Goal: Task Accomplishment & Management: Use online tool/utility

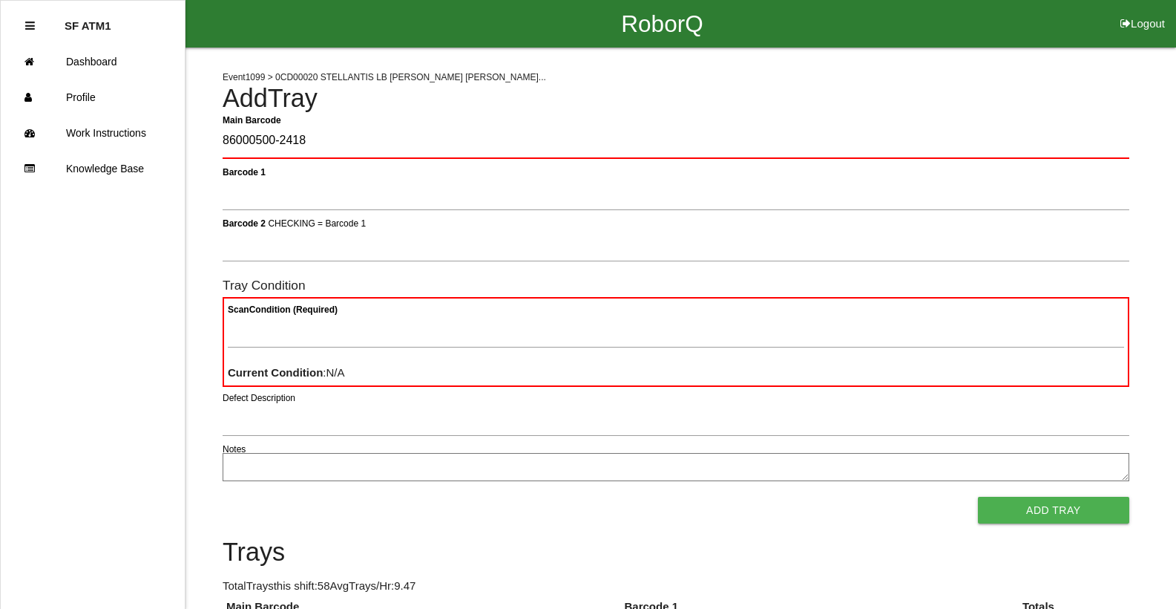
type Barcode "86000500-2418"
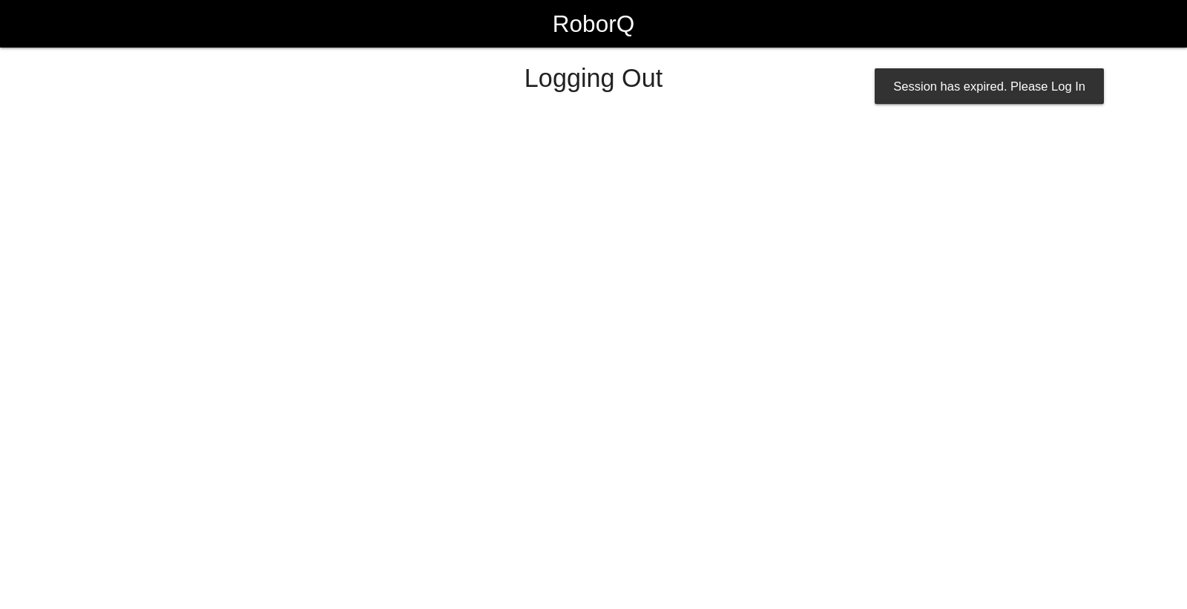
select select "Worker"
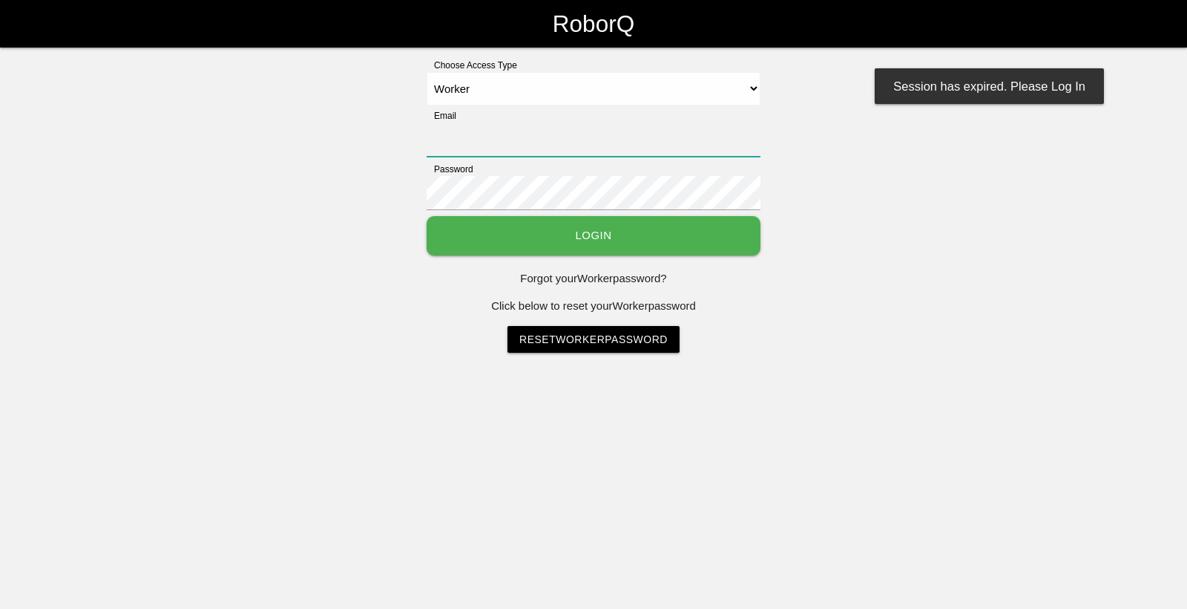
type input "[EMAIL_ADDRESS][DOMAIN_NAME]"
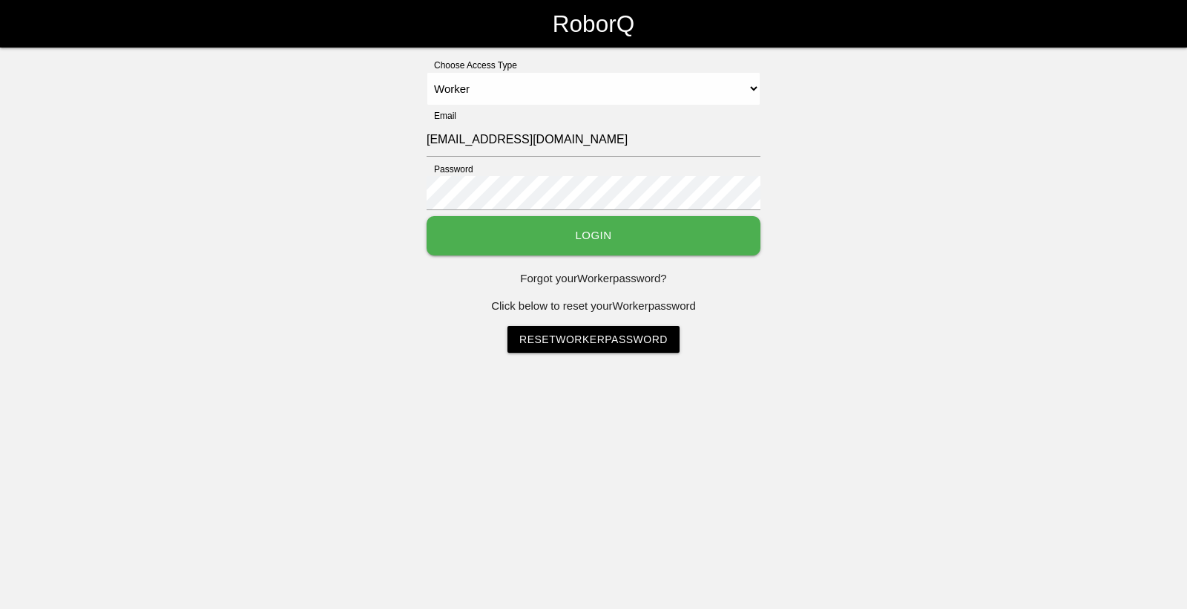
click at [678, 243] on button "Login" at bounding box center [594, 235] width 334 height 39
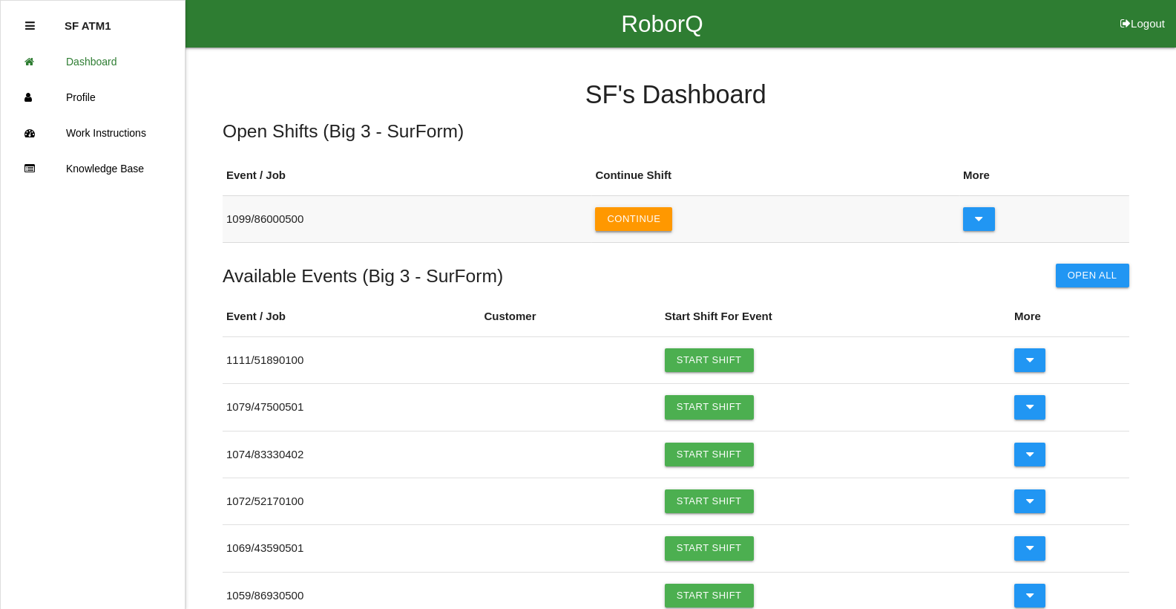
click at [669, 212] on button "Continue" at bounding box center [633, 219] width 77 height 24
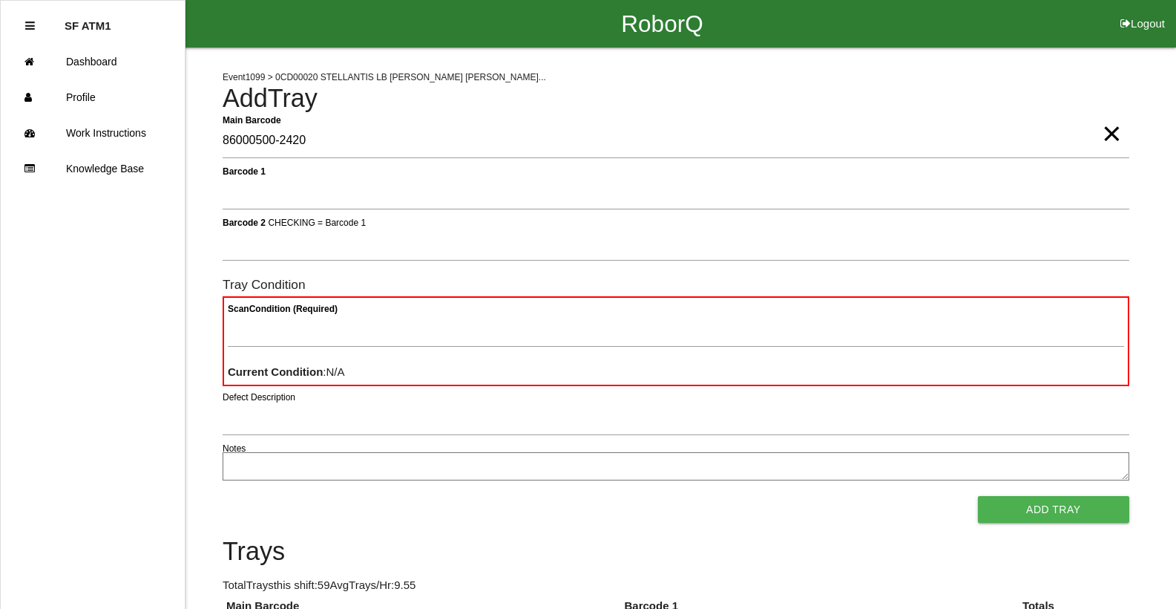
type Barcode "86000500-2420"
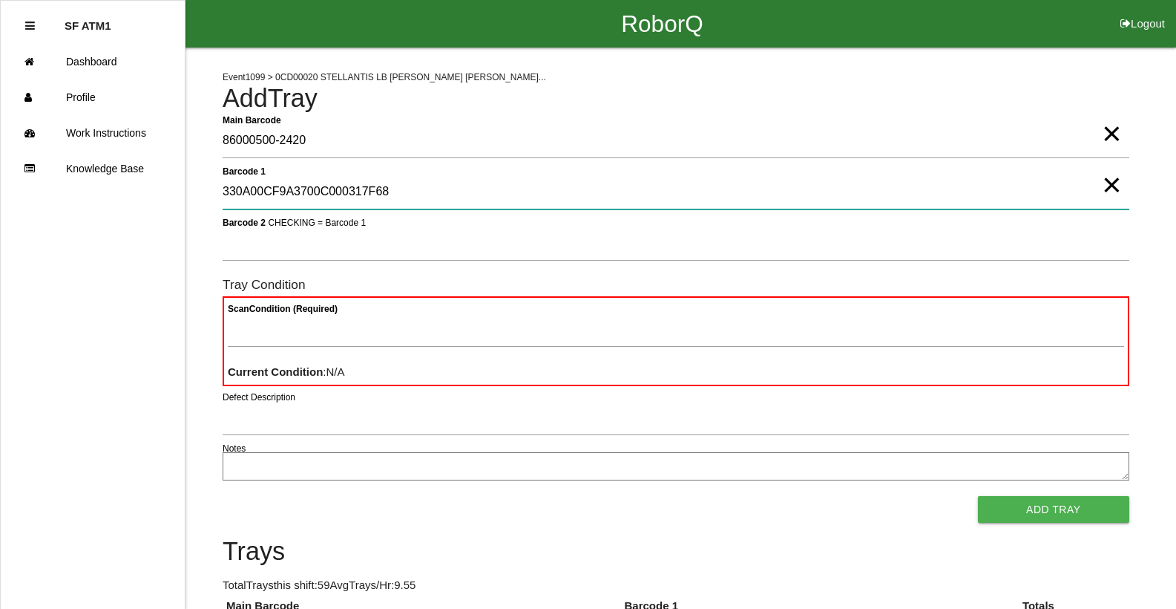
type 1 "330A00CF9A3700C000317F68"
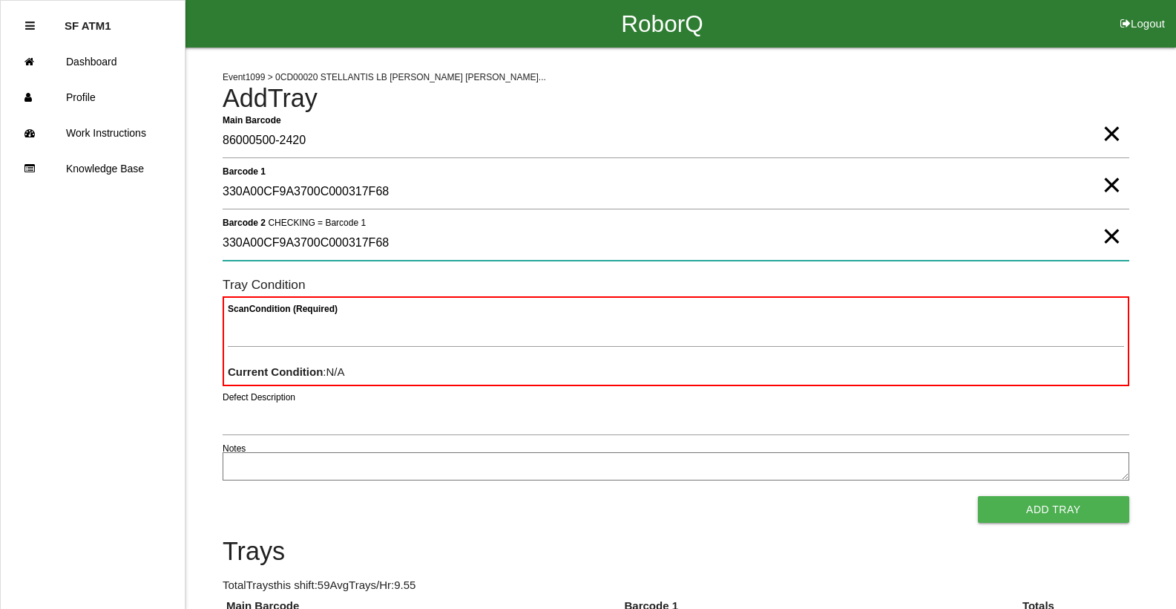
type 2 "330A00CF9A3700C000317F68"
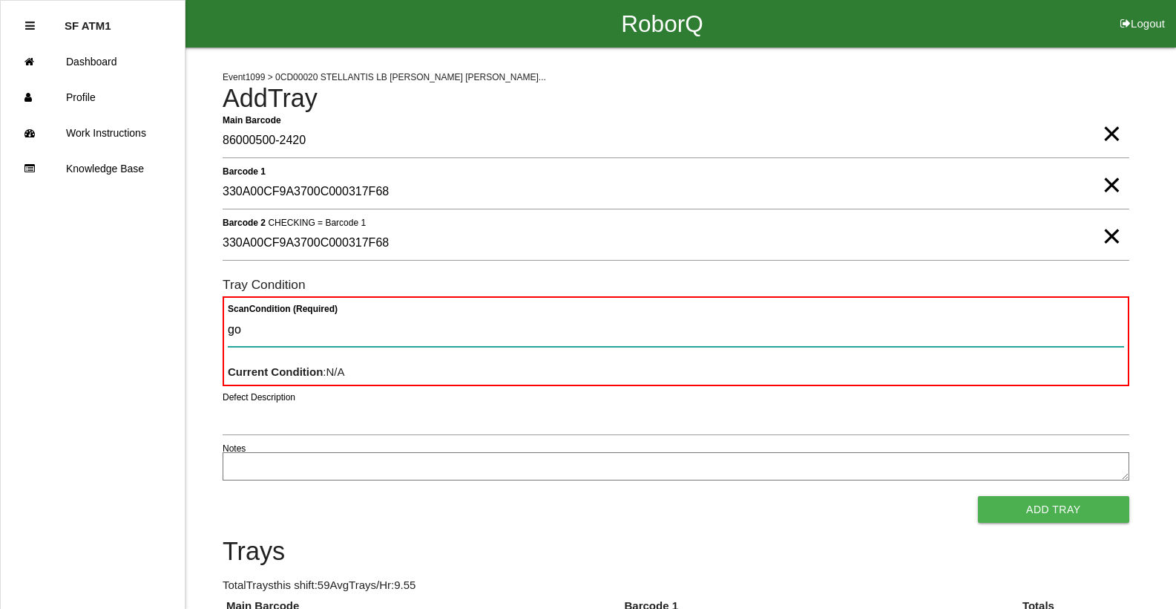
type Condition "goo"
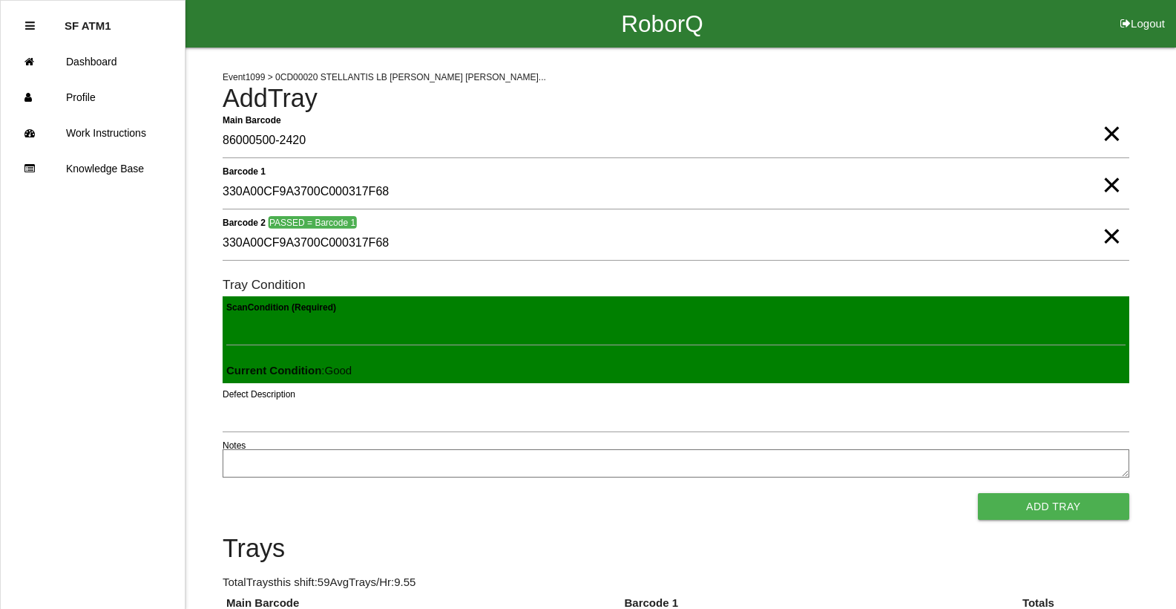
click at [978, 493] on button "Add Tray" at bounding box center [1053, 506] width 151 height 27
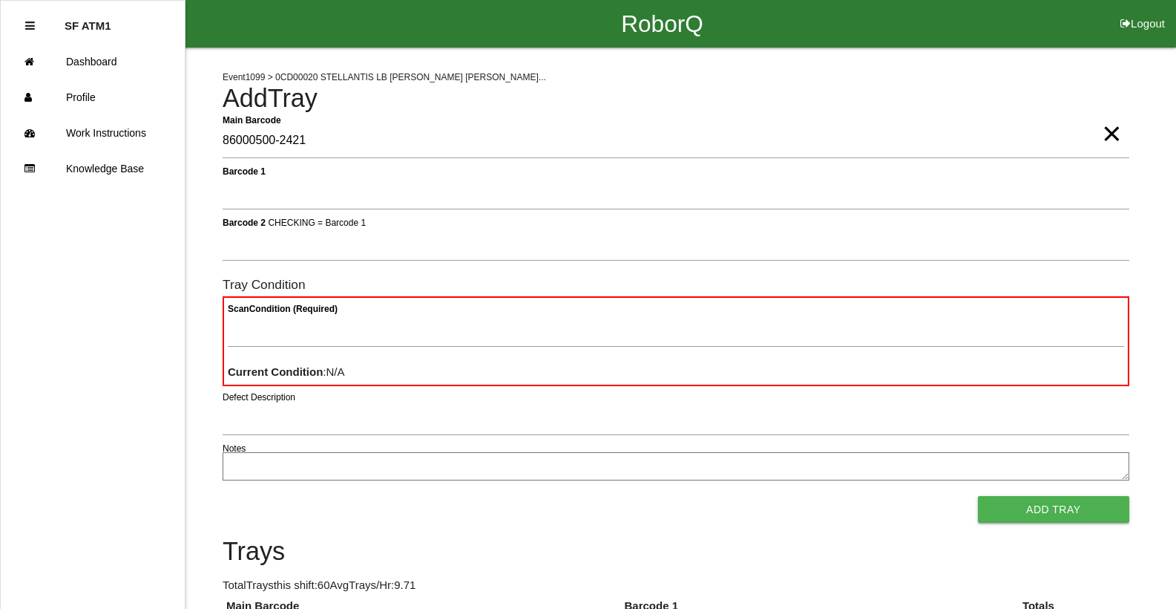
type Barcode "86000500-2421"
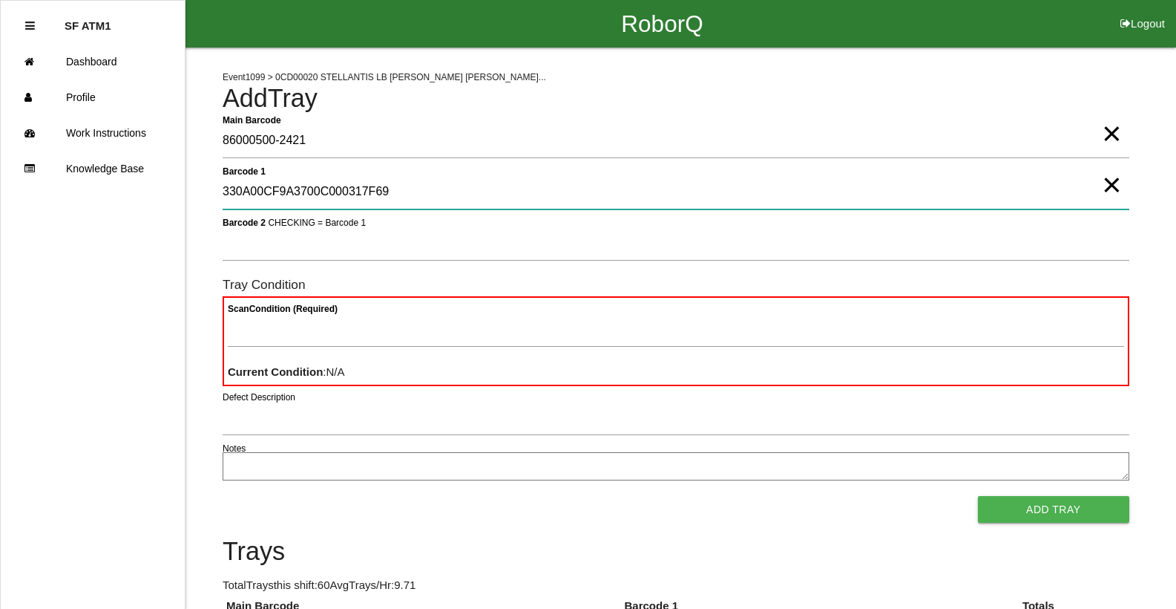
type 1 "330A00CF9A3700C000317F69"
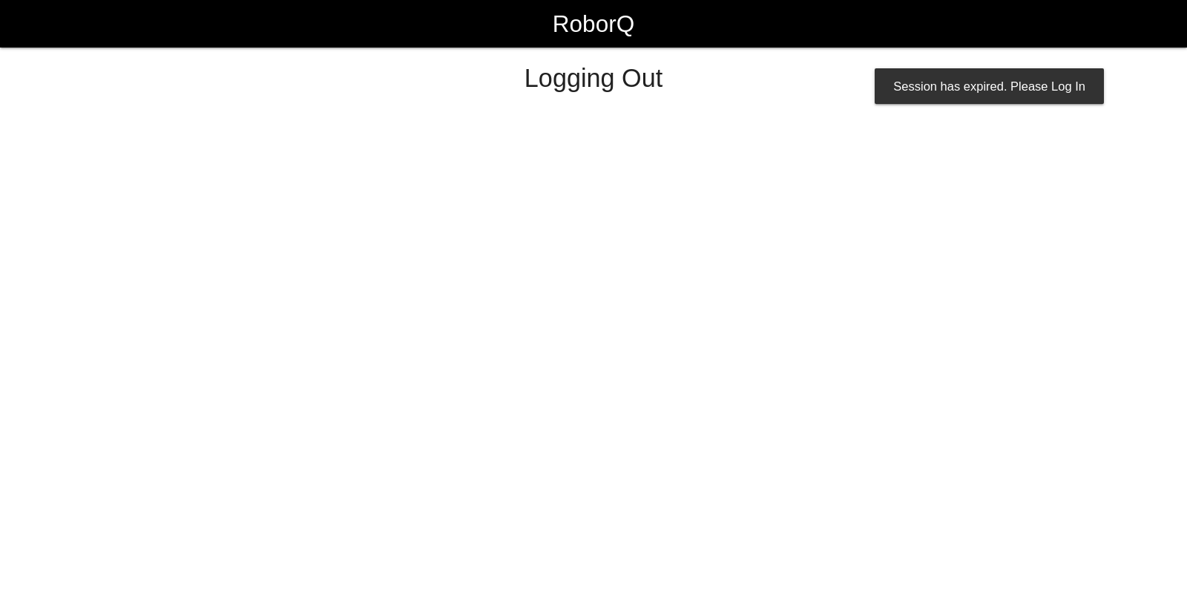
select select "Worker"
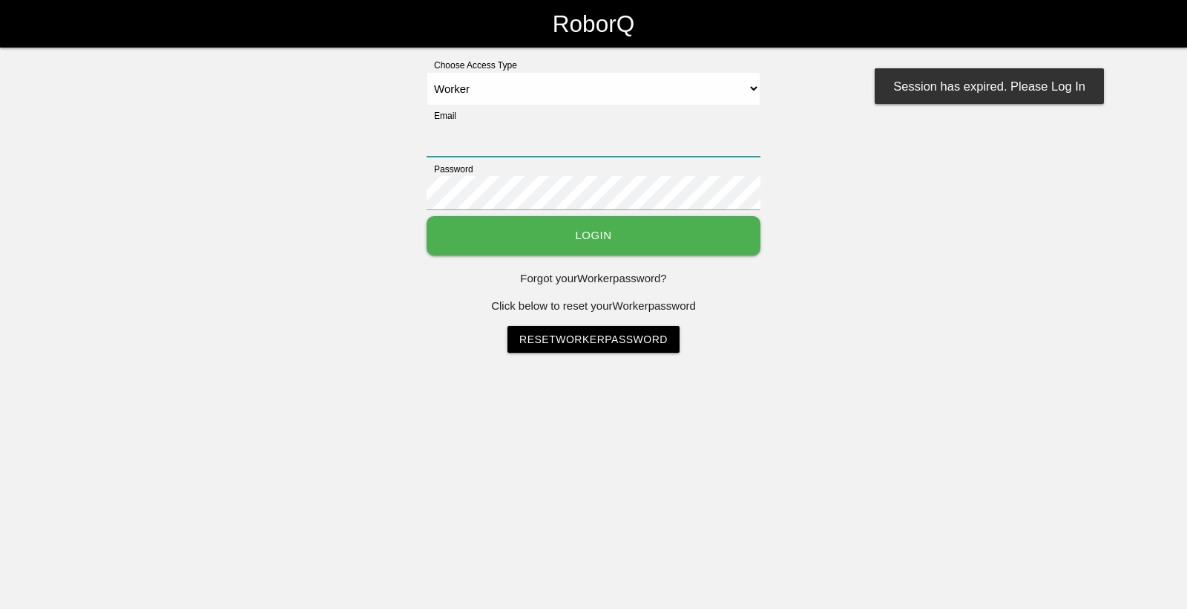
type input "[EMAIL_ADDRESS][DOMAIN_NAME]"
select select "Customer"
click at [427, 72] on select "Select Access Type Admin Customer Supervisor Worker" at bounding box center [594, 88] width 334 height 33
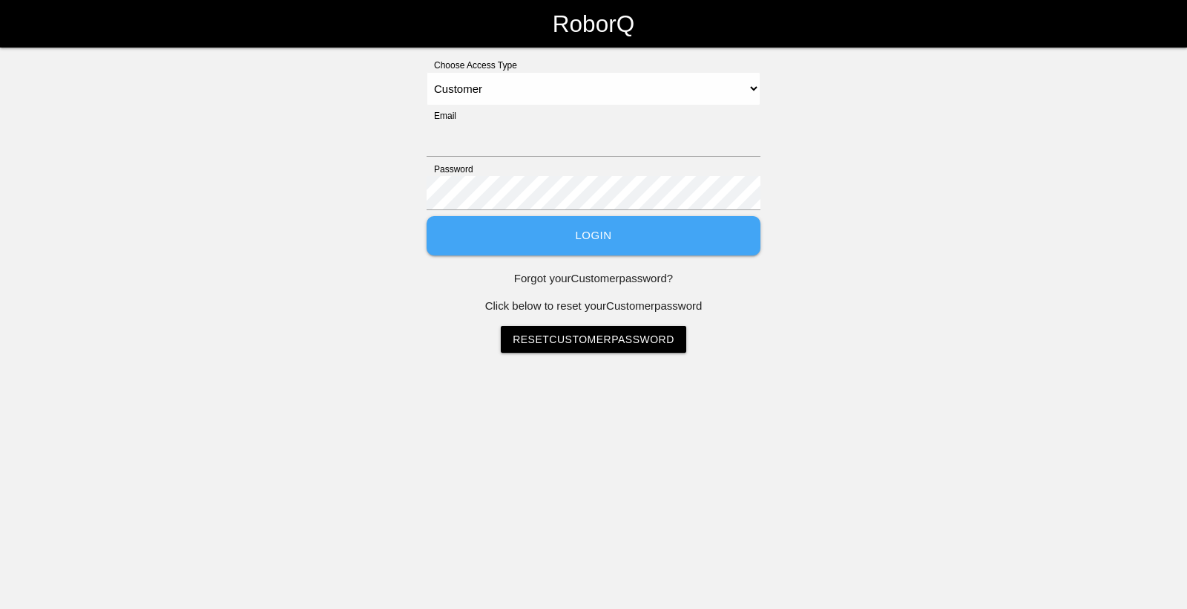
click at [594, 227] on button "Login" at bounding box center [594, 235] width 334 height 39
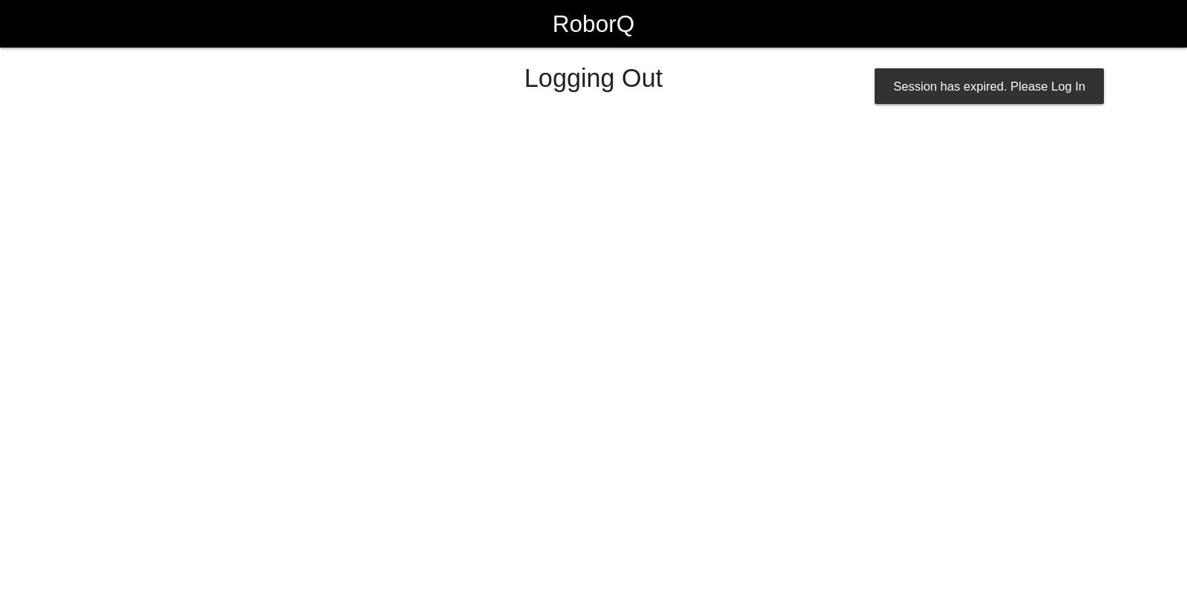
select select "Customer"
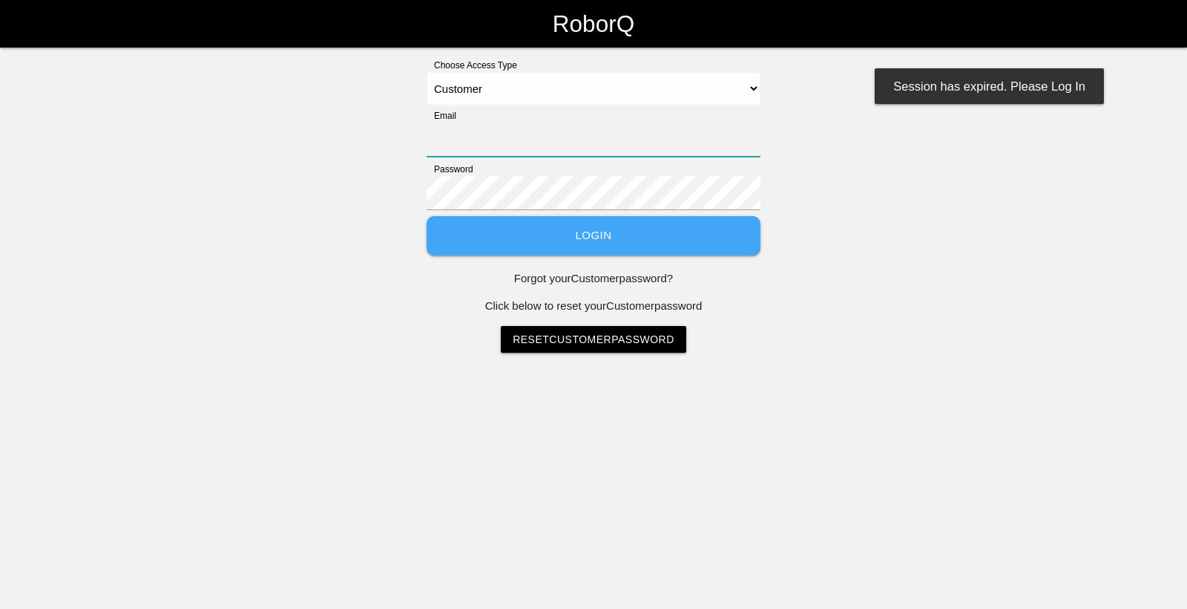
type input "[EMAIL_ADDRESS][DOMAIN_NAME]"
click at [474, 229] on button "Login" at bounding box center [594, 235] width 334 height 39
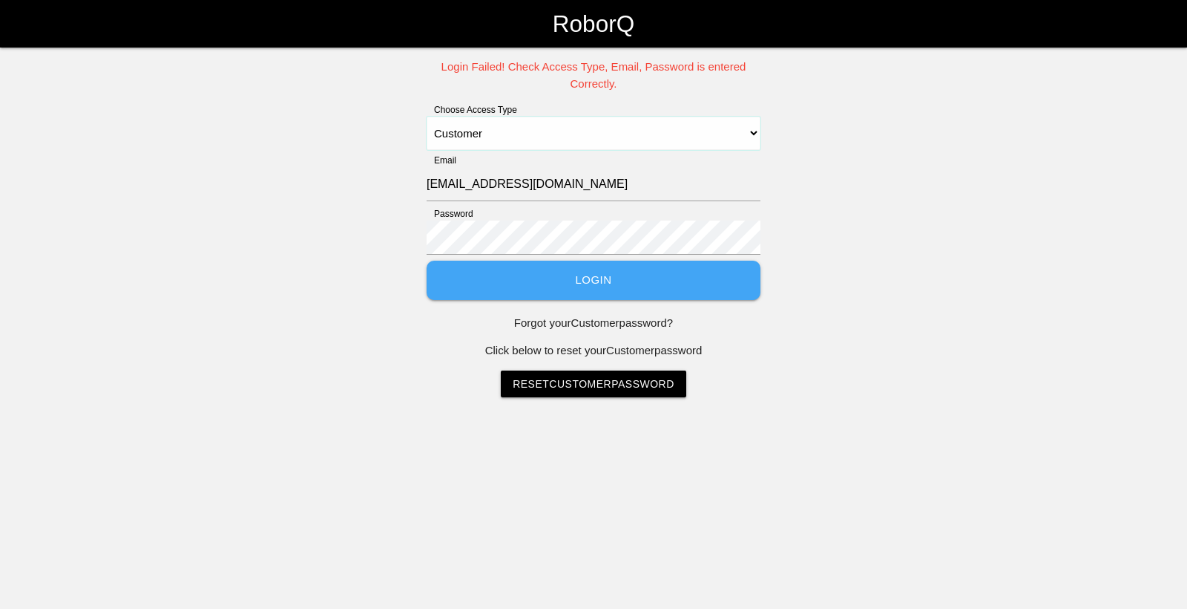
click at [580, 136] on select "Select Access Type Admin Customer Supervisor Worker" at bounding box center [594, 133] width 334 height 33
select select "Worker"
click at [427, 117] on select "Select Access Type Admin Customer Supervisor Worker" at bounding box center [594, 133] width 334 height 33
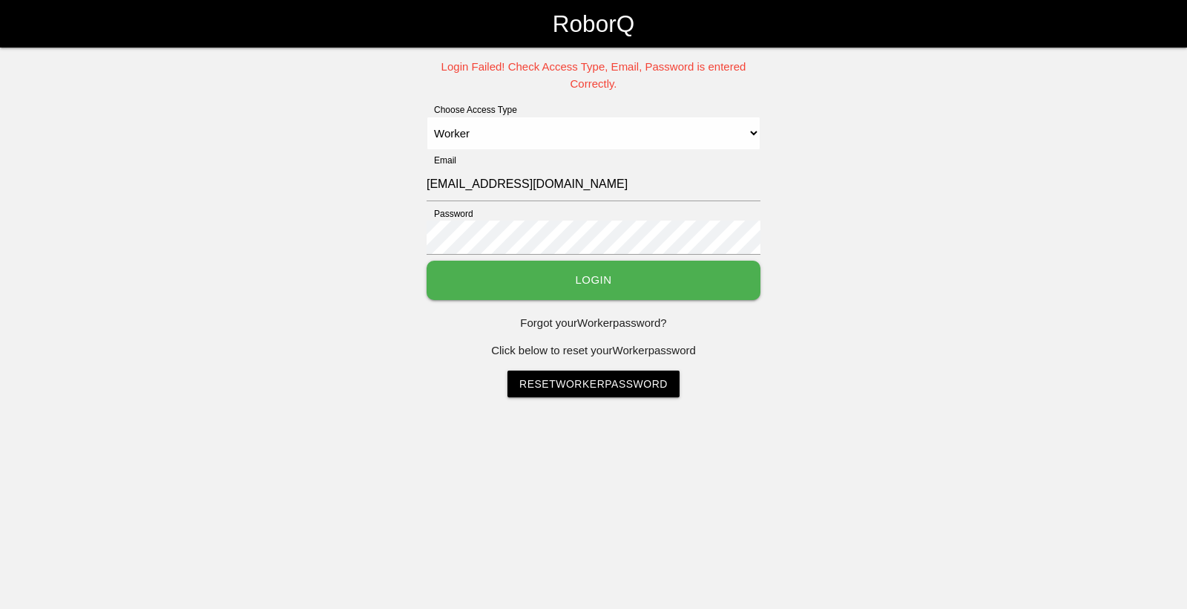
click at [551, 270] on button "Login" at bounding box center [594, 279] width 334 height 39
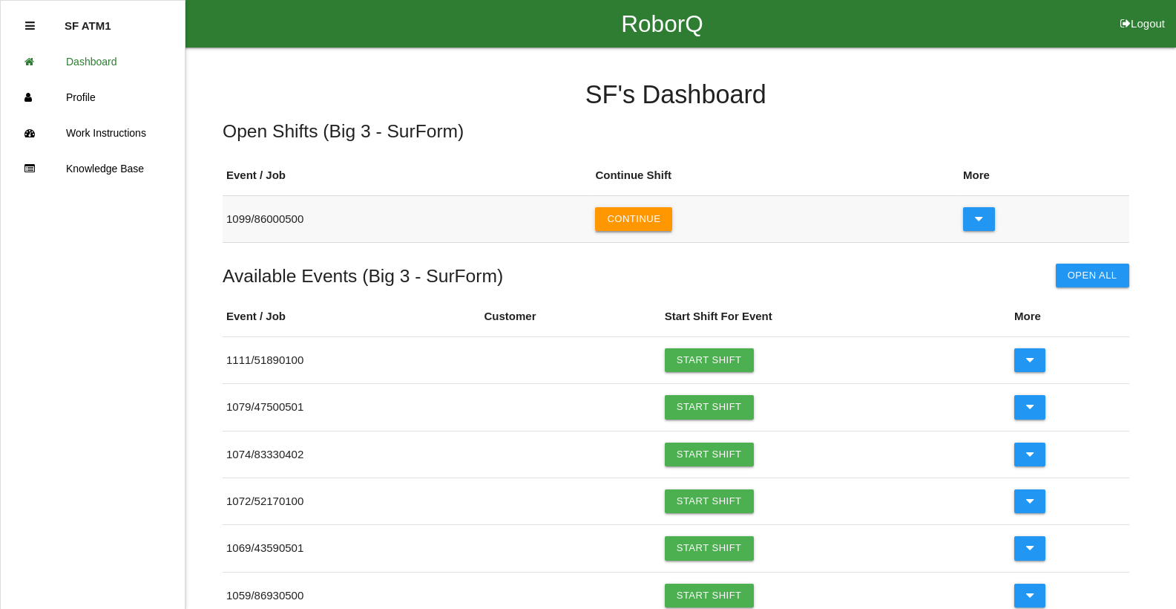
click at [623, 228] on button "Continue" at bounding box center [633, 219] width 77 height 24
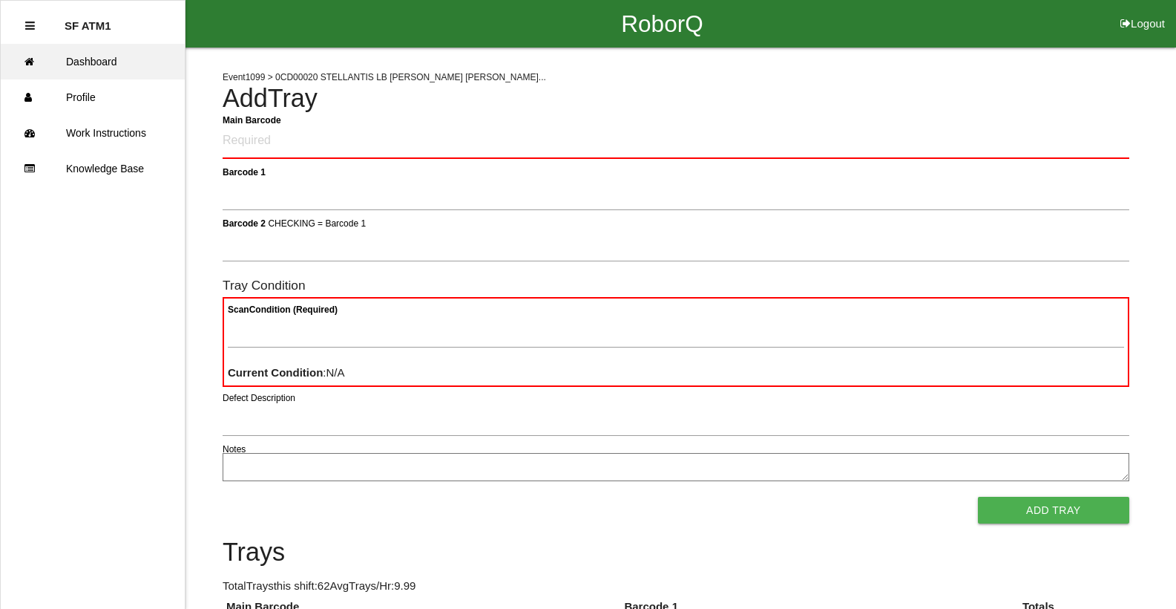
click at [105, 71] on link "Dashboard" at bounding box center [93, 62] width 184 height 36
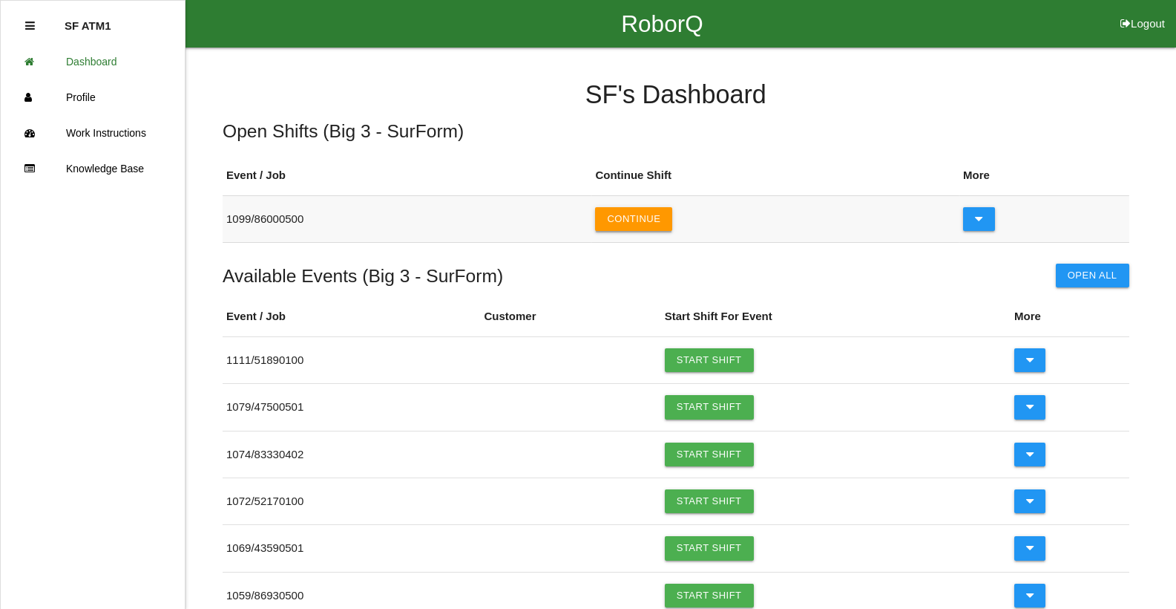
click at [629, 215] on button "Continue" at bounding box center [633, 219] width 77 height 24
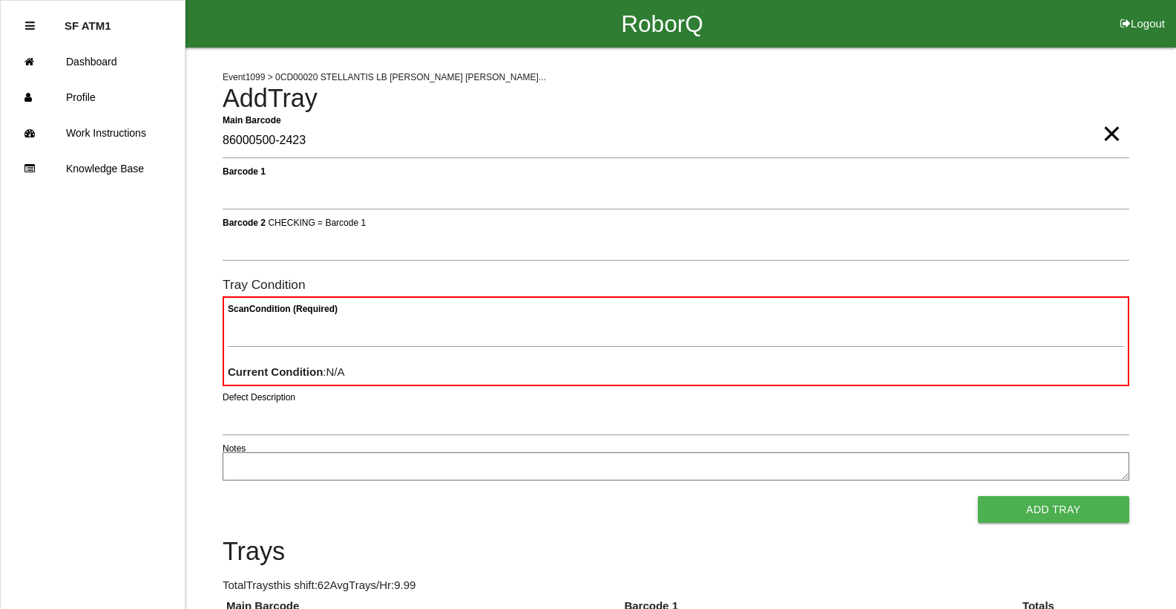
type Barcode "86000500-2423"
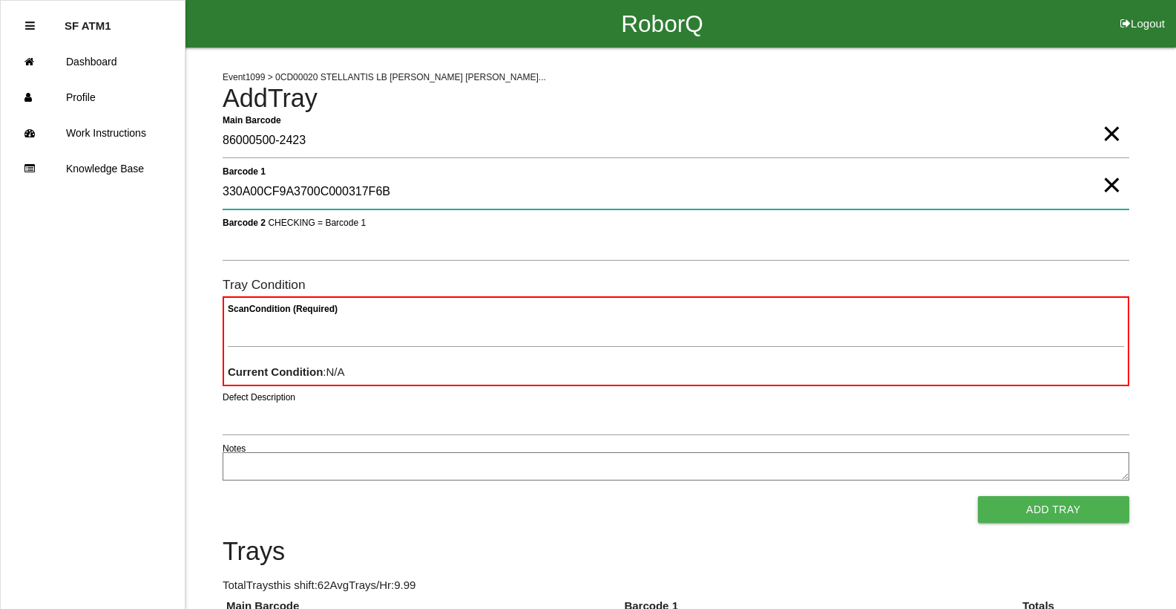
type 1 "330A00CF9A3700C000317F6B"
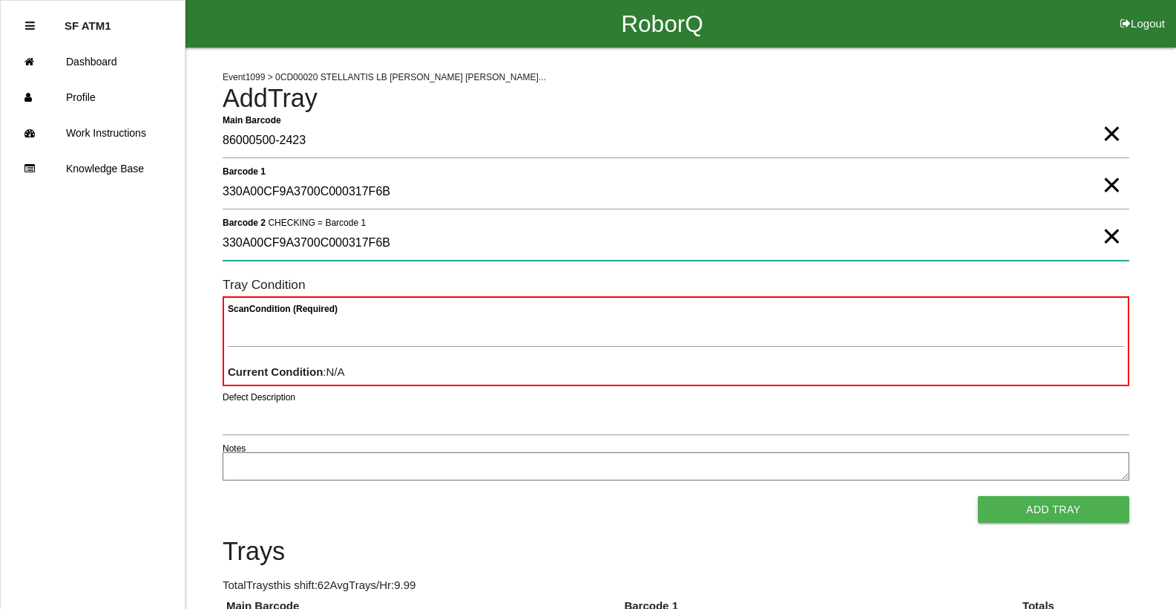
type 2 "330A00CF9A3700C000317F6B"
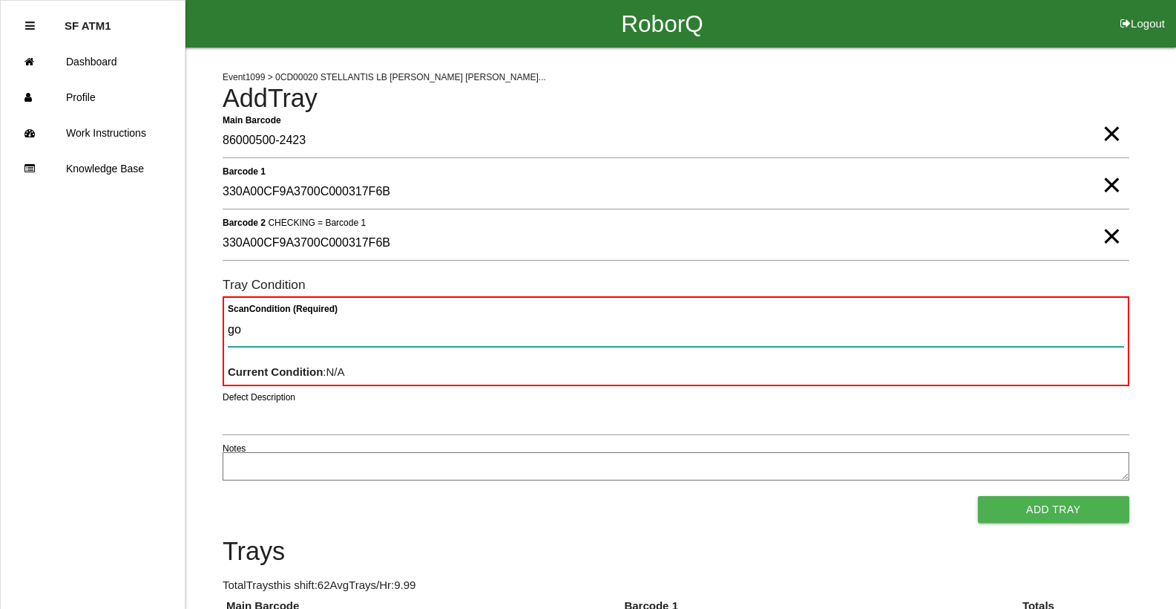
type Condition "goo"
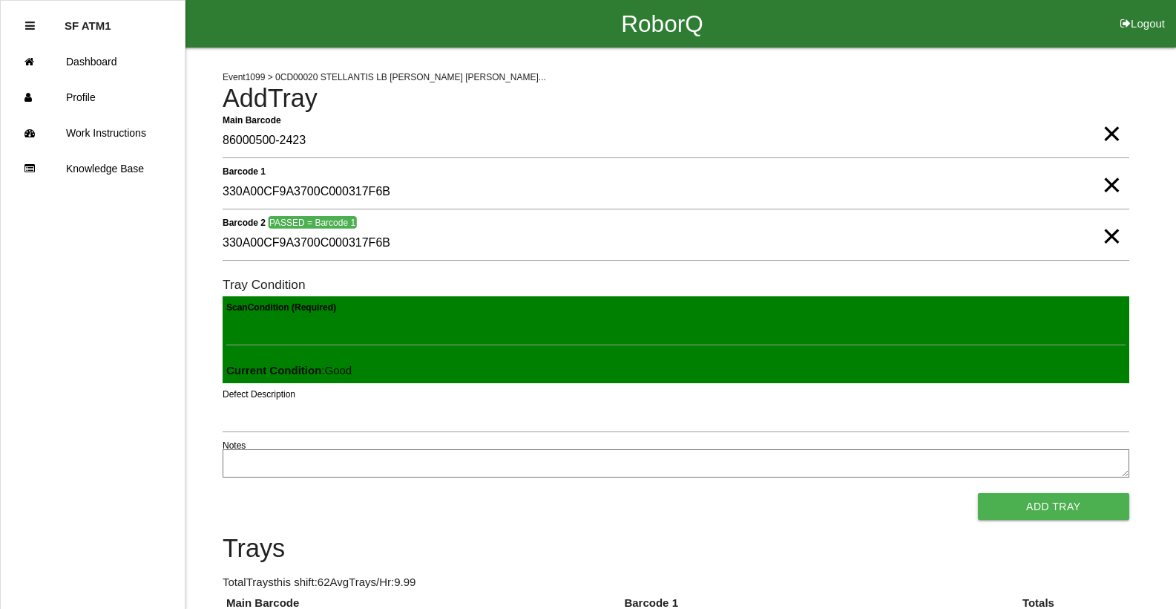
click at [978, 493] on button "Add Tray" at bounding box center [1053, 506] width 151 height 27
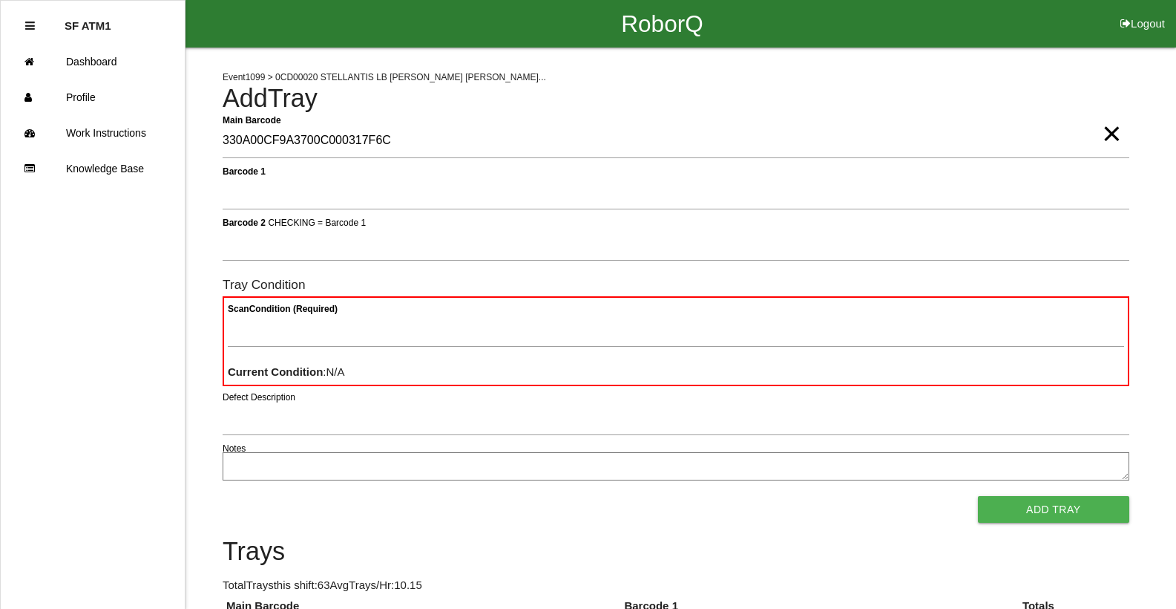
type Barcode "330A00CF9A3700C000317F6C"
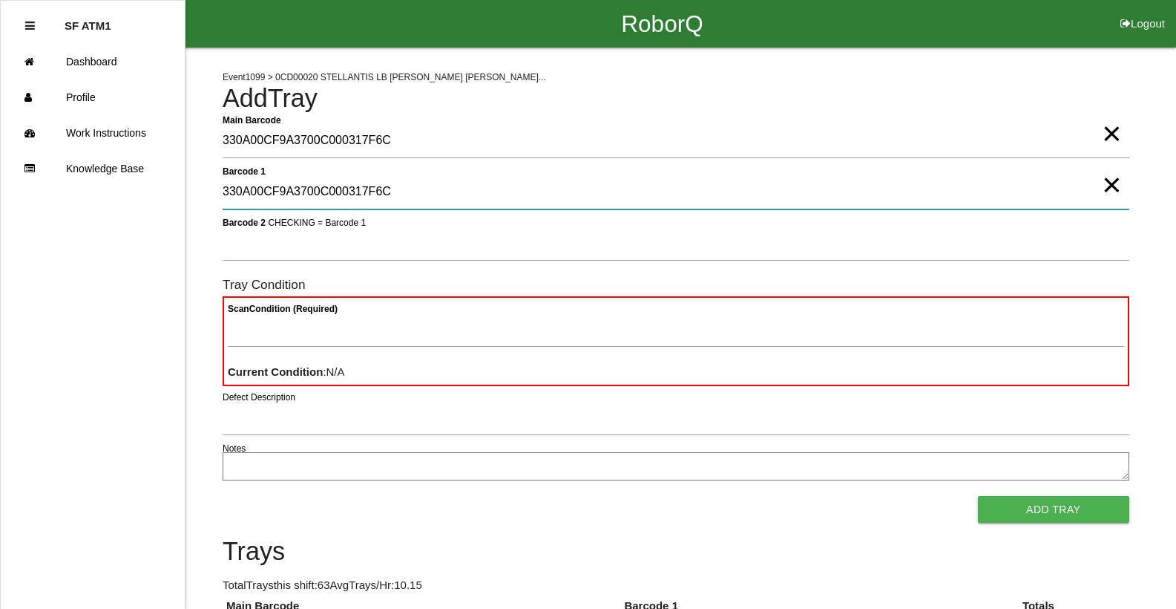
type 1 "330A00CF9A3700C000317F6C"
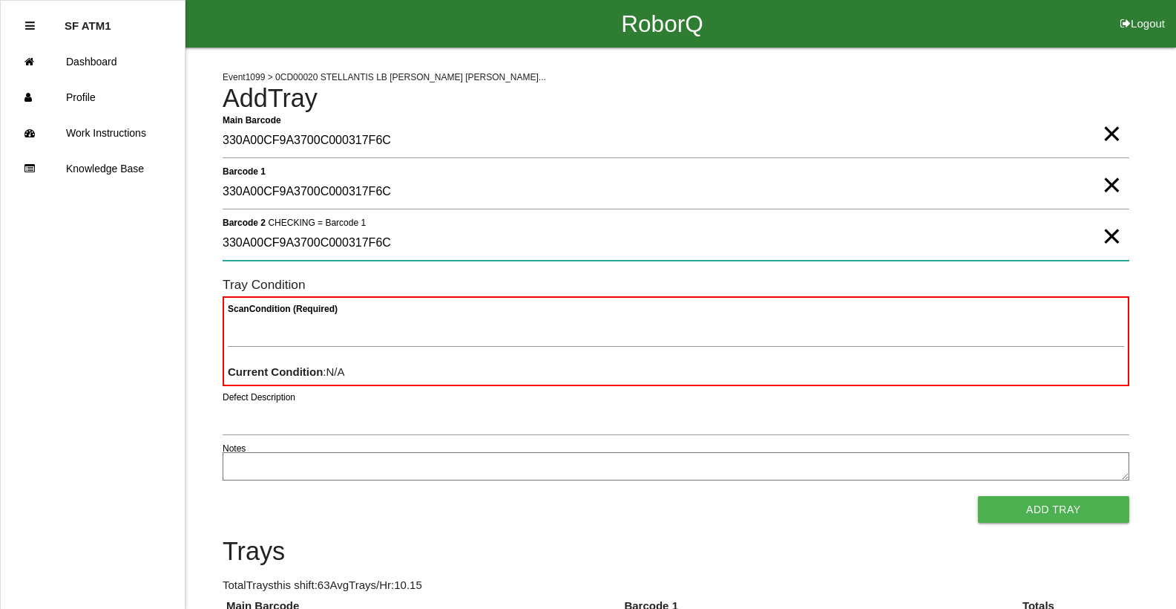
type 2 "330A00CF9A3700C000317F6C"
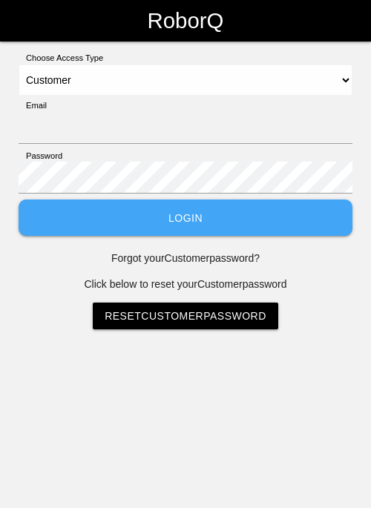
select select "Customer"
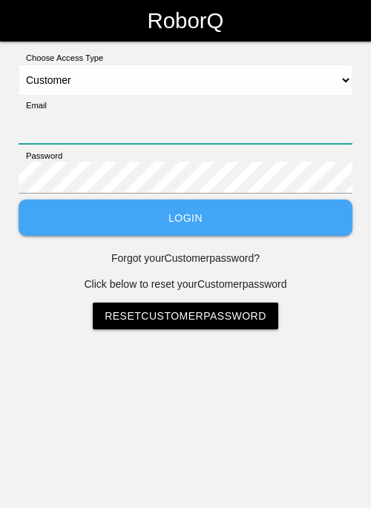
type input "[EMAIL_ADDRESS][DOMAIN_NAME]"
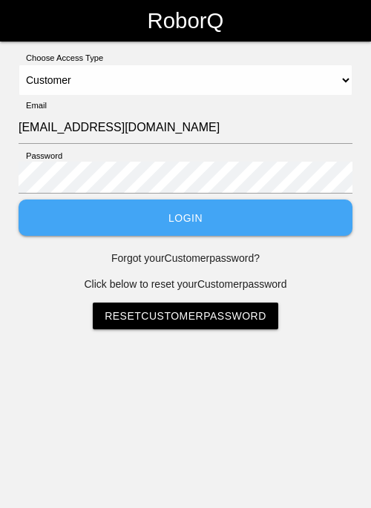
click at [152, 211] on button "Login" at bounding box center [186, 218] width 334 height 36
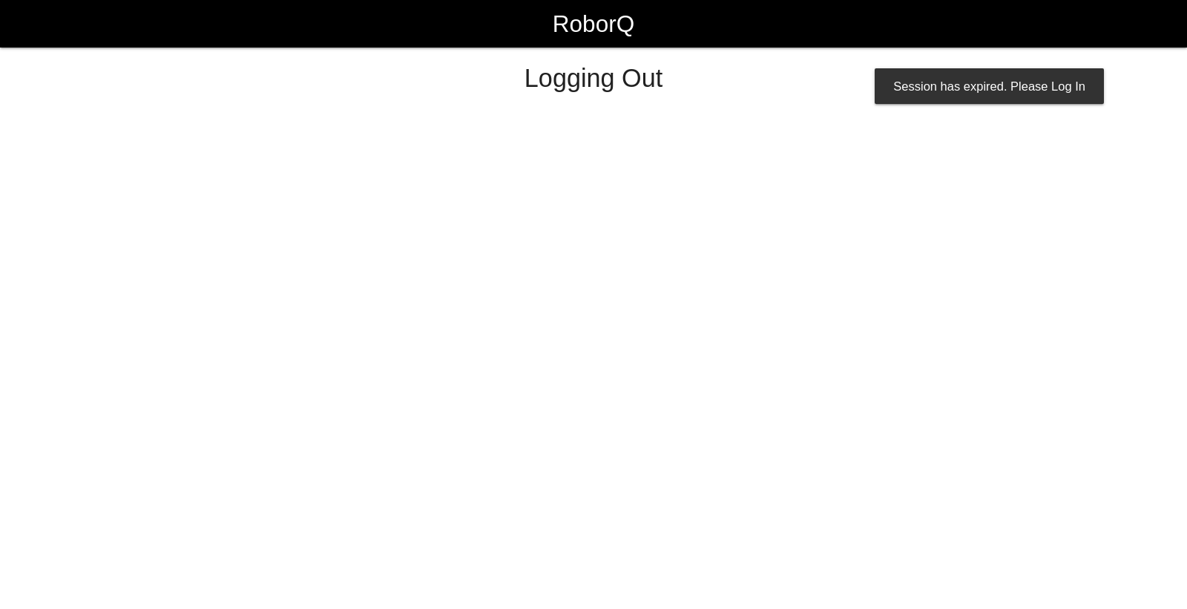
select select "Worker"
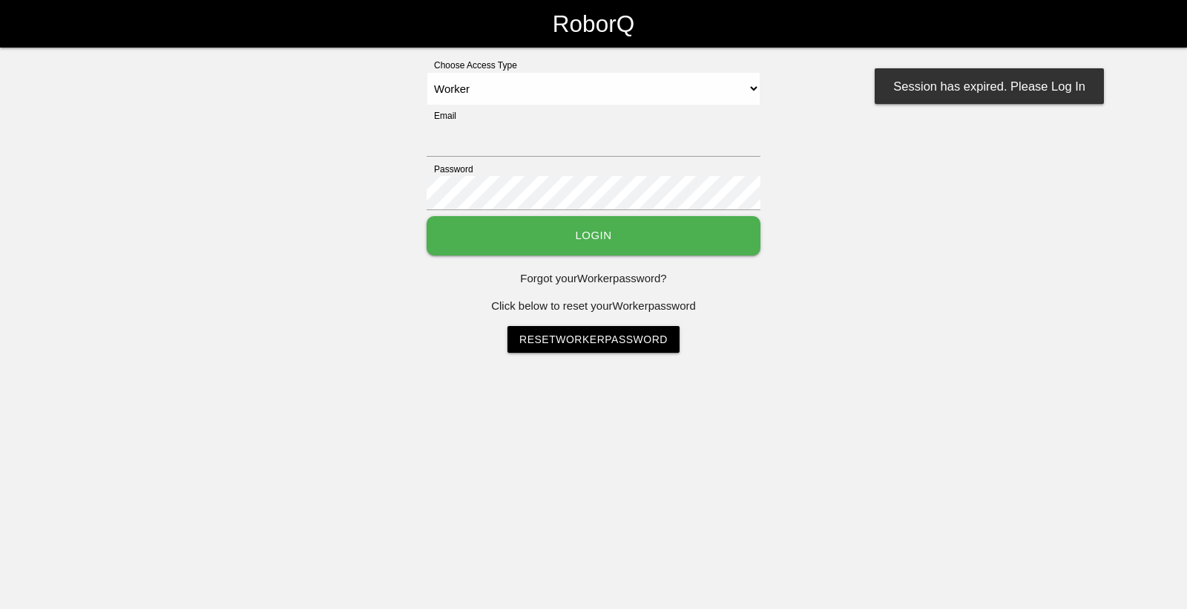
click at [462, 228] on button "Login" at bounding box center [594, 235] width 334 height 39
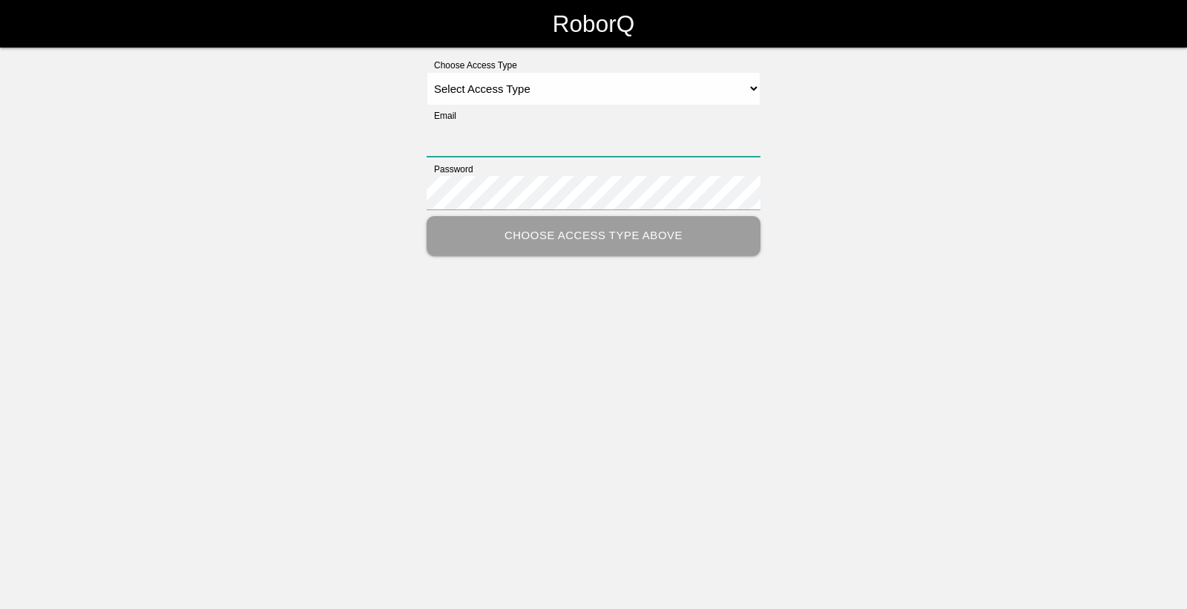
type input "[EMAIL_ADDRESS][DOMAIN_NAME]"
click at [596, 77] on select "Select Access Type Admin Customer Supervisor Worker" at bounding box center [594, 88] width 334 height 33
select select "Worker"
click at [427, 72] on select "Select Access Type Admin Customer Supervisor Worker" at bounding box center [594, 88] width 334 height 33
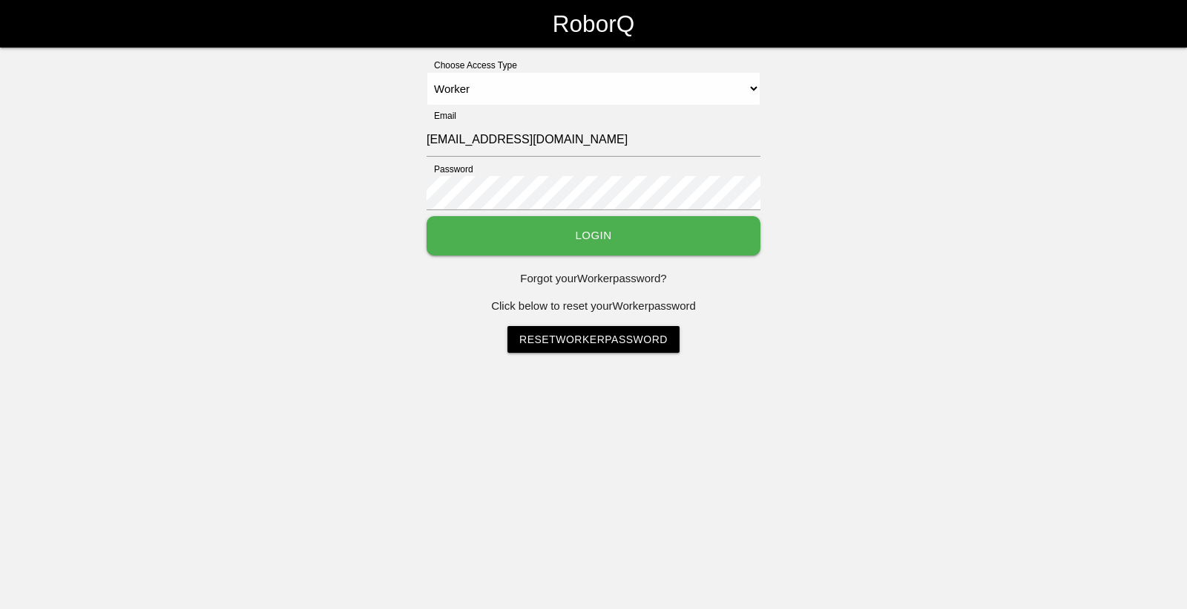
click at [581, 220] on button "Login" at bounding box center [594, 235] width 334 height 39
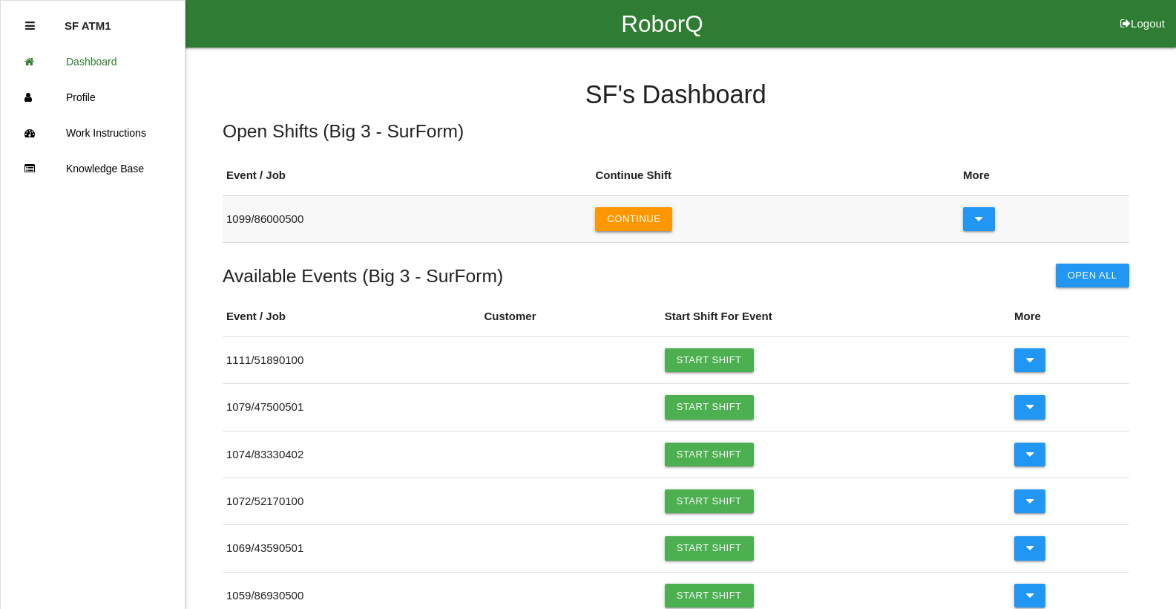
click at [652, 222] on button "Continue" at bounding box center [633, 219] width 77 height 24
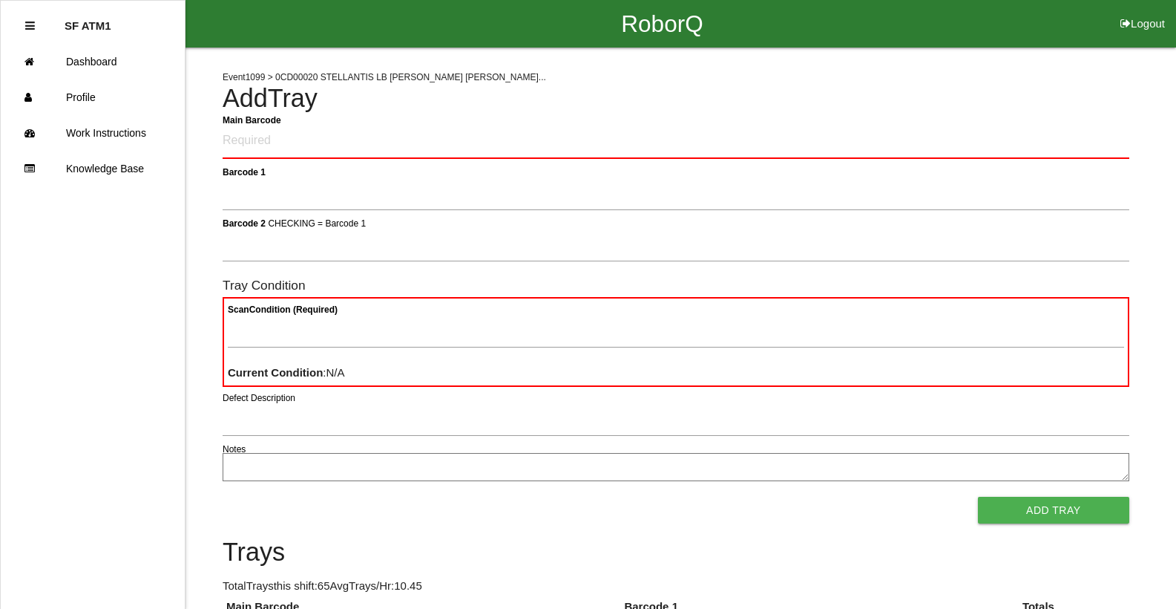
click at [292, 149] on Barcode "Main Barcode" at bounding box center [676, 141] width 907 height 35
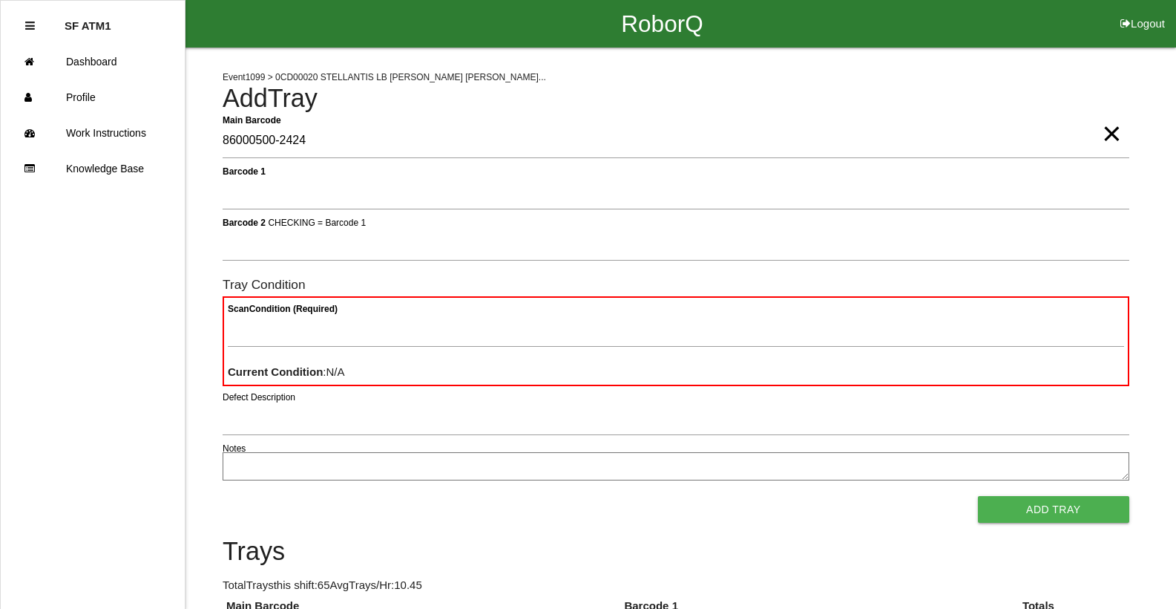
type Barcode "86000500-2424"
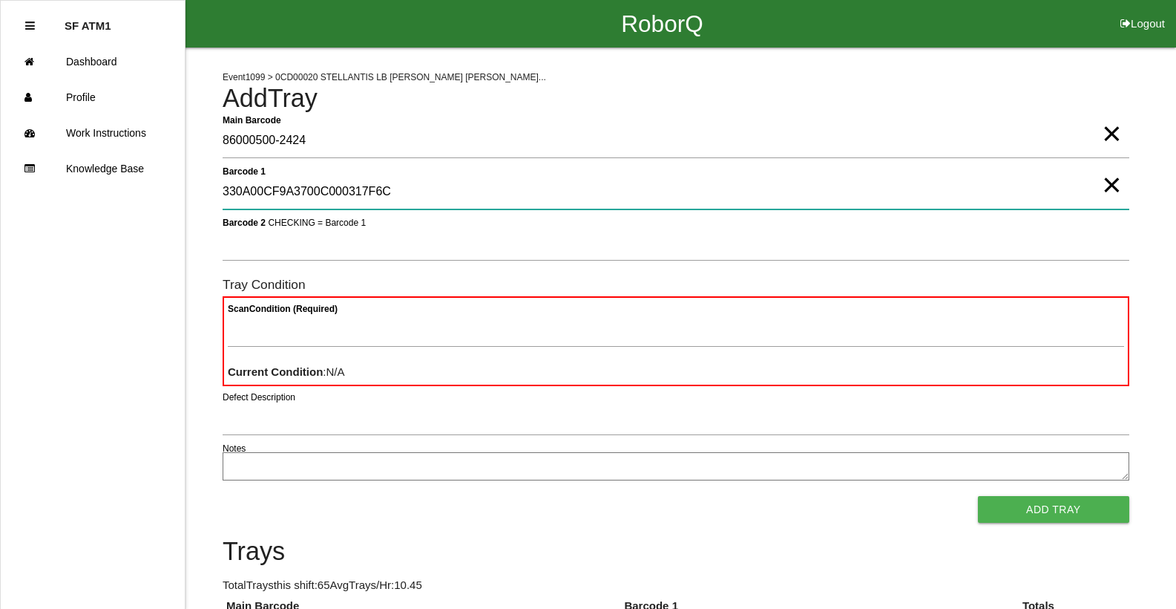
type 1 "330A00CF9A3700C000317F6C"
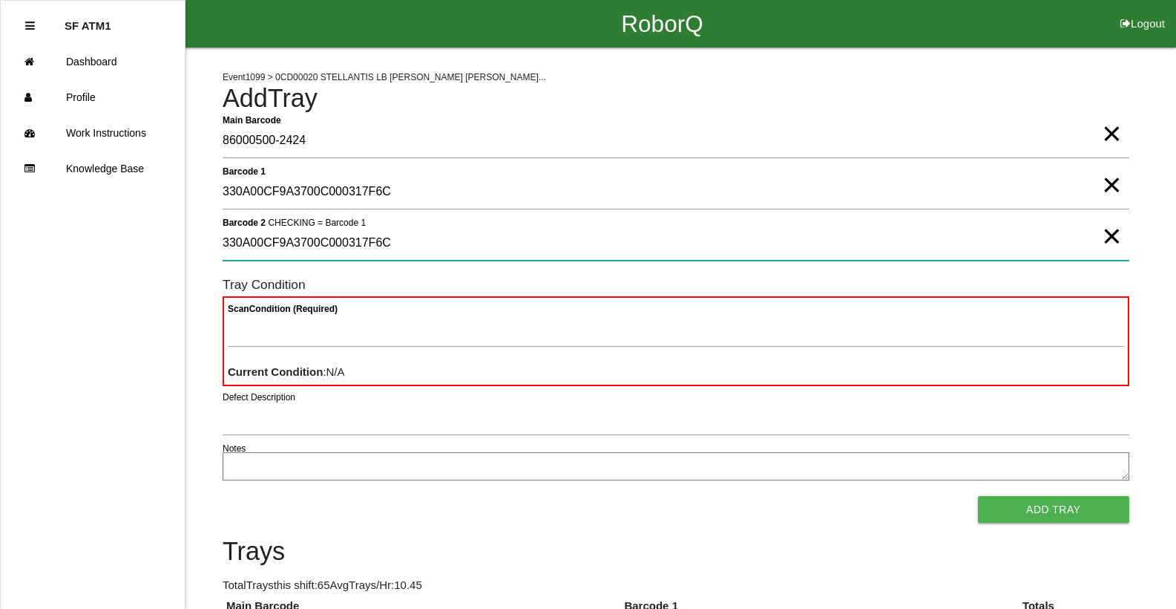
type 2 "330A00CF9A3700C000317F6C"
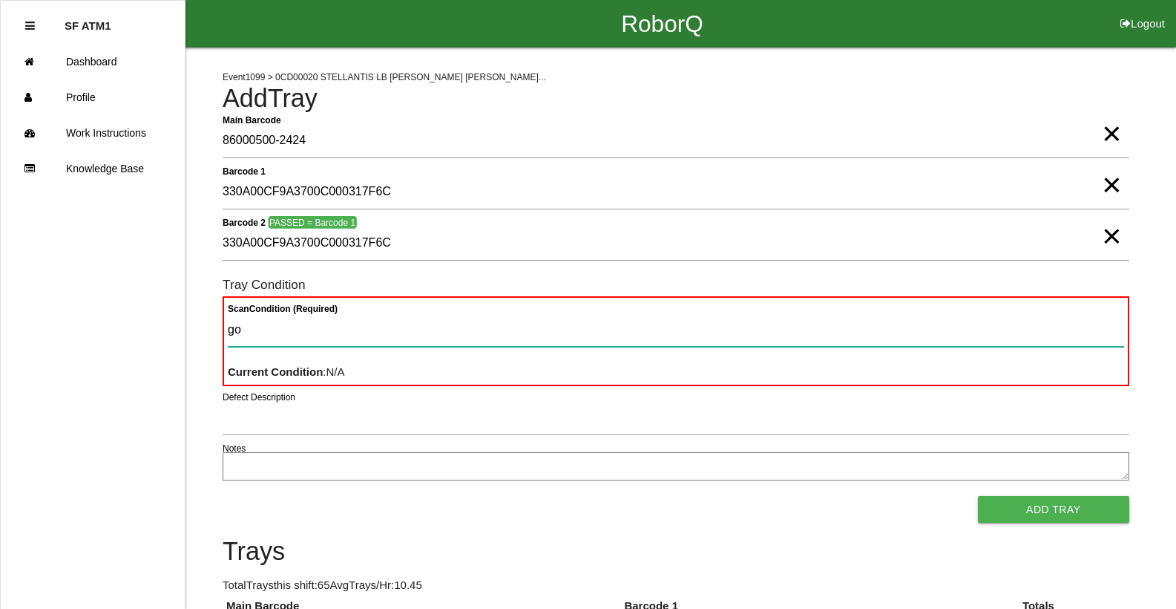
type Condition "goo"
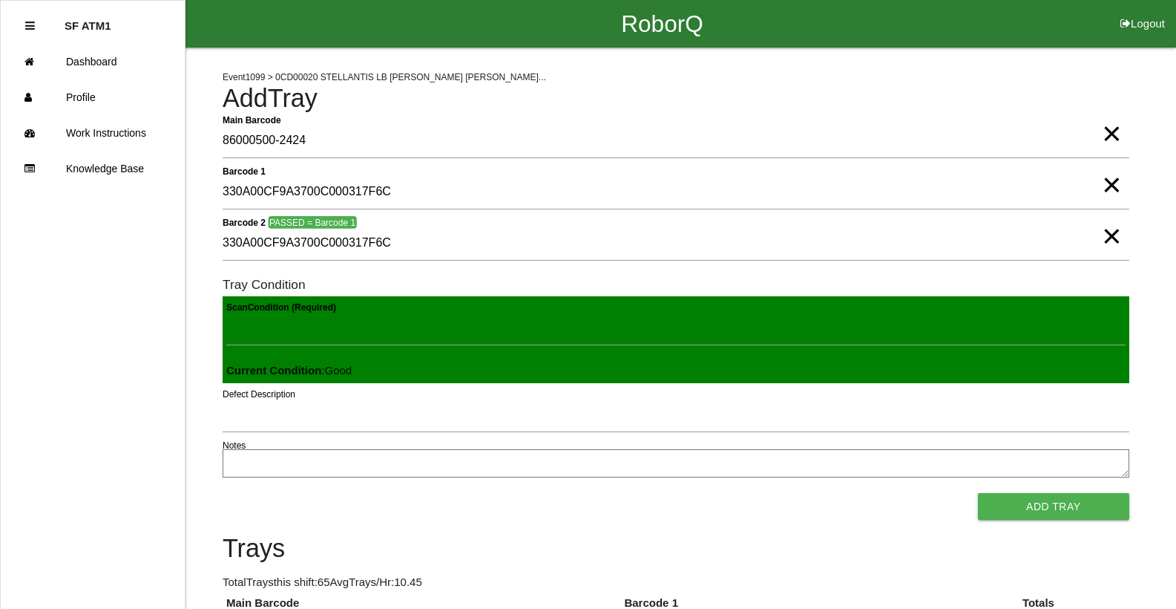
click at [978, 493] on button "Add Tray" at bounding box center [1053, 506] width 151 height 27
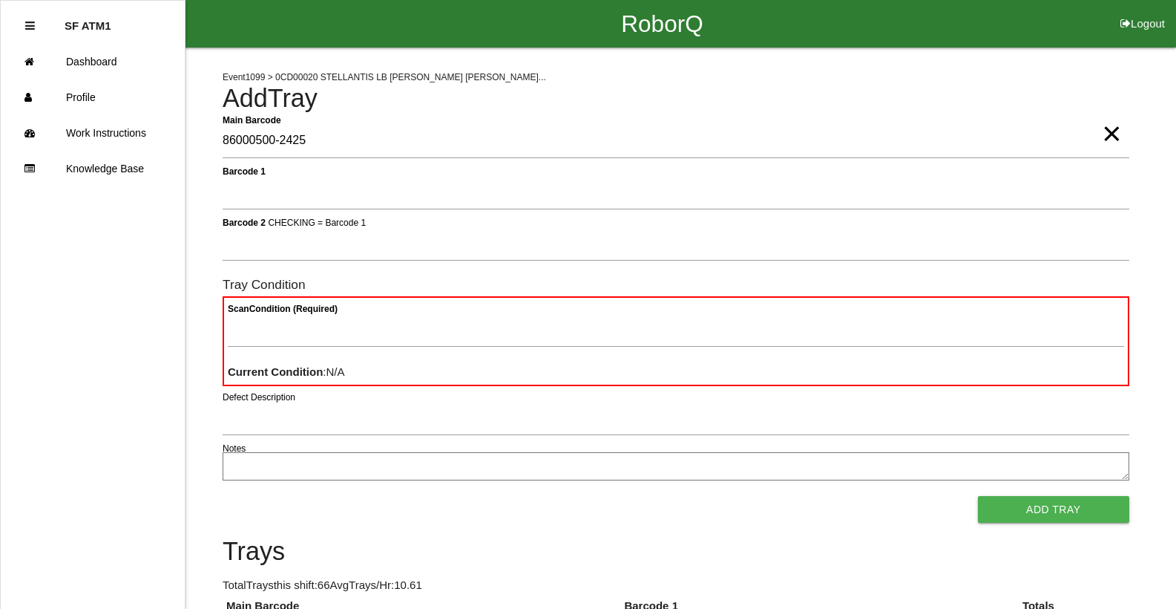
type Barcode "86000500-2425"
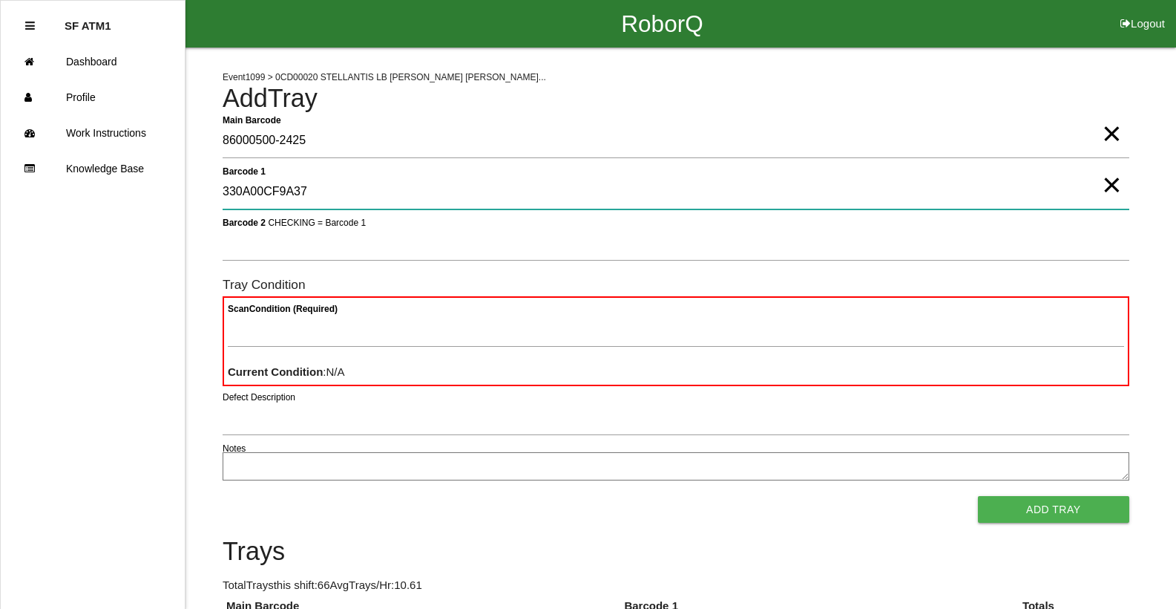
type 1 "330A00CF9A37"
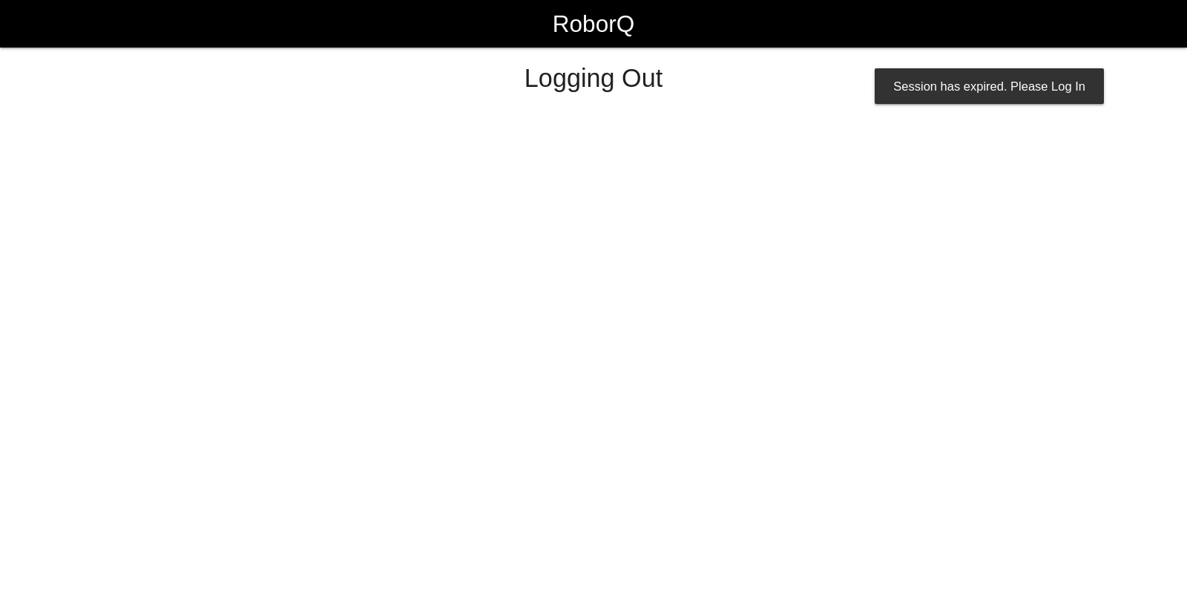
select select "Worker"
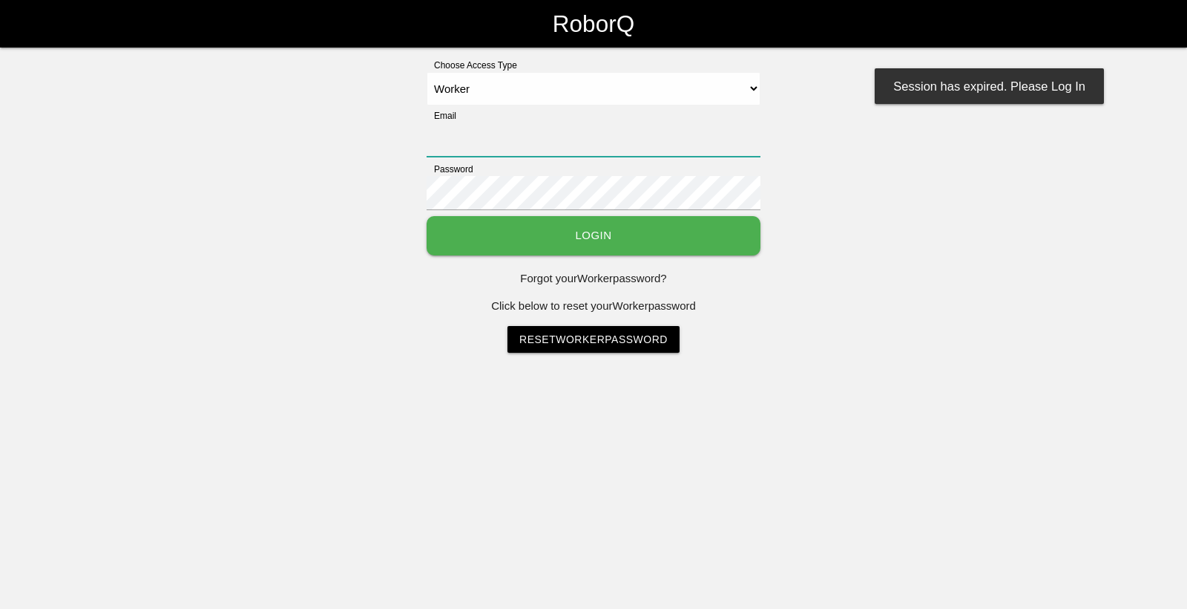
type input "[EMAIL_ADDRESS][DOMAIN_NAME]"
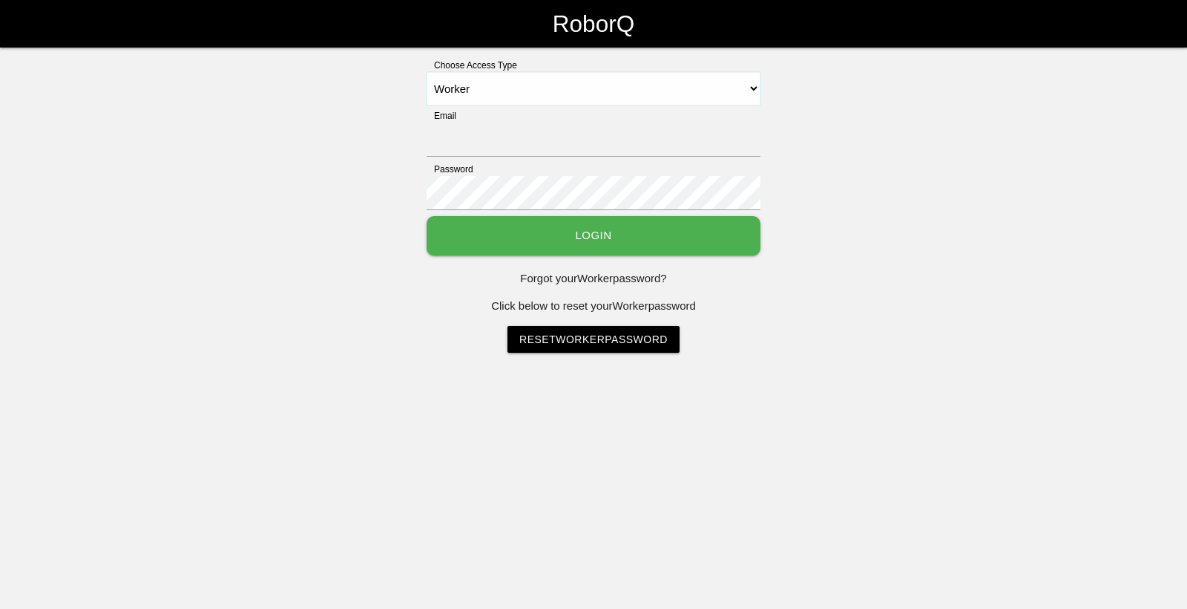
click at [734, 89] on select "Select Access Type Admin Customer Supervisor Worker" at bounding box center [594, 88] width 334 height 33
click at [427, 72] on select "Select Access Type Admin Customer Supervisor Worker" at bounding box center [594, 88] width 334 height 33
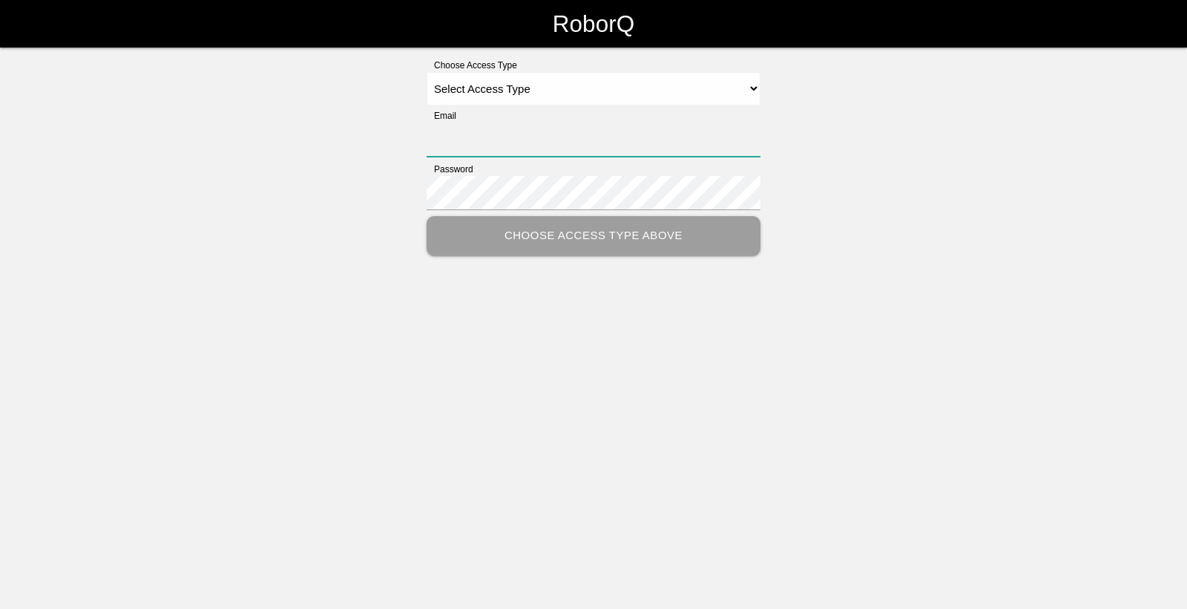
type input "[EMAIL_ADDRESS][DOMAIN_NAME]"
click at [604, 94] on select "Select Access Type Admin Customer Supervisor Worker" at bounding box center [594, 88] width 334 height 33
select select "Worker"
click at [427, 72] on select "Select Access Type Admin Customer Supervisor Worker" at bounding box center [594, 88] width 334 height 33
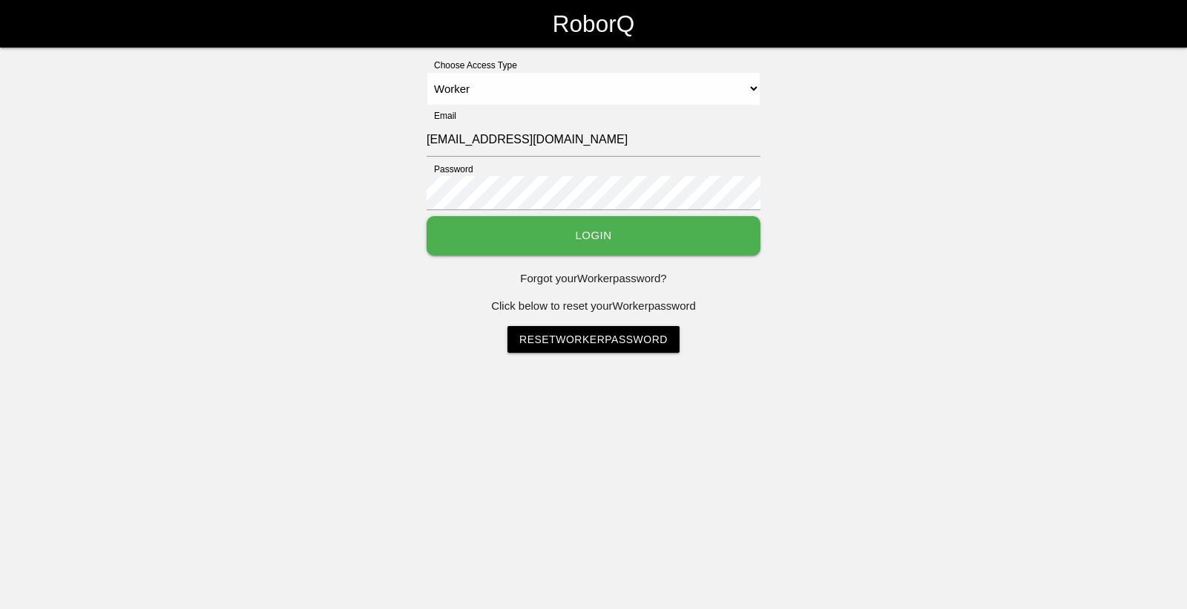
click at [627, 237] on button "Login" at bounding box center [594, 235] width 334 height 39
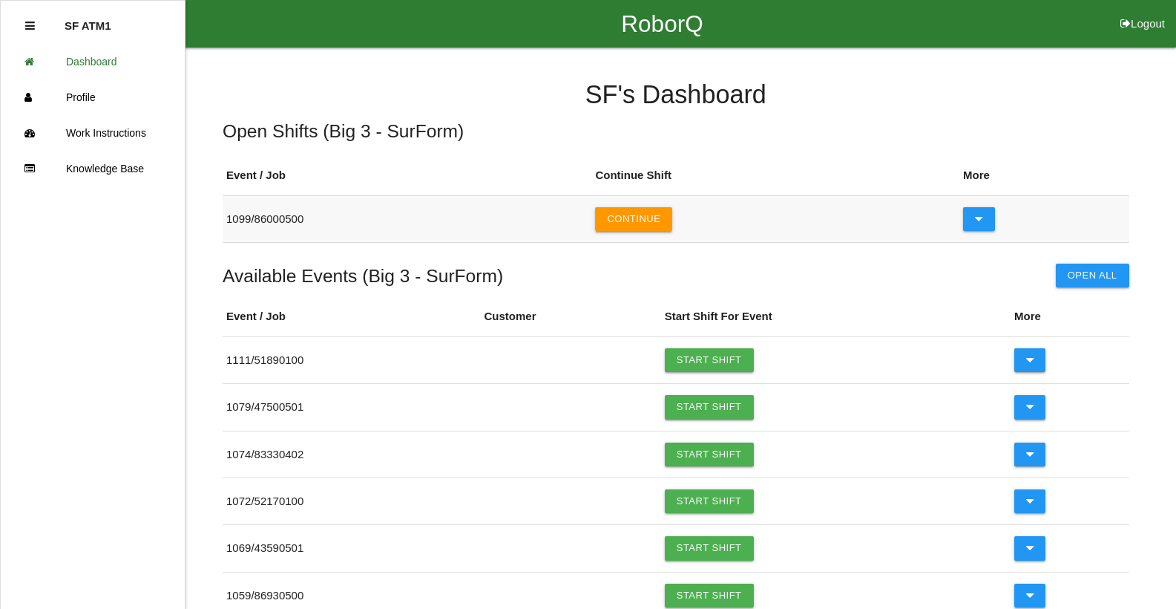
click at [635, 227] on button "Continue" at bounding box center [633, 219] width 77 height 24
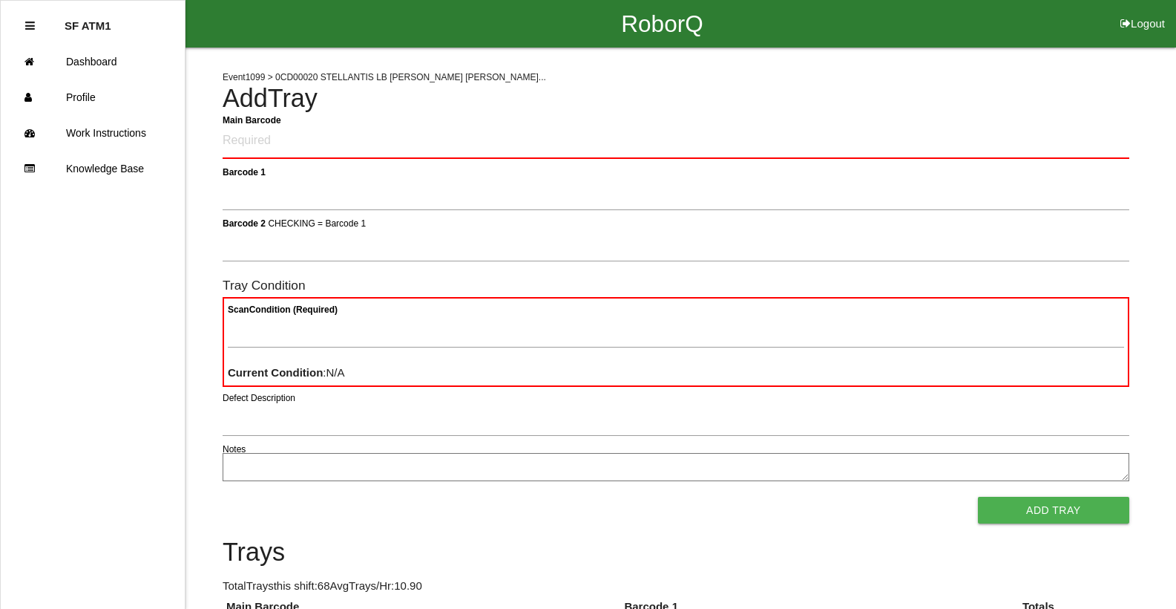
click at [527, 135] on Barcode "Main Barcode" at bounding box center [676, 141] width 907 height 35
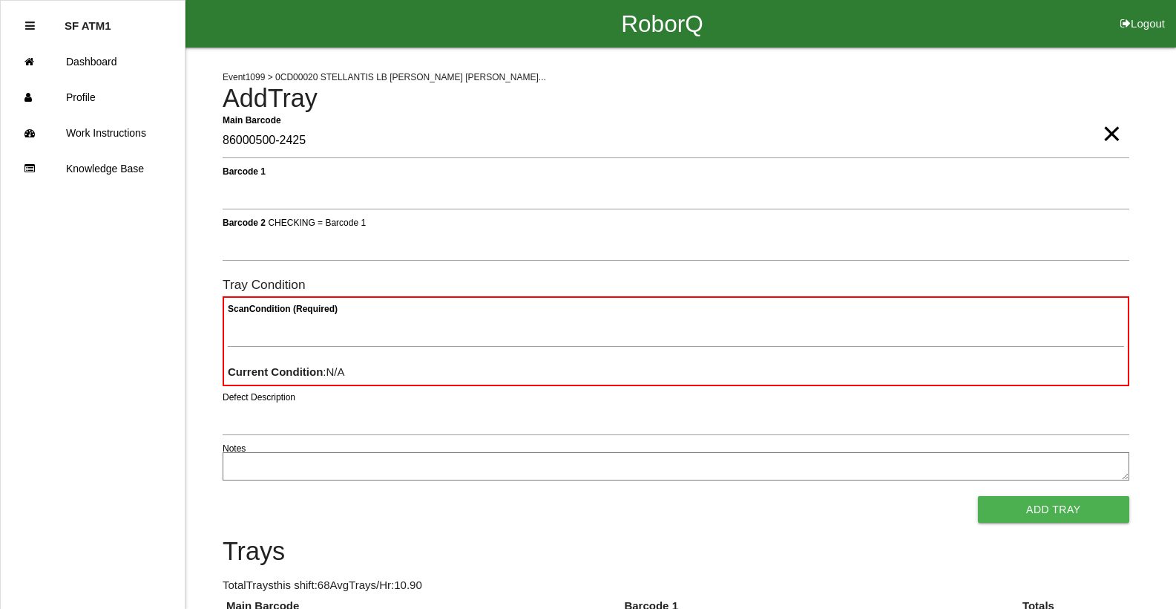
type Barcode "86000500-2425"
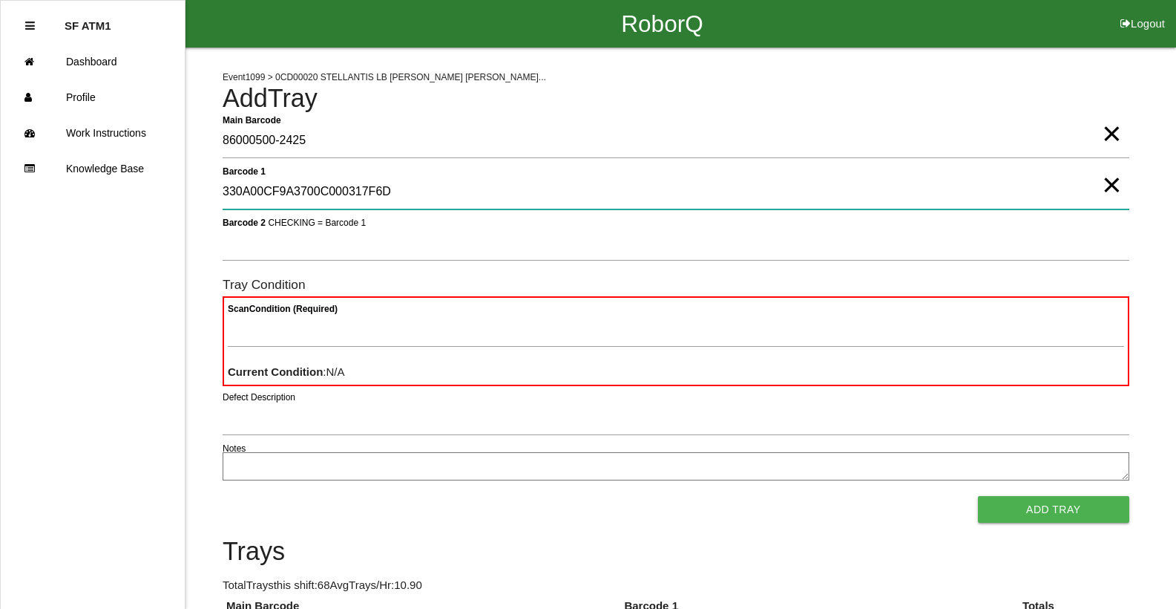
type 1 "330A00CF9A3700C000317F6D"
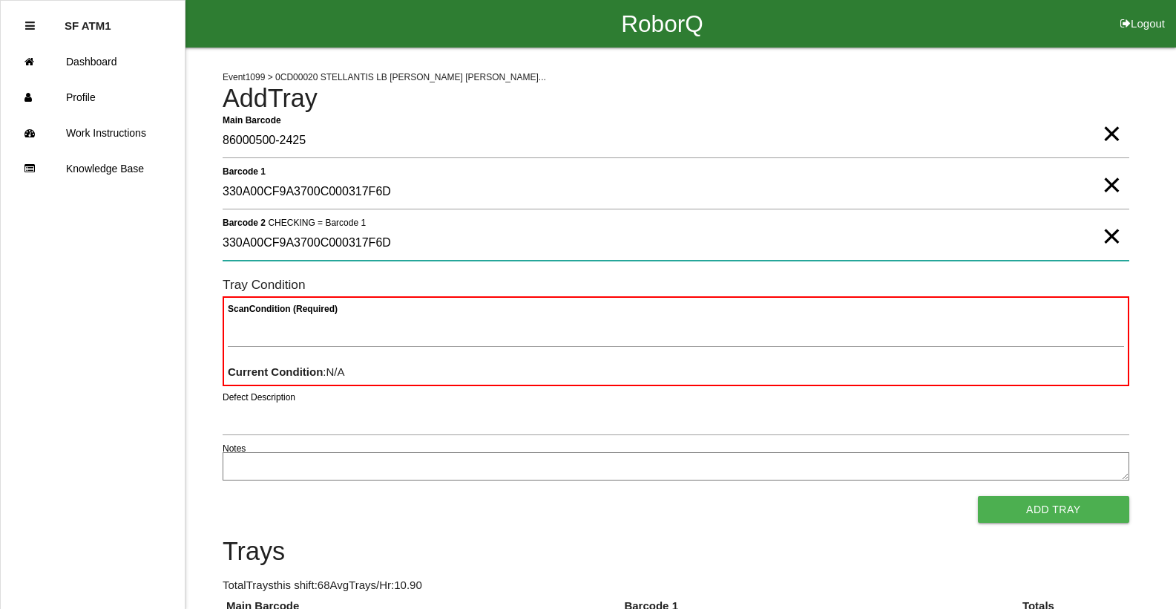
type 2 "330A00CF9A3700C000317F6D"
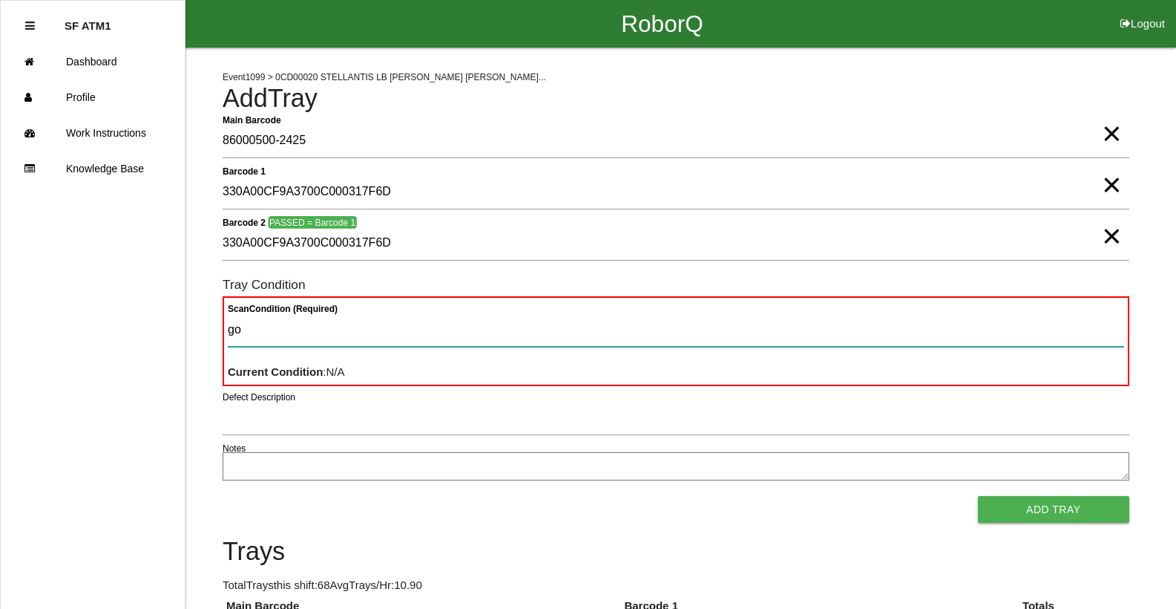
type Condition "goo"
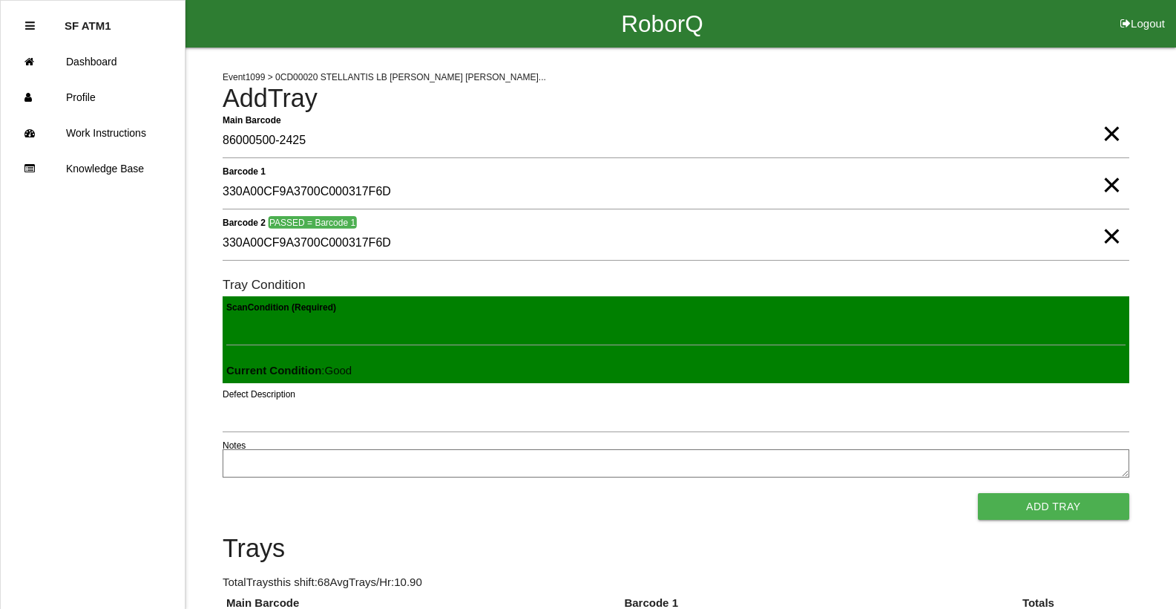
click at [978, 493] on button "Add Tray" at bounding box center [1053, 506] width 151 height 27
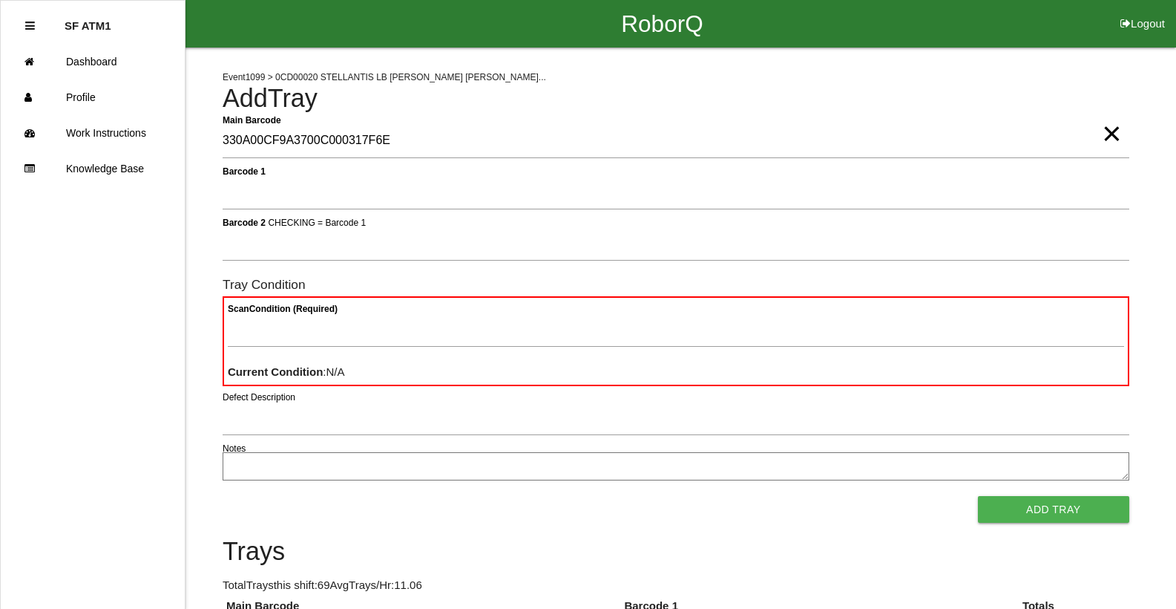
type Barcode "330A00CF9A3700C000317F6E"
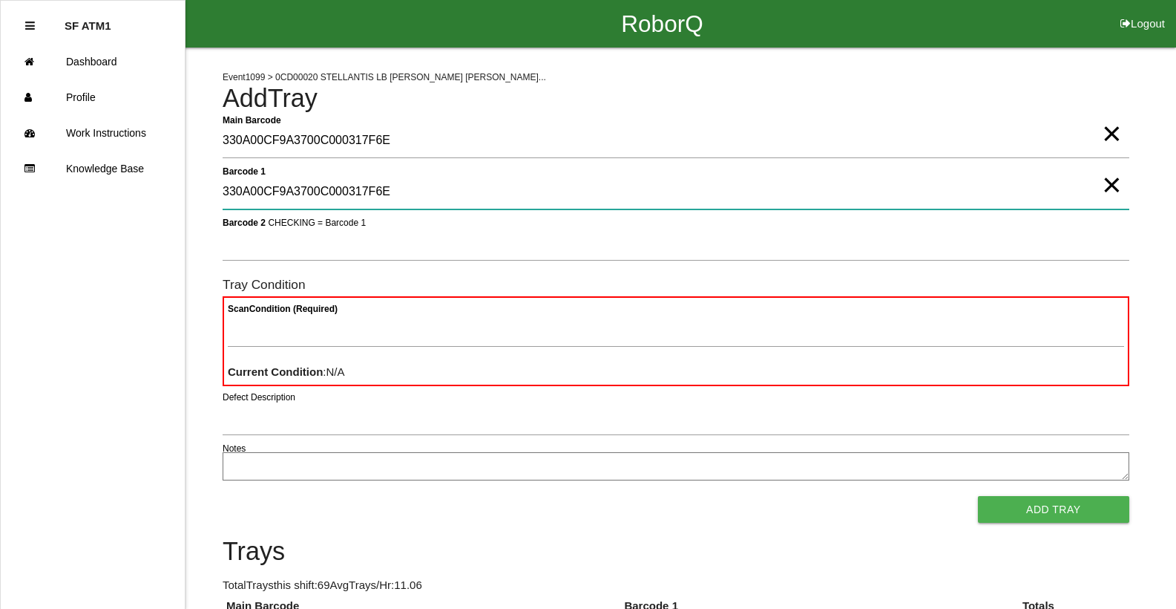
type 1 "330A00CF9A3700C000317F6E"
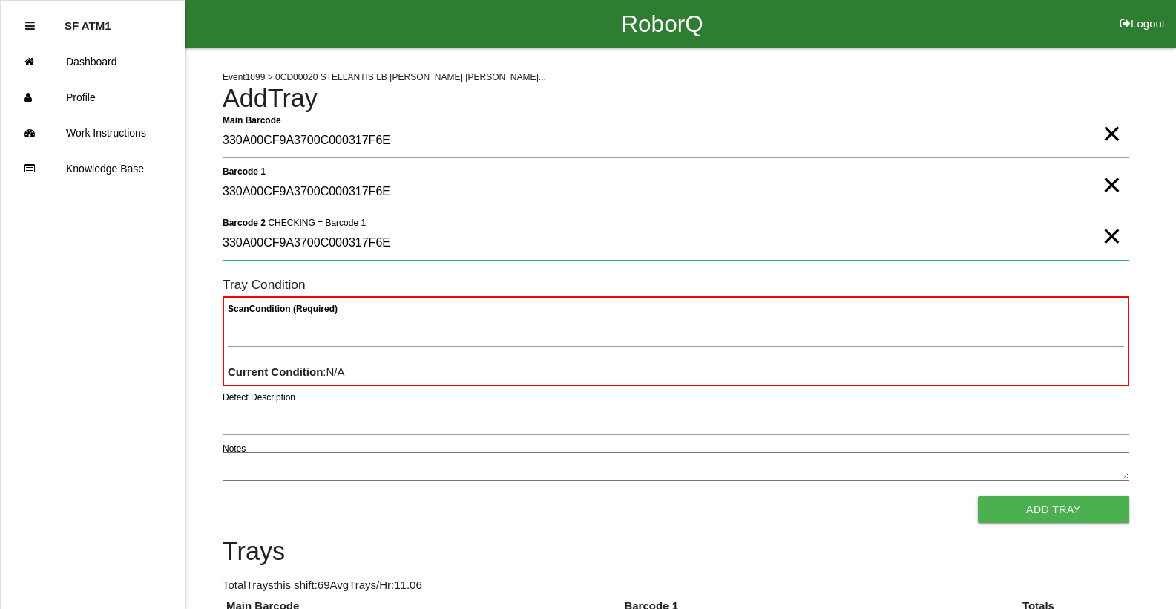
type 2 "330A00CF9A3700C000317F6E"
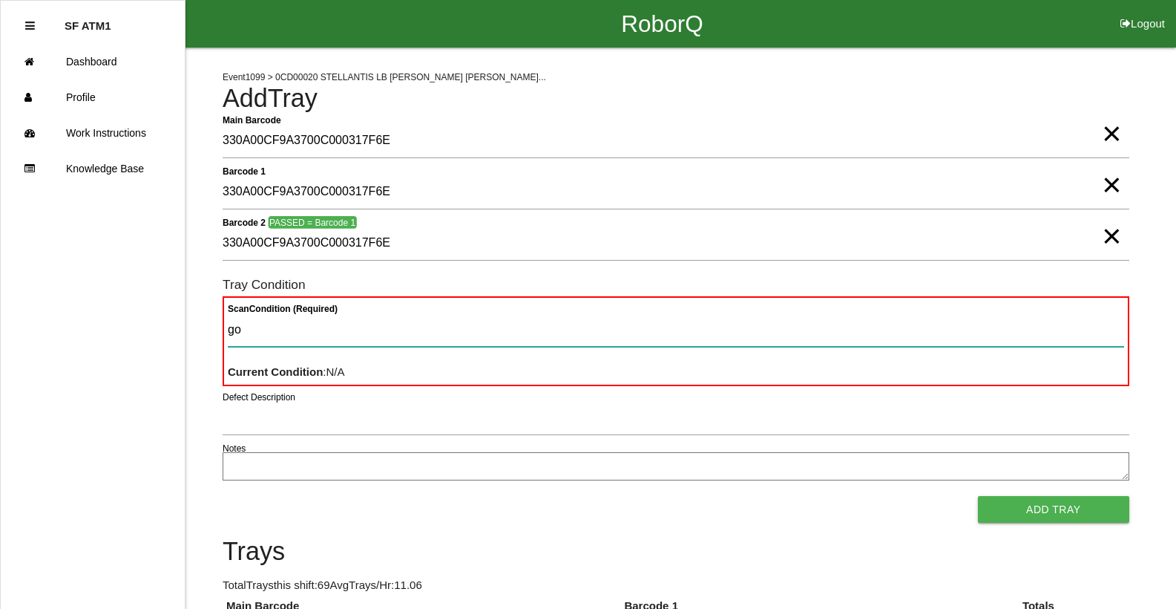
type Condition "goo"
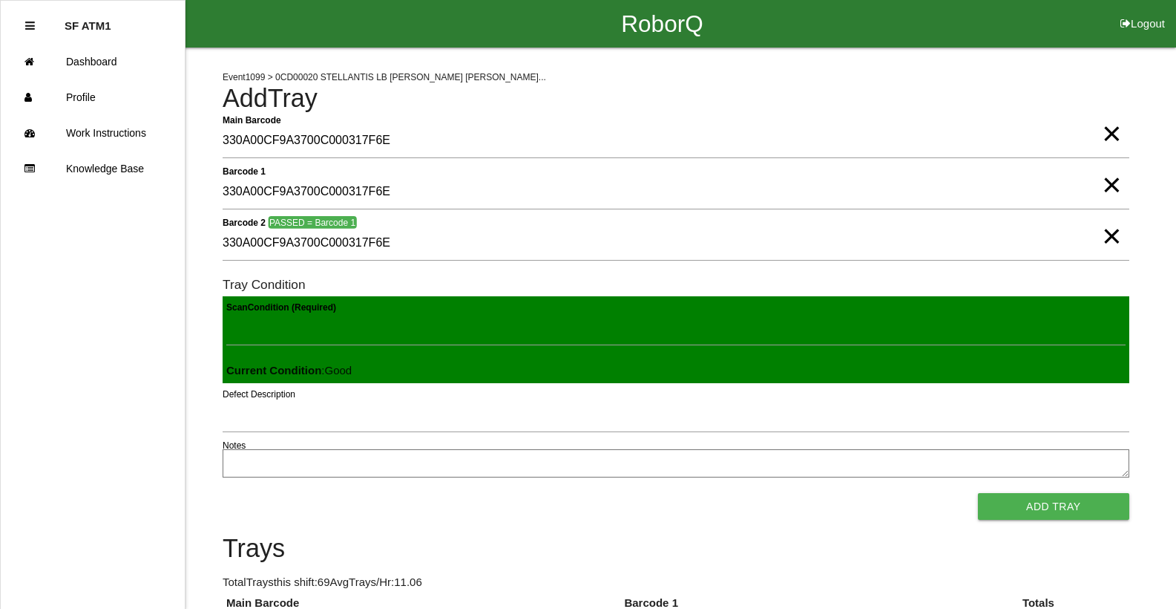
click at [978, 493] on button "Add Tray" at bounding box center [1053, 506] width 151 height 27
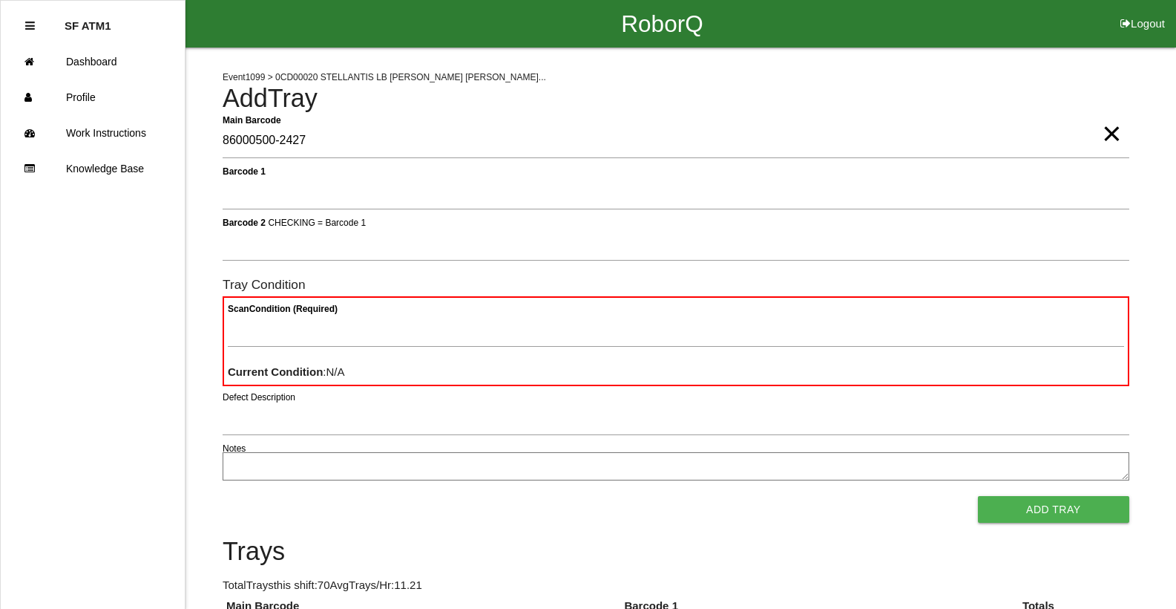
type Barcode "86000500-2427"
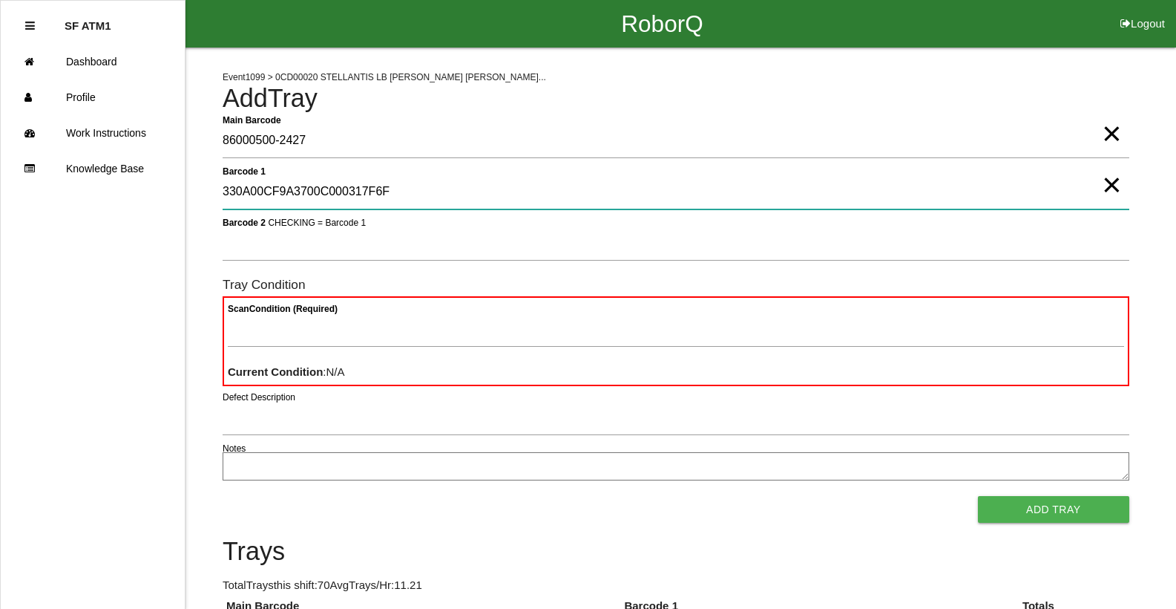
type 1 "330A00CF9A3700C000317F6F"
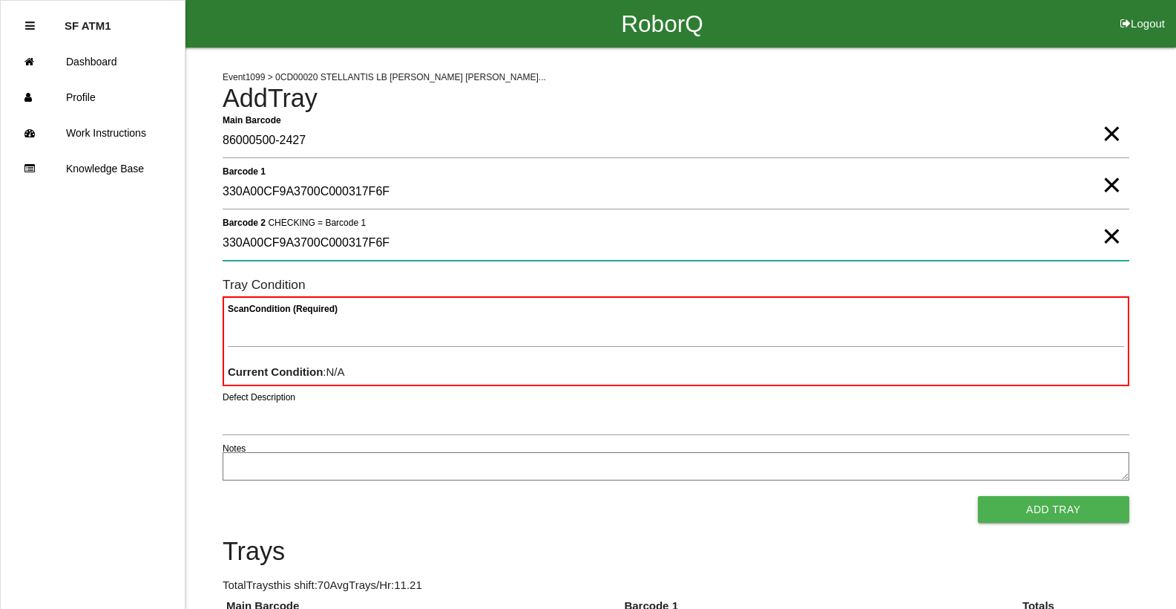
type 2 "330A00CF9A3700C000317F6F"
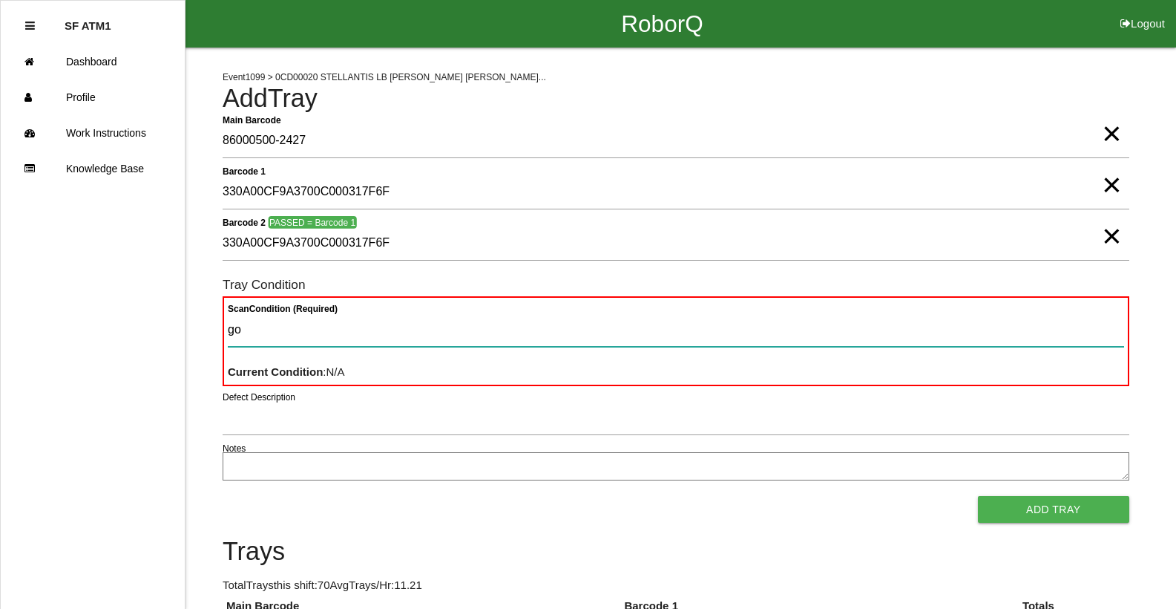
type Condition "goo"
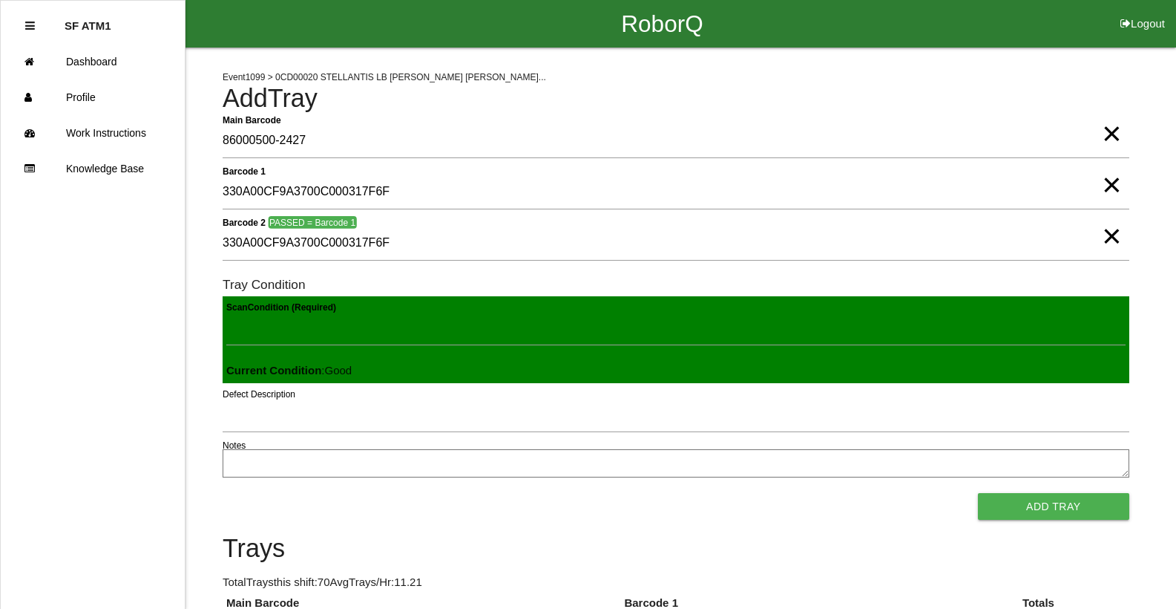
click at [978, 493] on button "Add Tray" at bounding box center [1053, 506] width 151 height 27
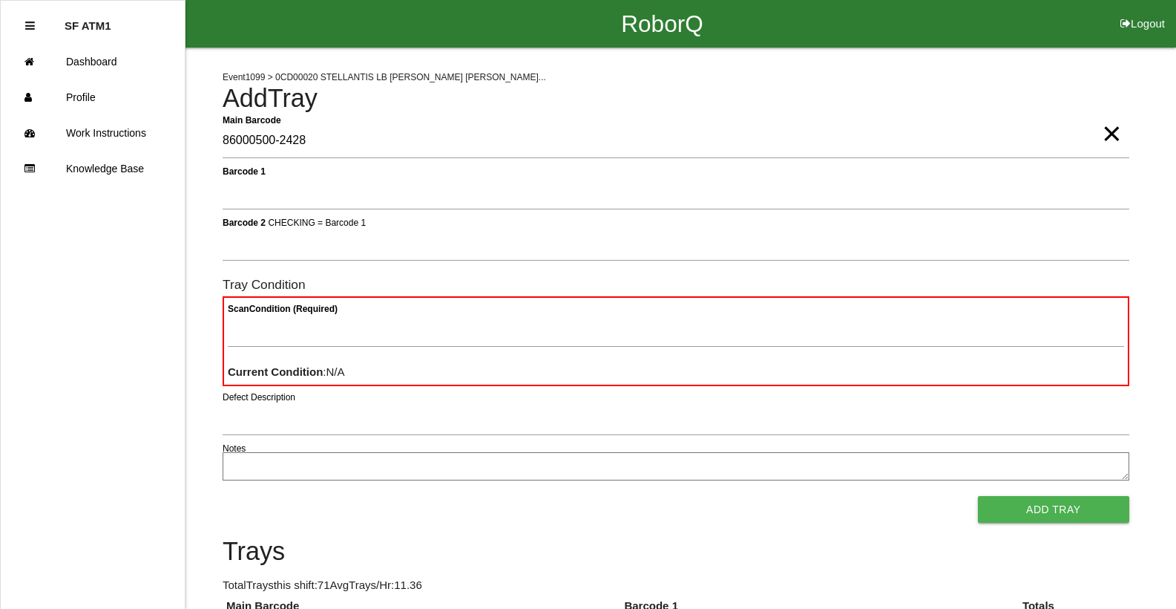
type Barcode "86000500-2428"
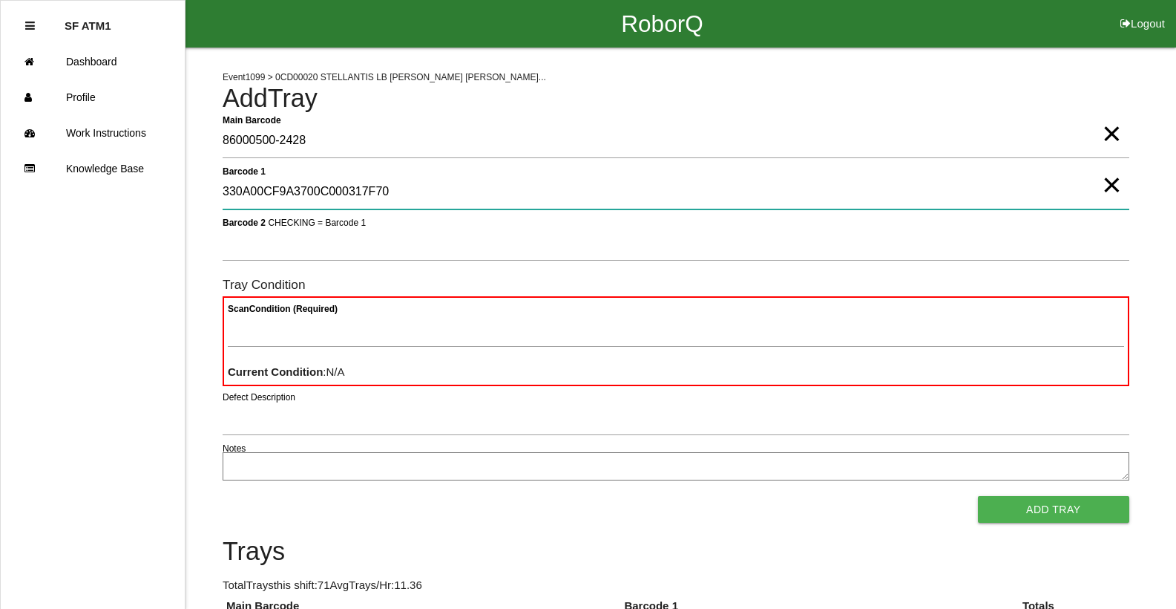
type 1 "330A00CF9A3700C000317F70"
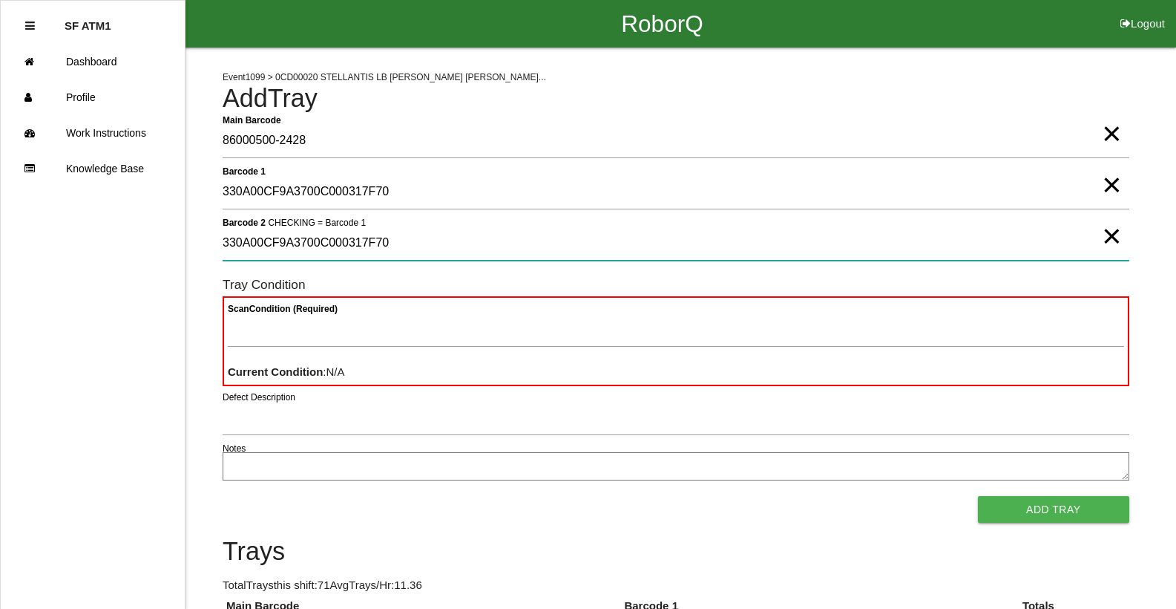
type 2 "330A00CF9A3700C000317F70"
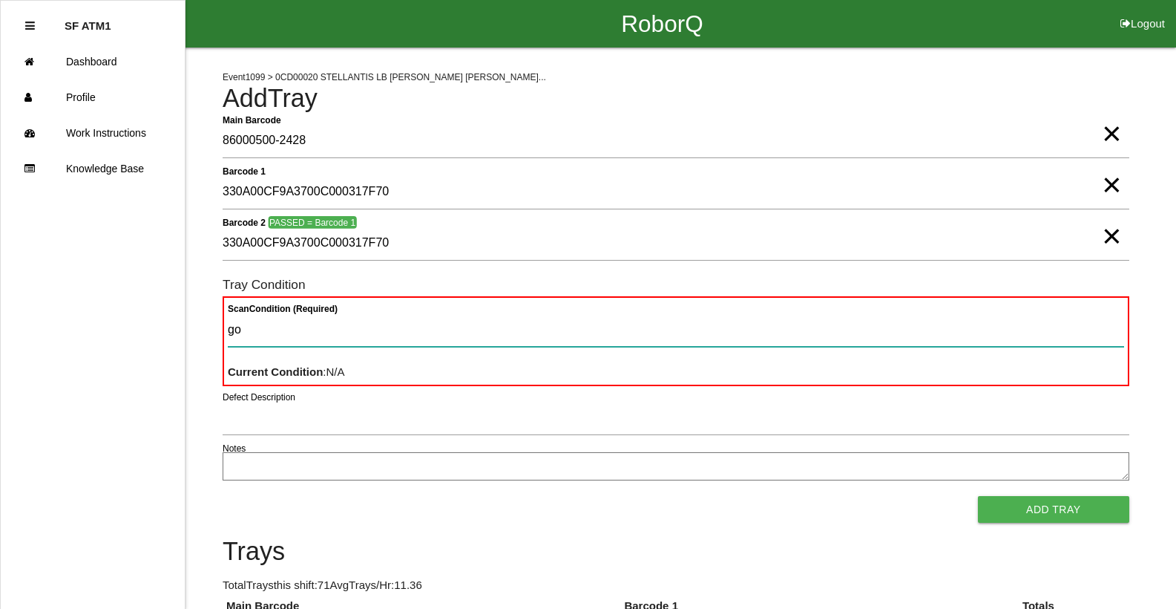
type Condition "goo"
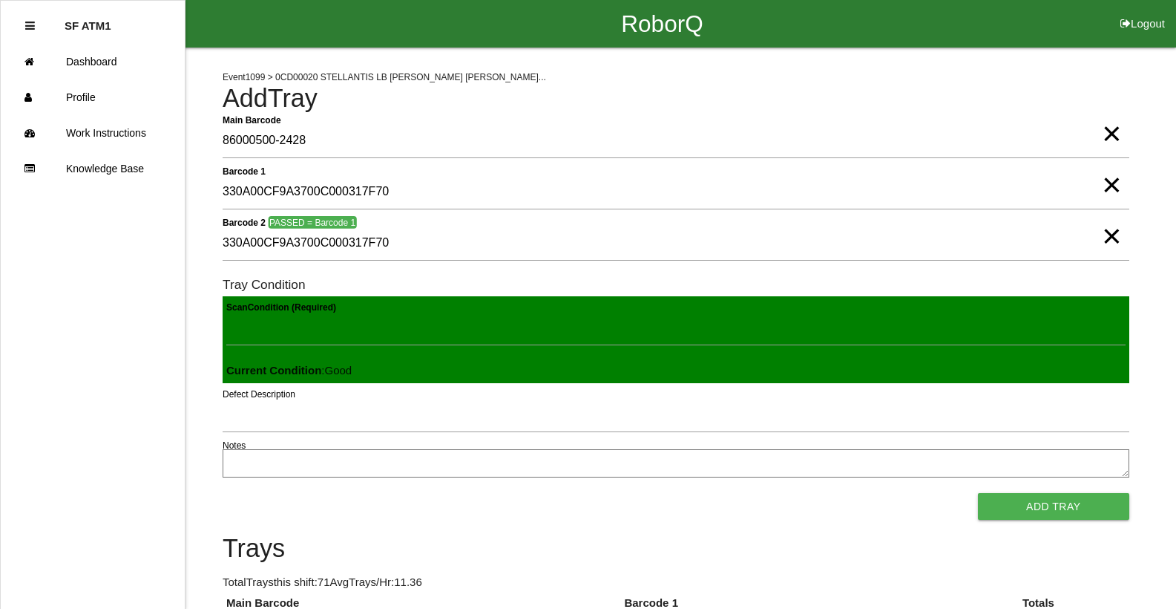
click at [978, 493] on button "Add Tray" at bounding box center [1053, 506] width 151 height 27
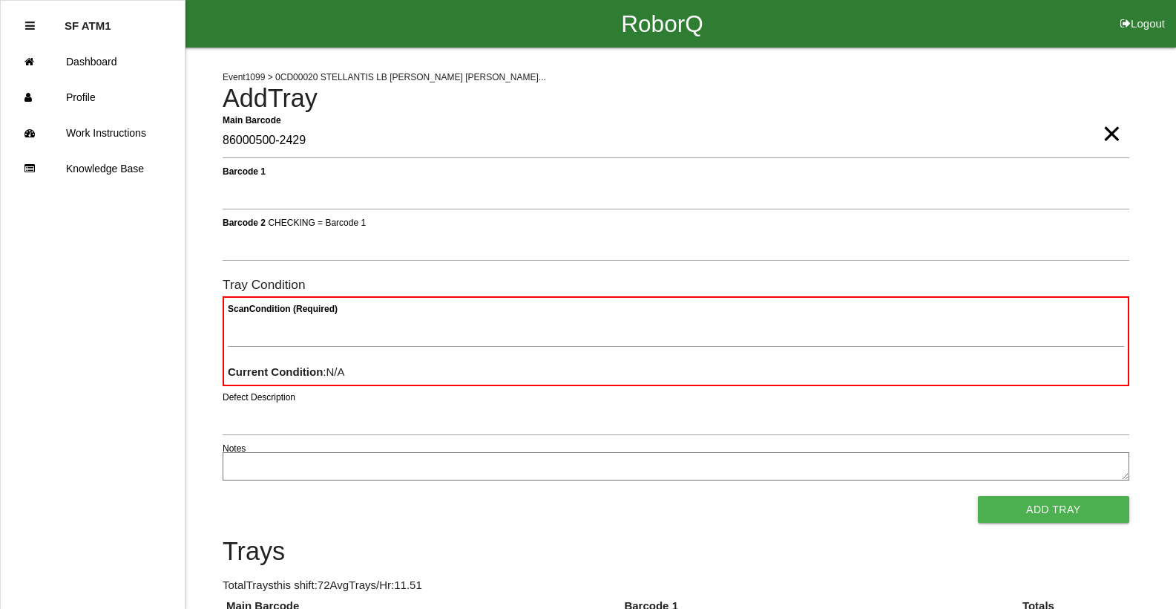
type Barcode "86000500-2429"
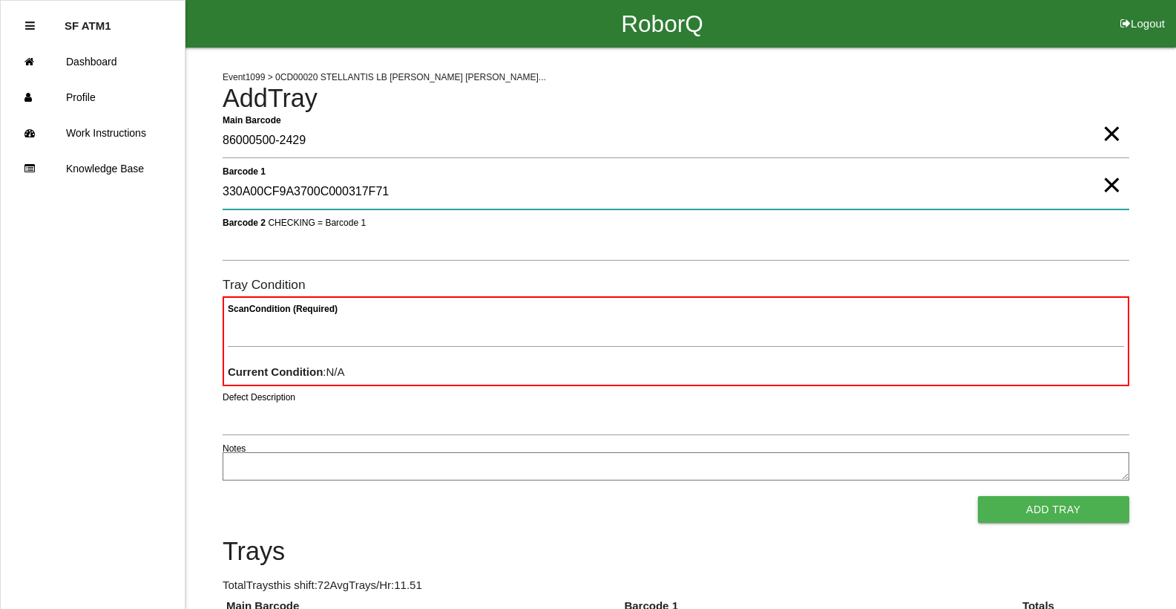
type 1 "330A00CF9A3700C000317F71"
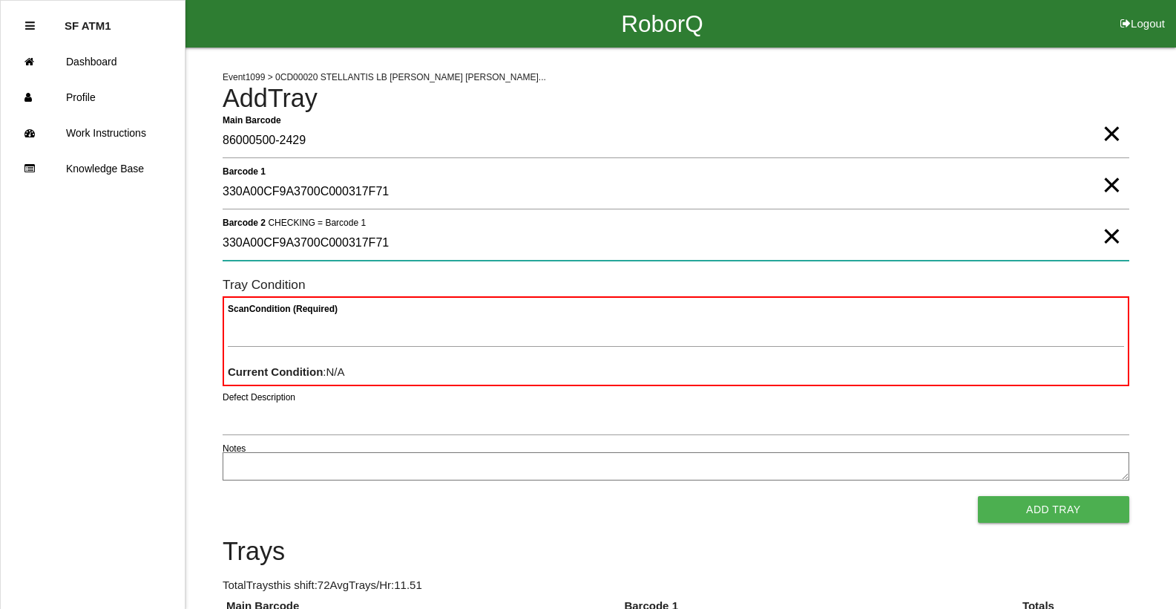
type 2 "330A00CF9A3700C000317F71"
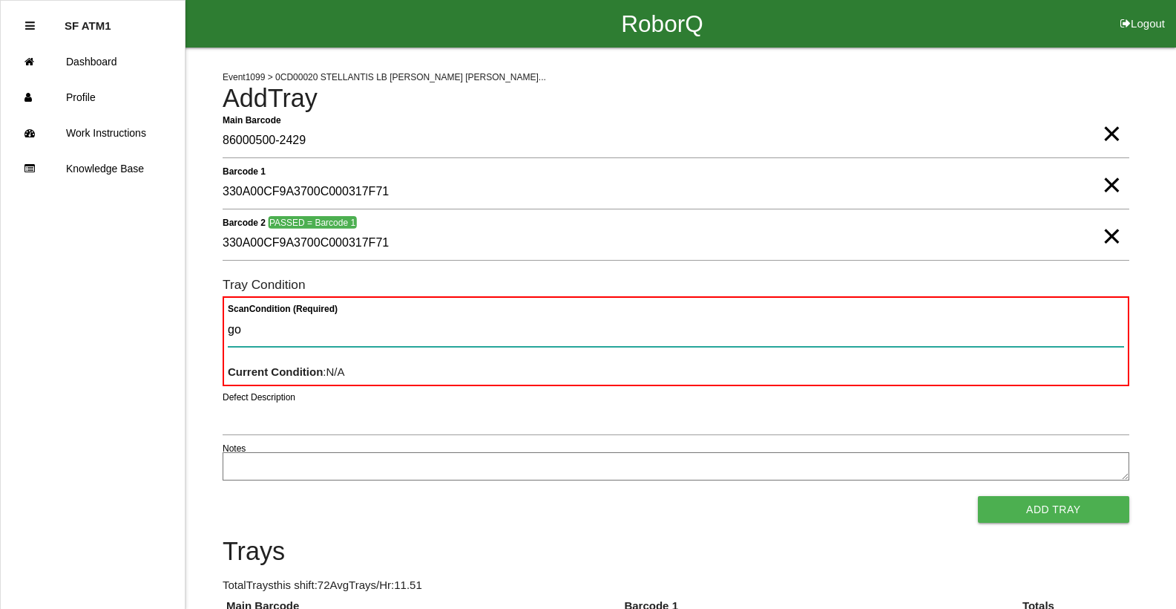
type Condition "goo"
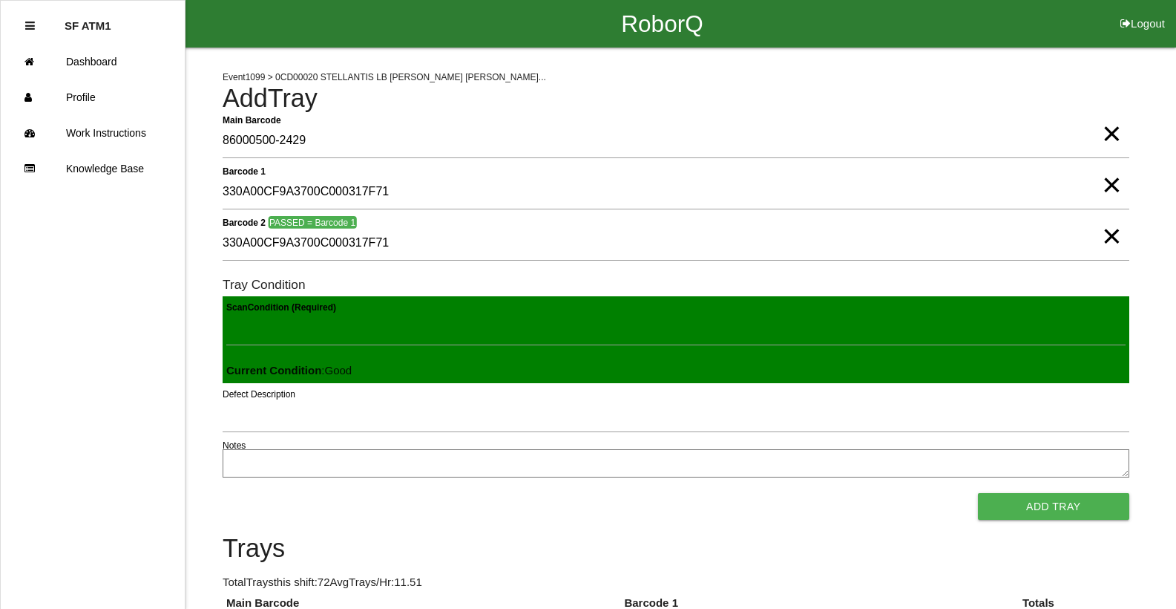
click at [978, 493] on button "Add Tray" at bounding box center [1053, 506] width 151 height 27
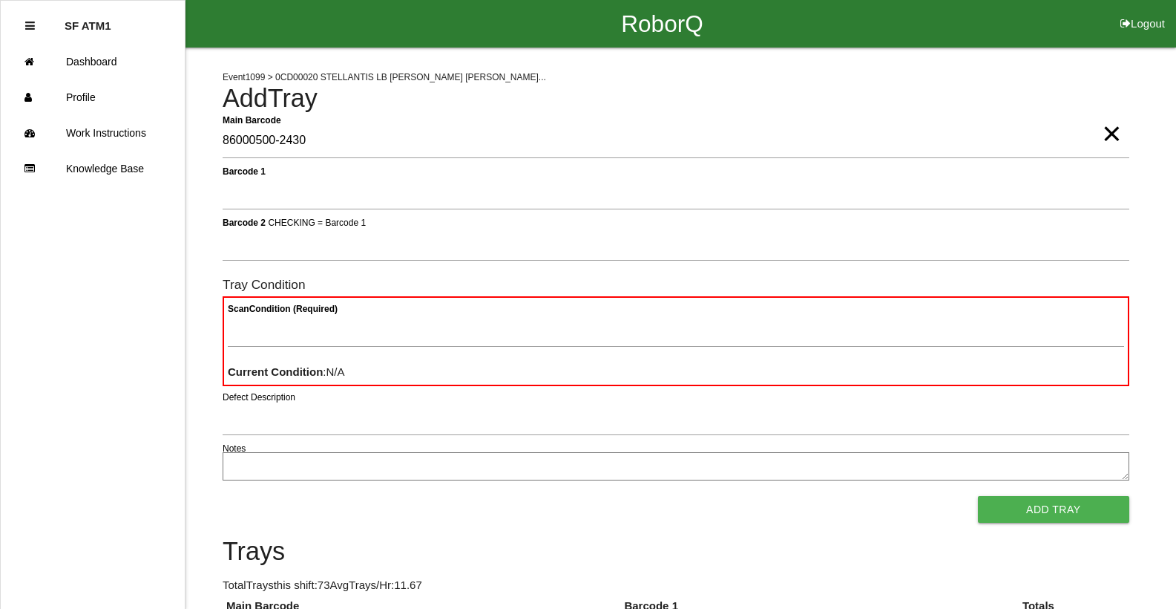
type Barcode "86000500-2430"
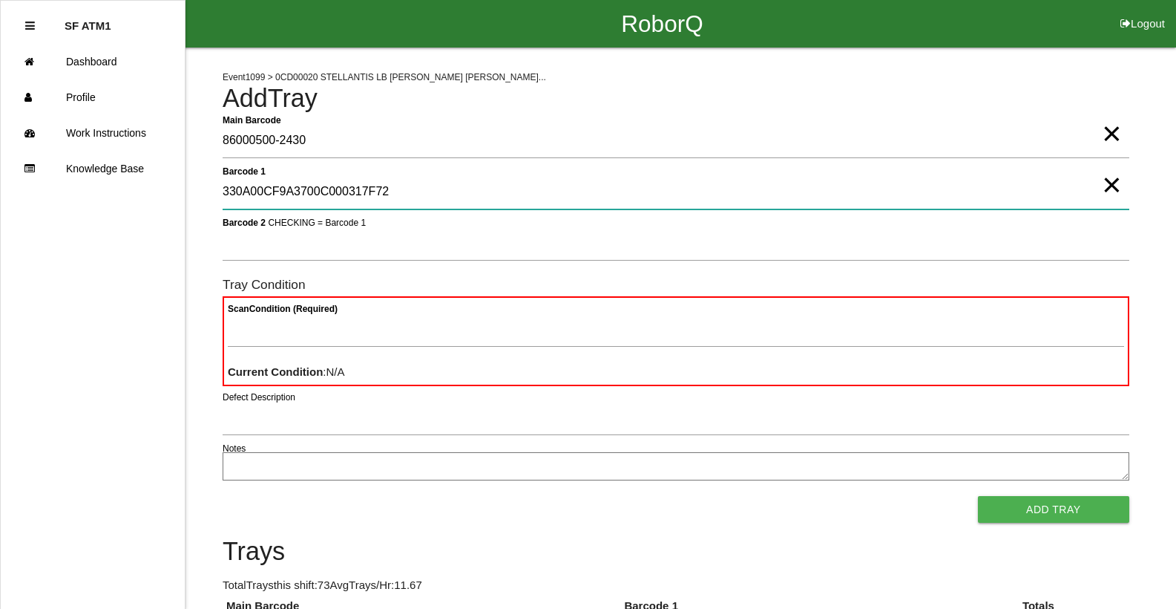
type 1 "330A00CF9A3700C000317F72"
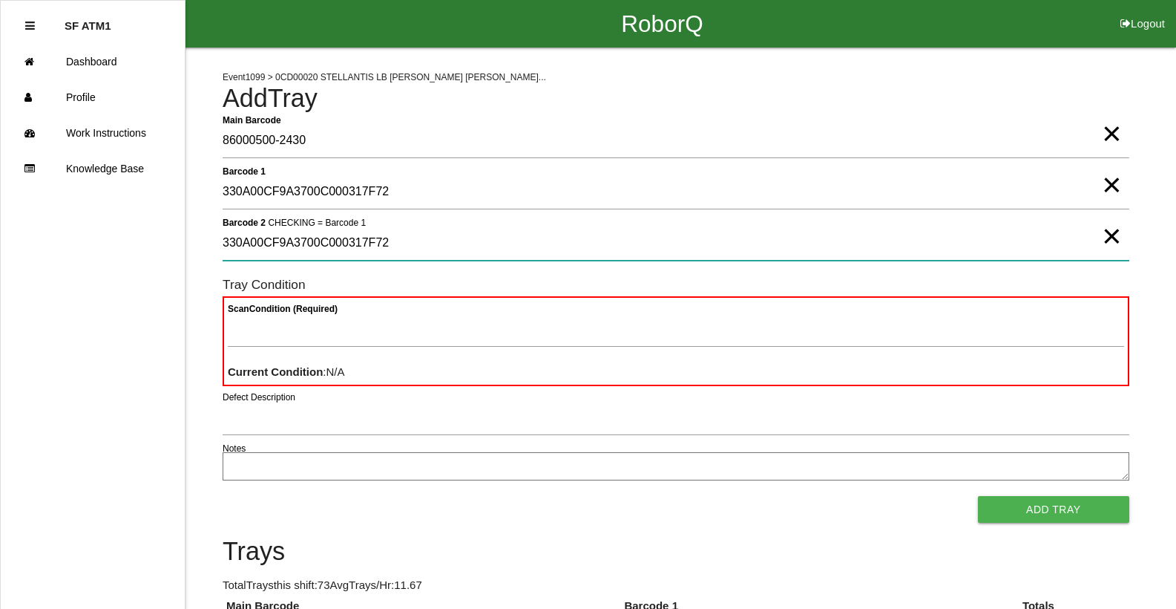
type 2 "330A00CF9A3700C000317F72"
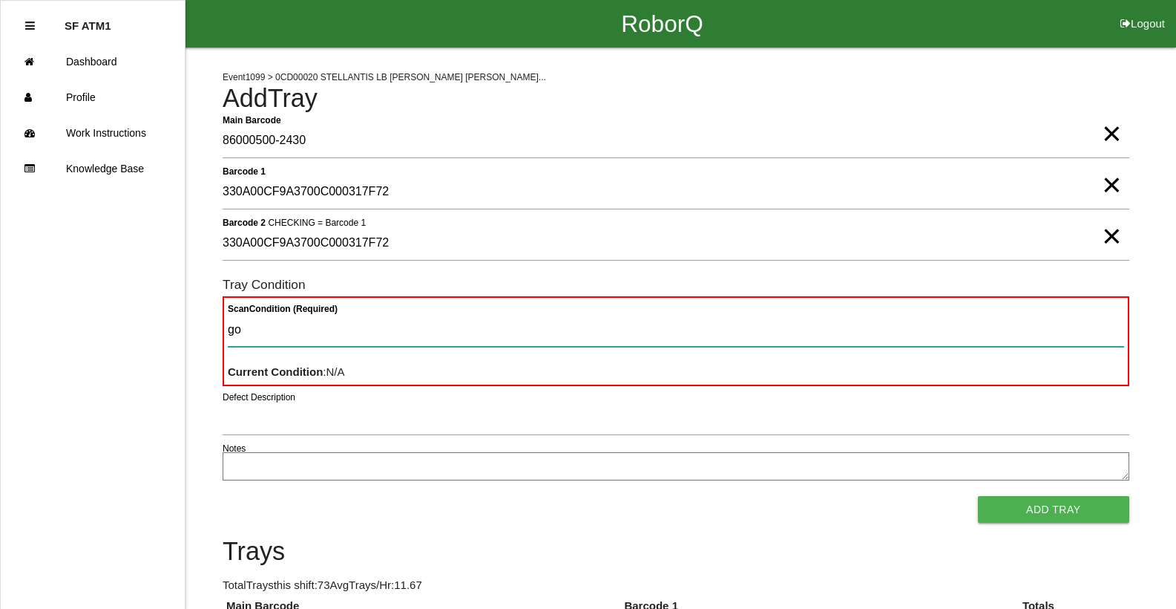
type Condition "goo"
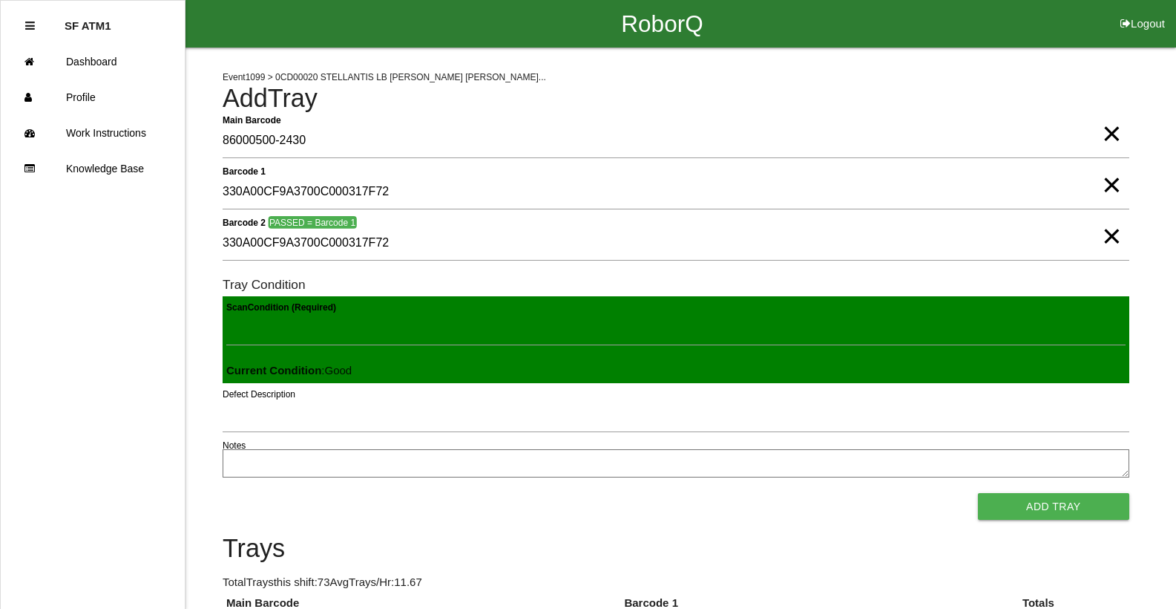
click at [978, 493] on button "Add Tray" at bounding box center [1053, 506] width 151 height 27
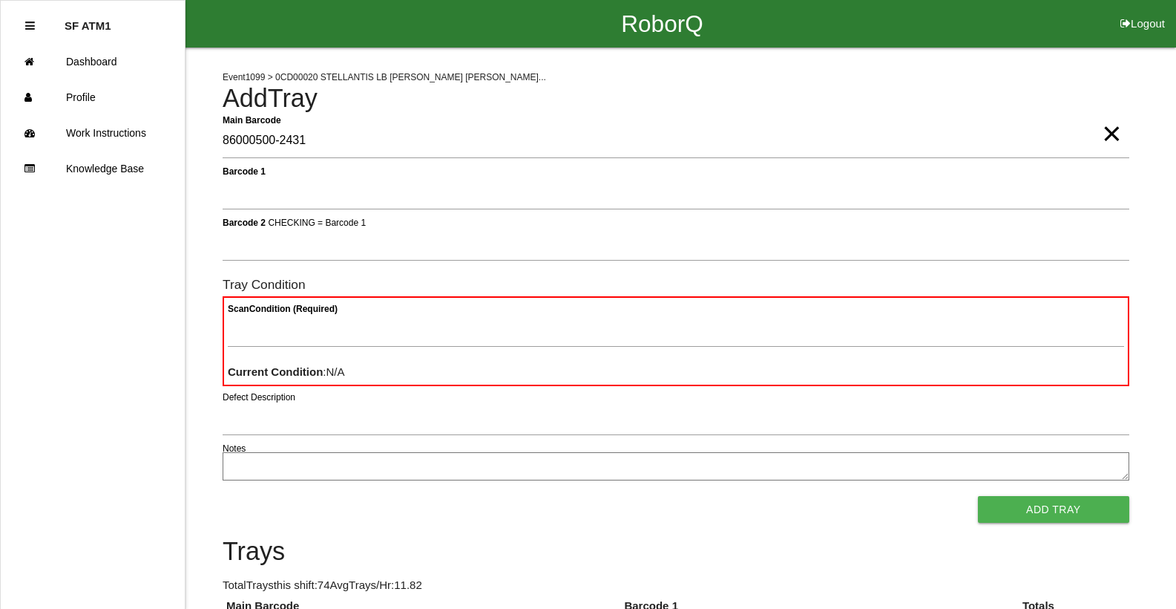
type Barcode "86000500-2431"
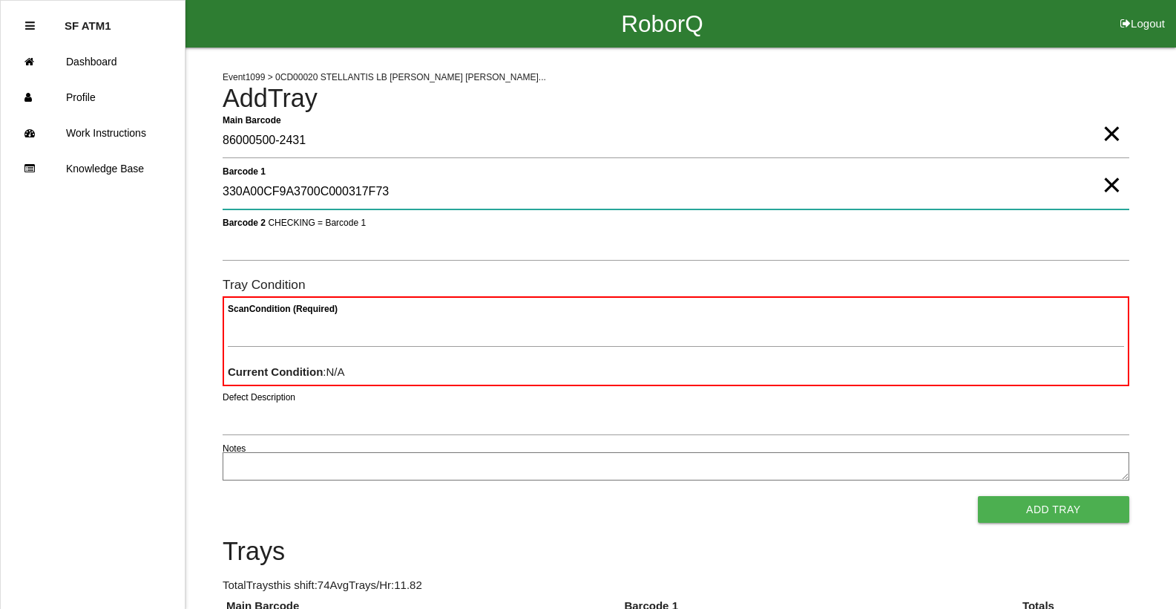
type 1 "330A00CF9A3700C000317F73"
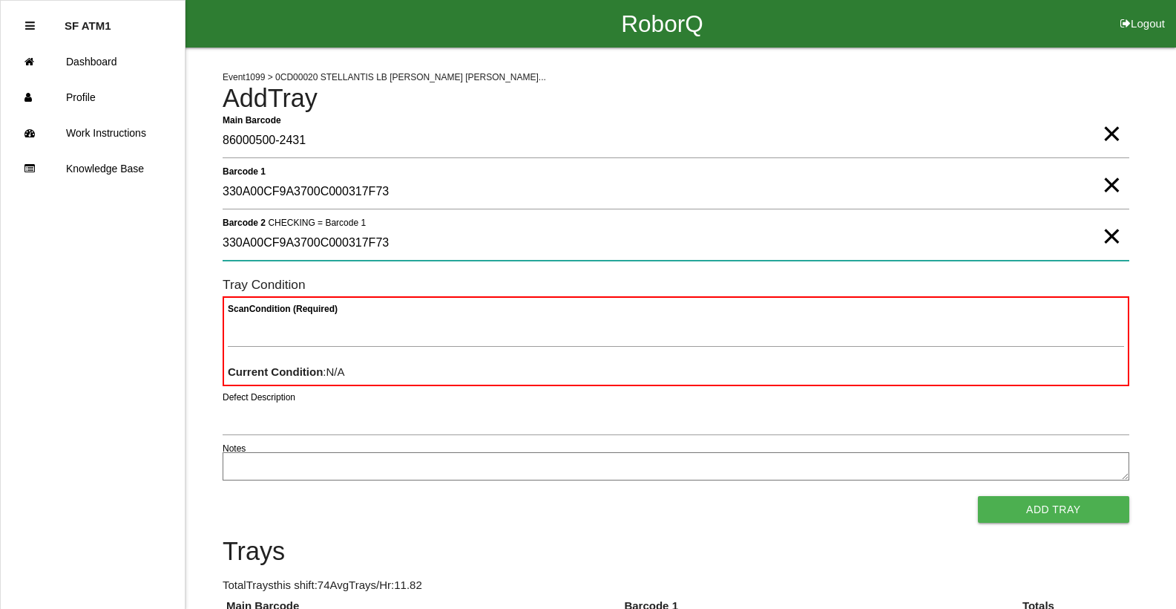
type 2 "330A00CF9A3700C000317F73"
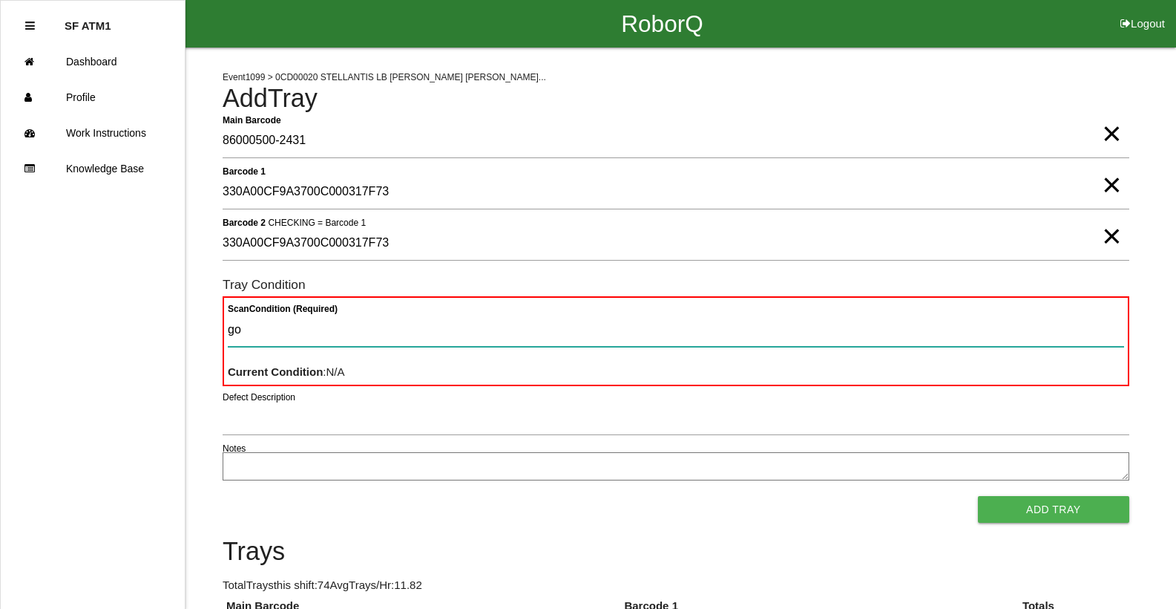
type Condition "goo"
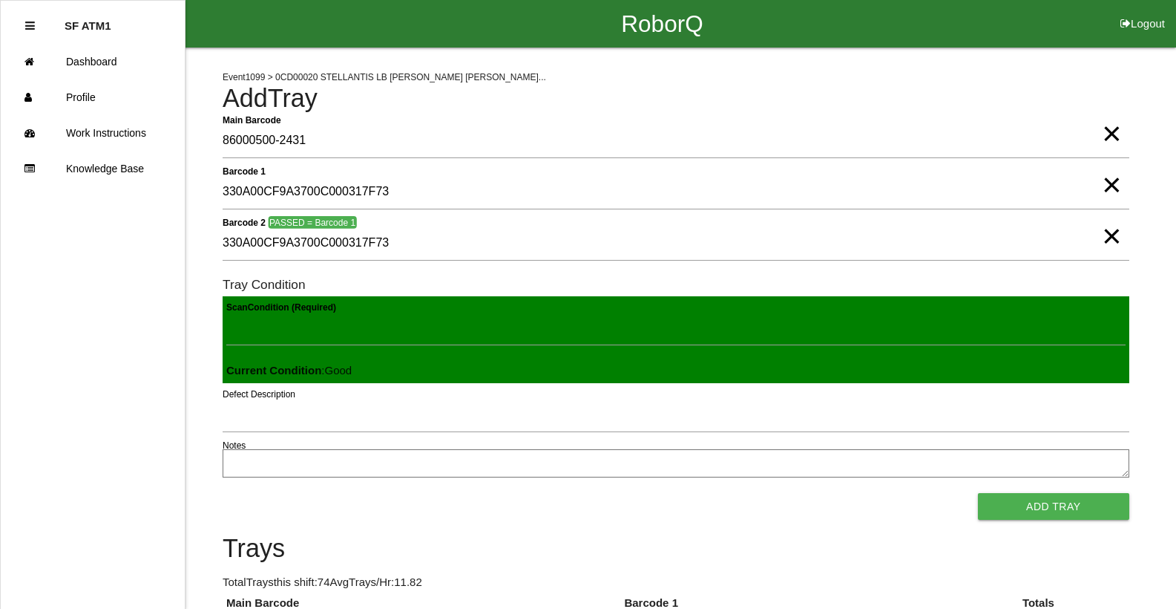
click at [978, 493] on button "Add Tray" at bounding box center [1053, 506] width 151 height 27
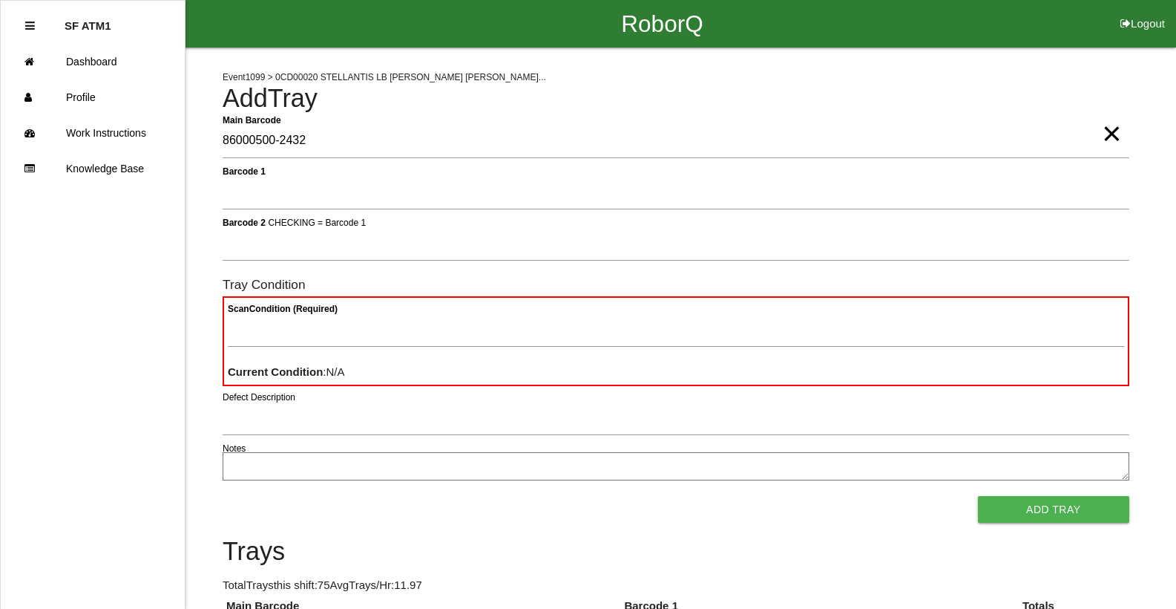
type Barcode "86000500-2432"
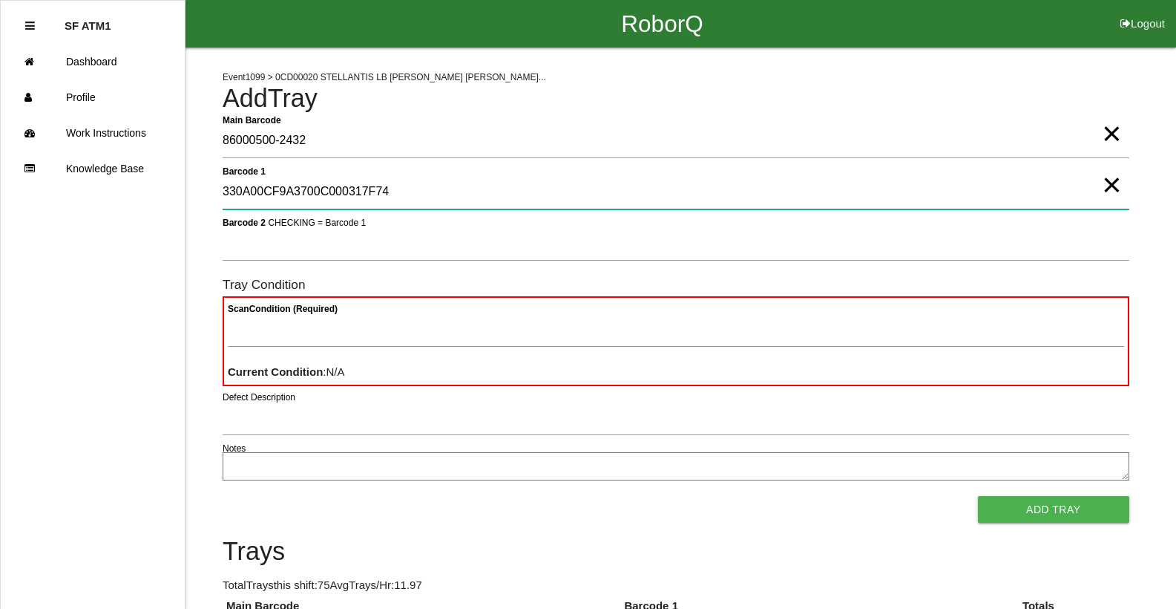
type 1 "330A00CF9A3700C000317F74"
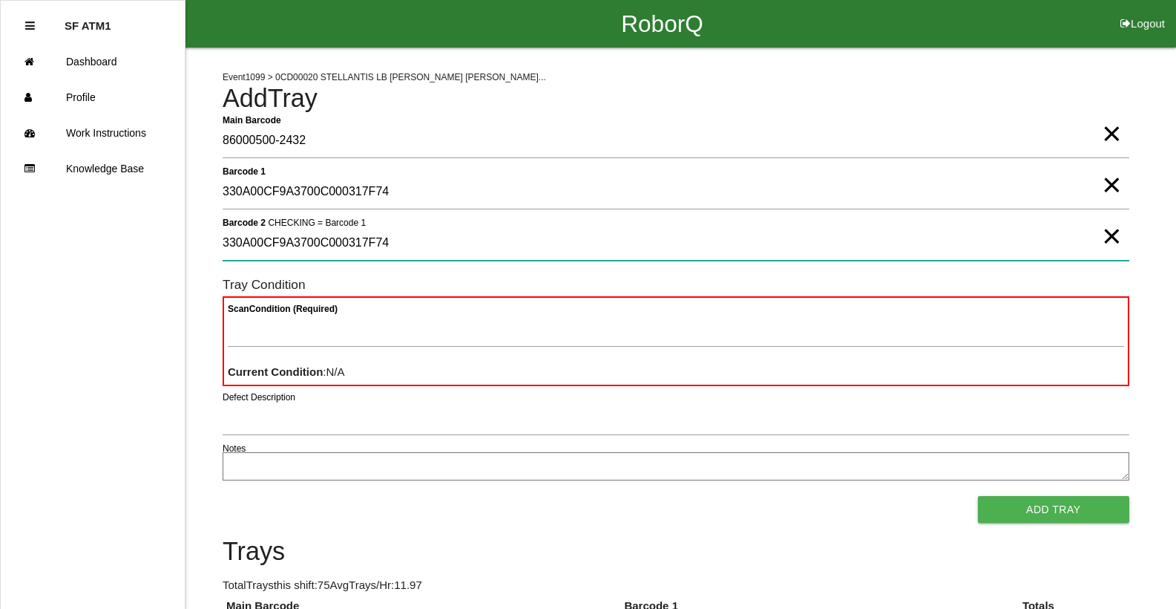
type 2 "330A00CF9A3700C000317F74"
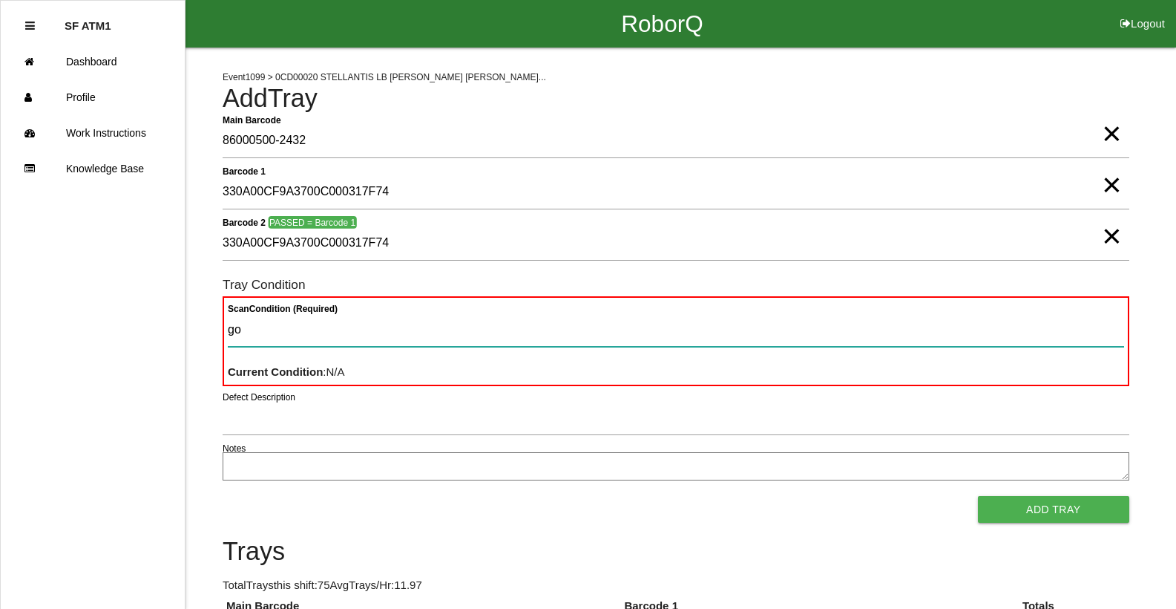
type Condition "goo"
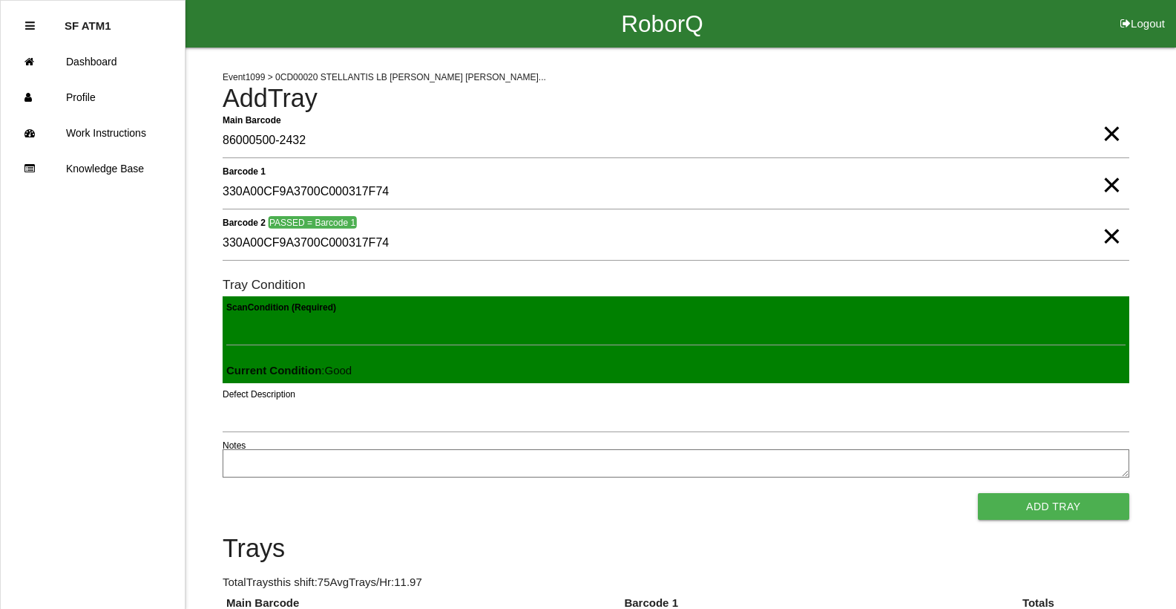
click button "Add Tray" at bounding box center [1053, 506] width 151 height 27
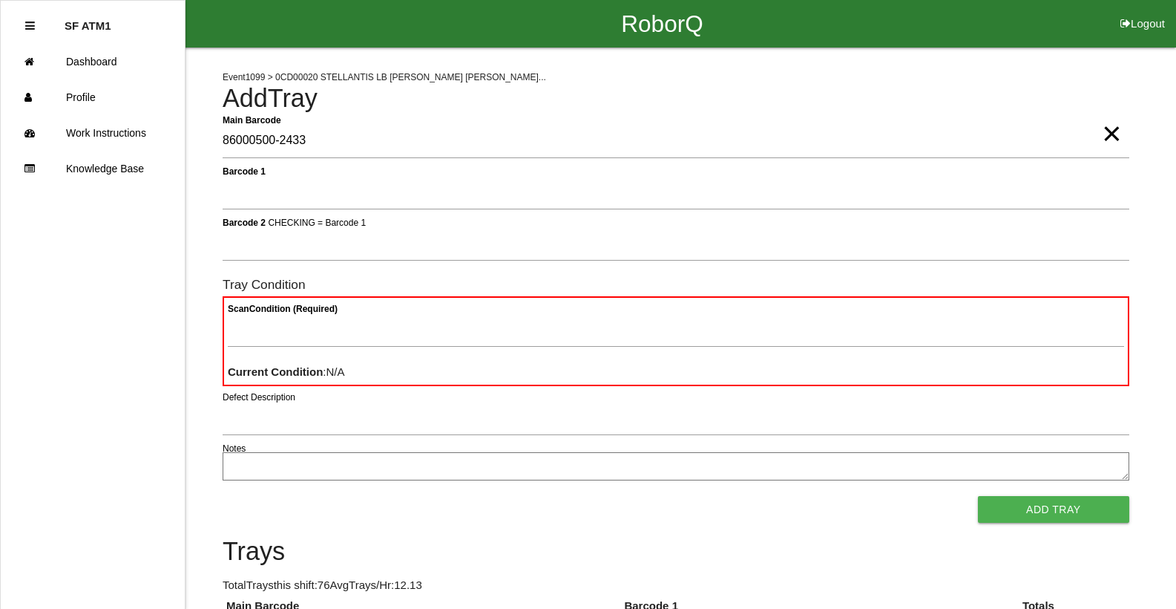
type Barcode "86000500-2433"
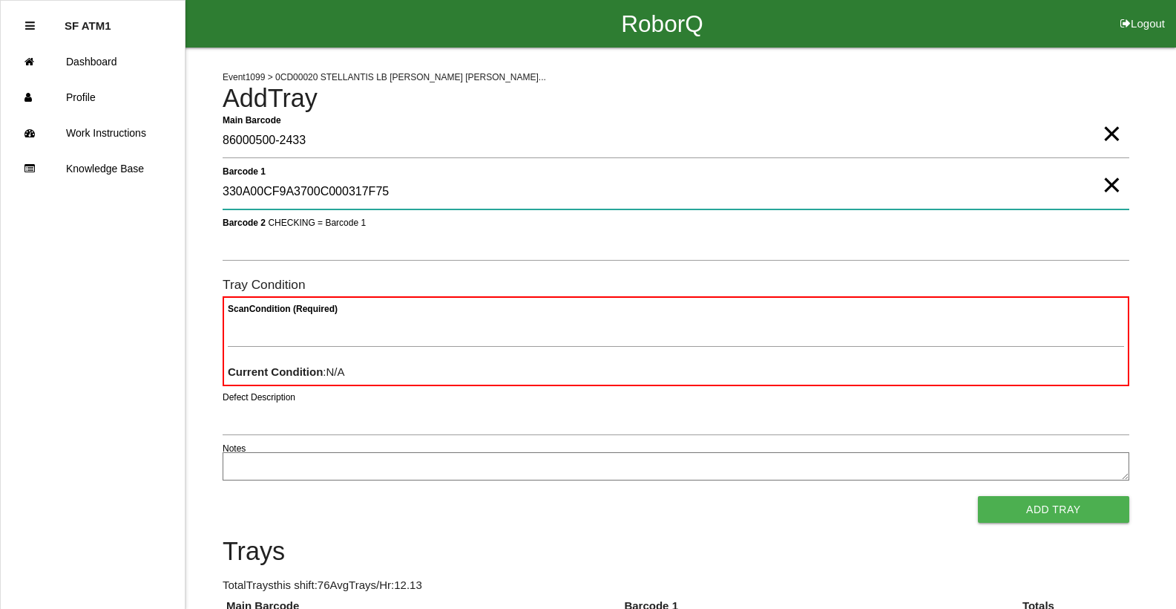
type 1 "330A00CF9A3700C000317F75"
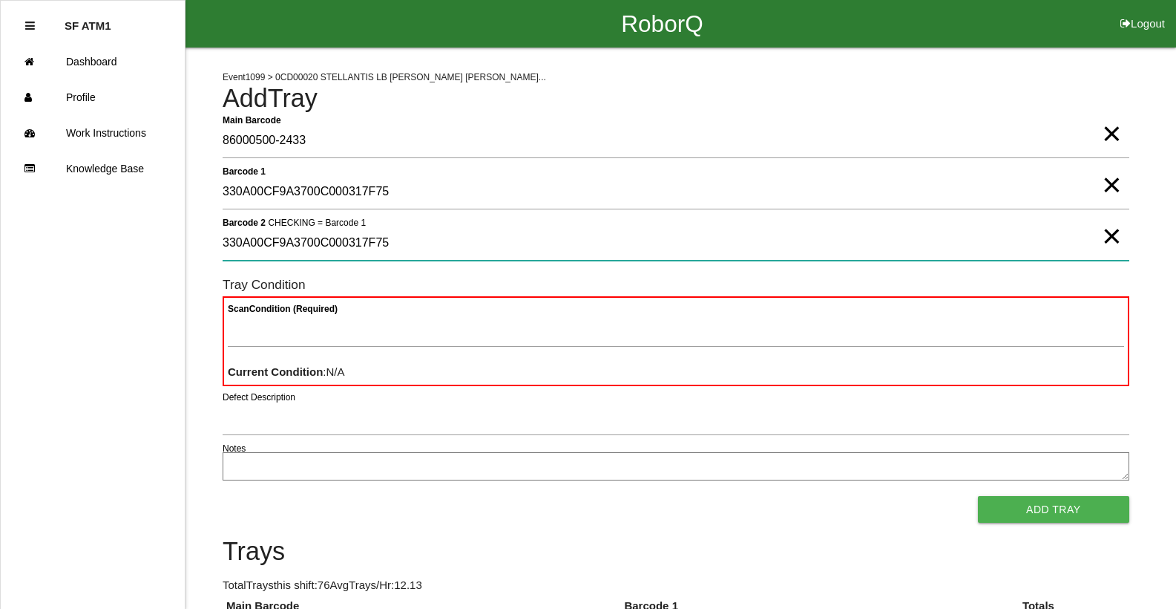
type 2 "330A00CF9A3700C000317F75"
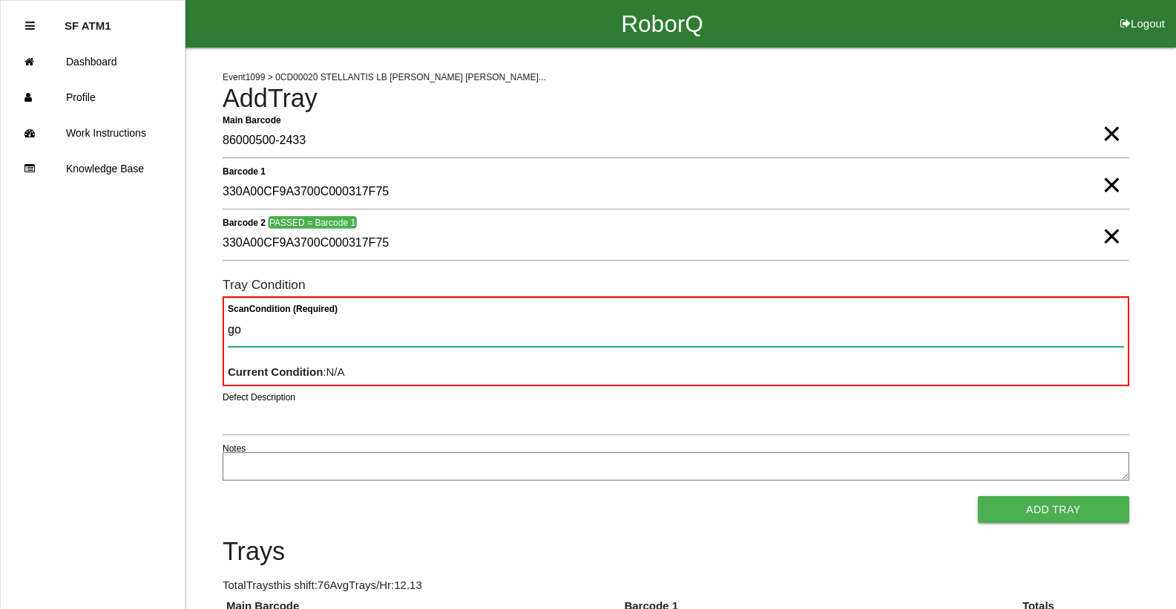
type Condition "goo"
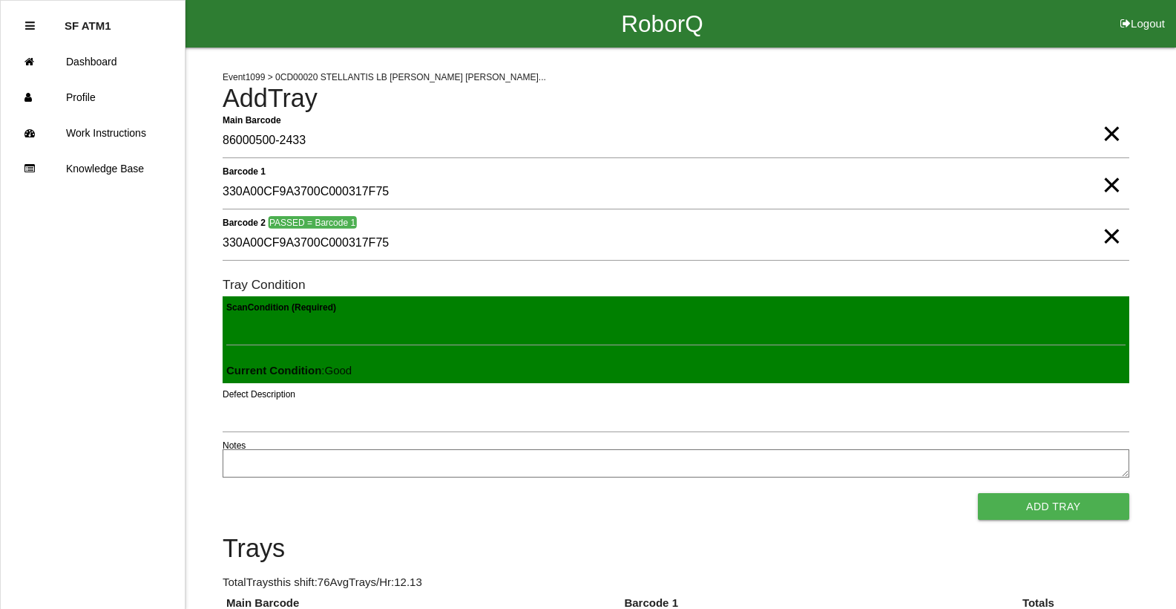
click at [978, 493] on button "Add Tray" at bounding box center [1053, 506] width 151 height 27
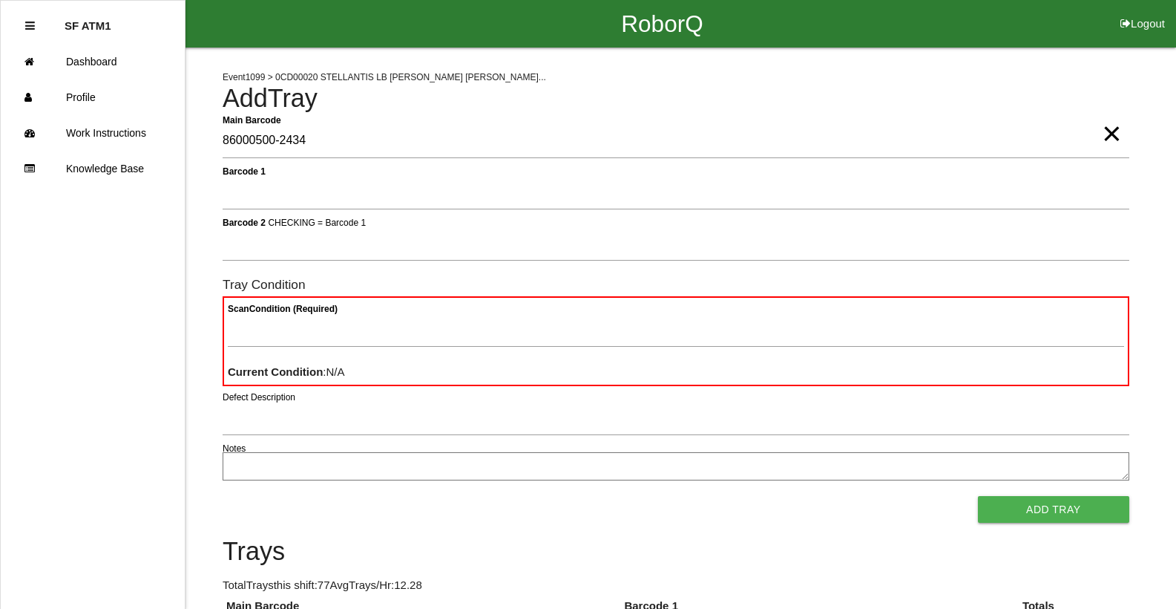
type Barcode "86000500-2434"
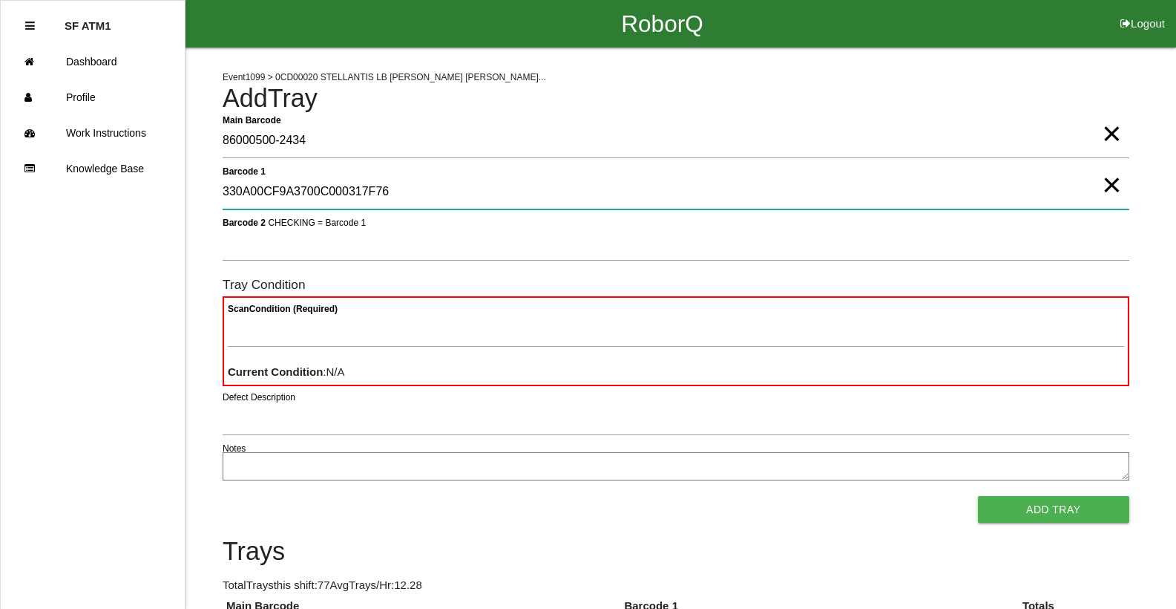
type 1 "330A00CF9A3700C000317F76"
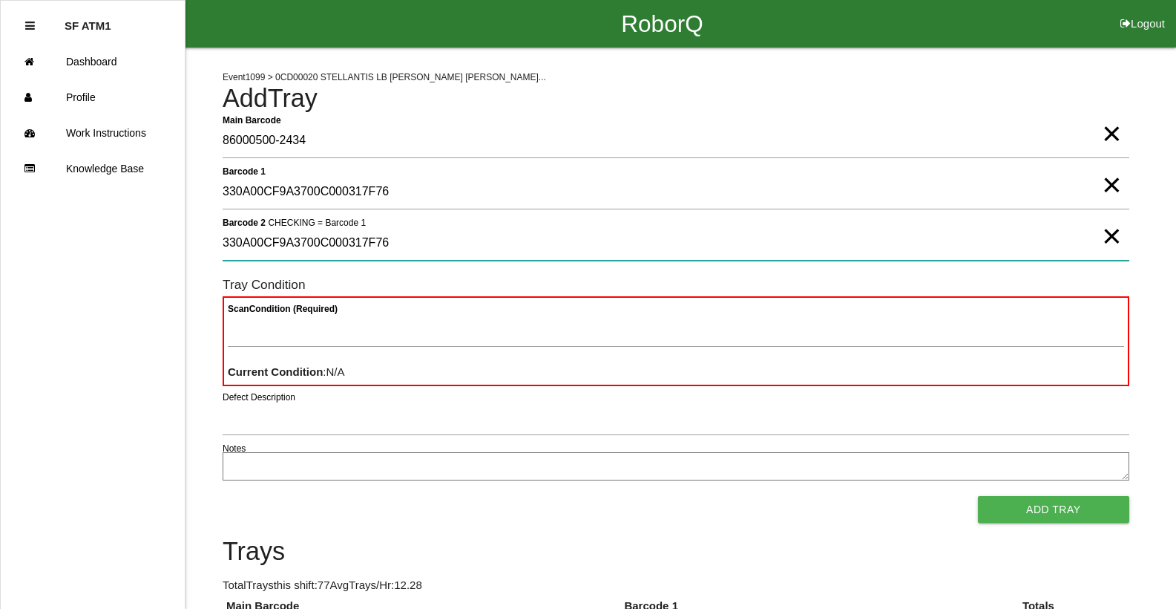
type 2 "330A00CF9A3700C000317F76"
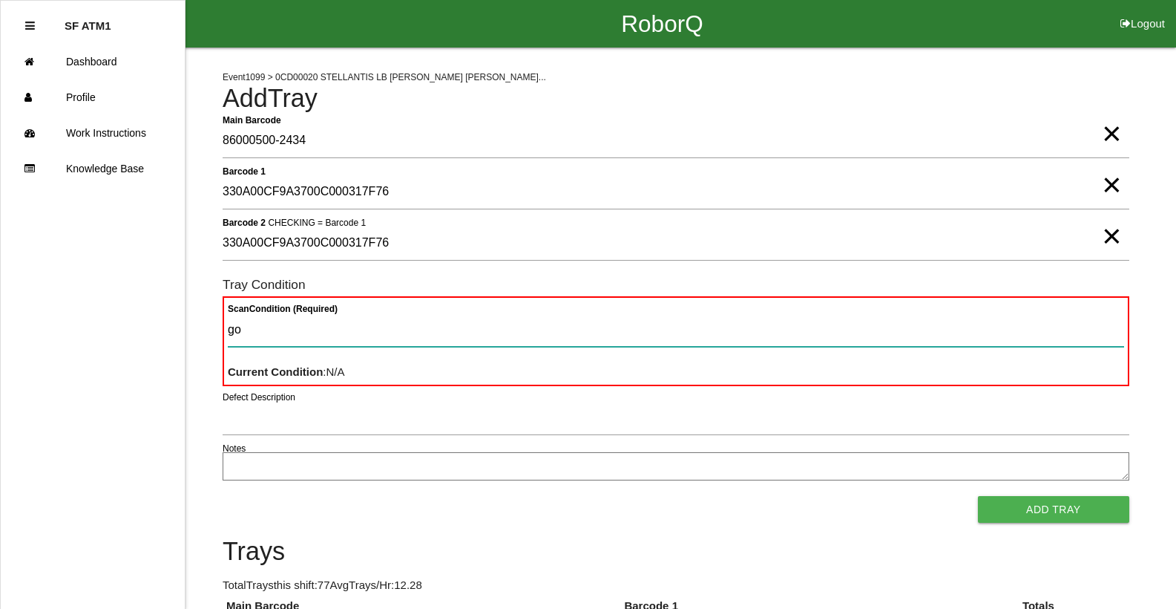
type Condition "goo"
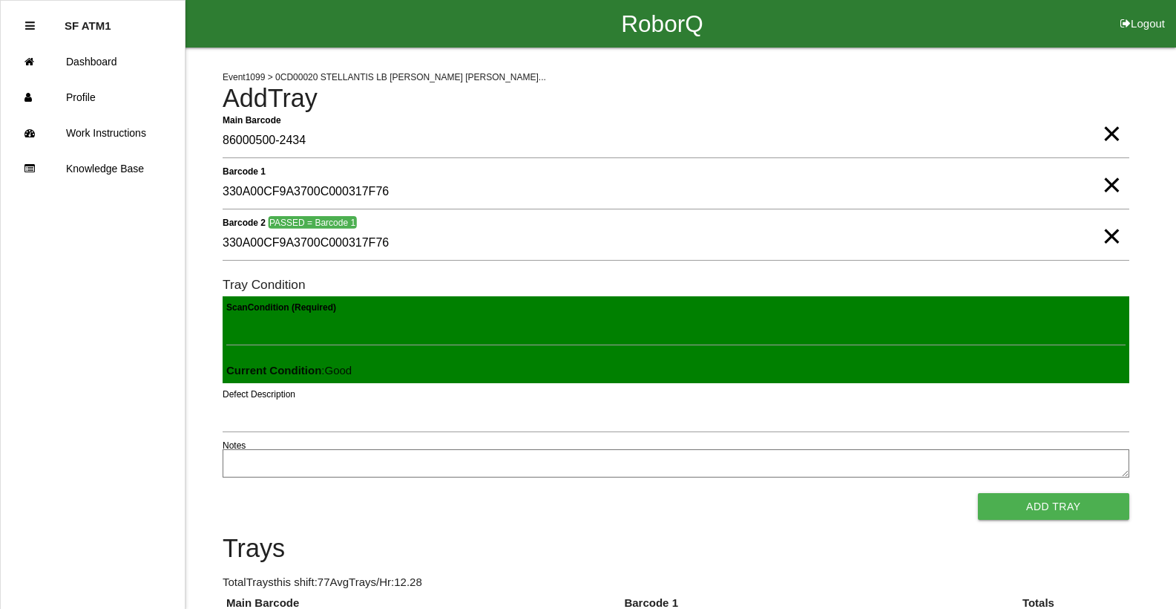
click at [978, 493] on button "Add Tray" at bounding box center [1053, 506] width 151 height 27
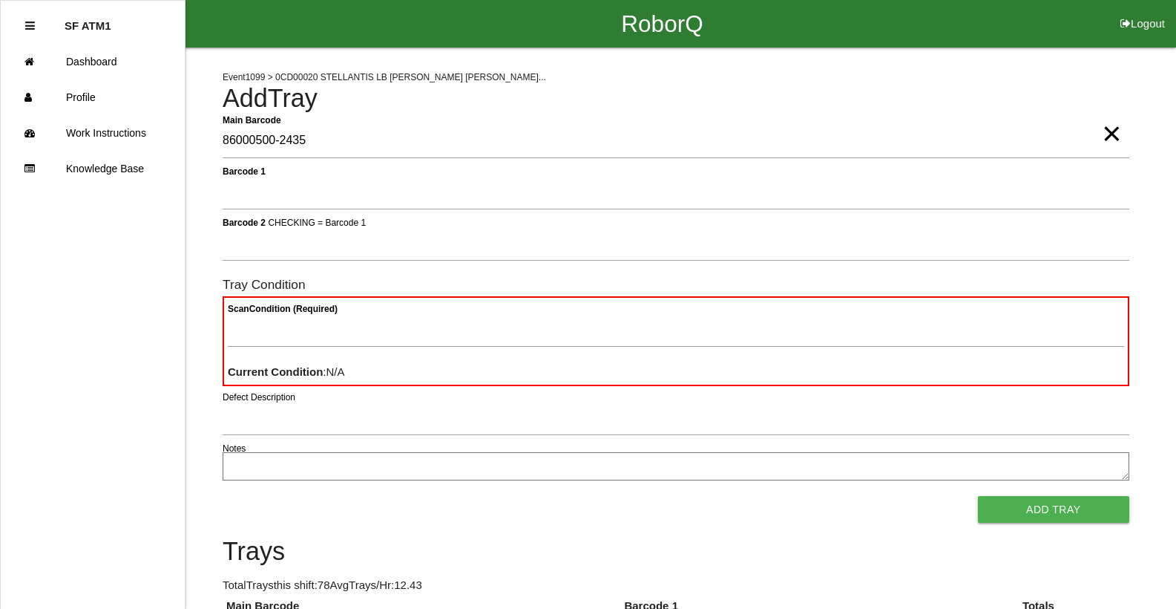
type Barcode "86000500-2435"
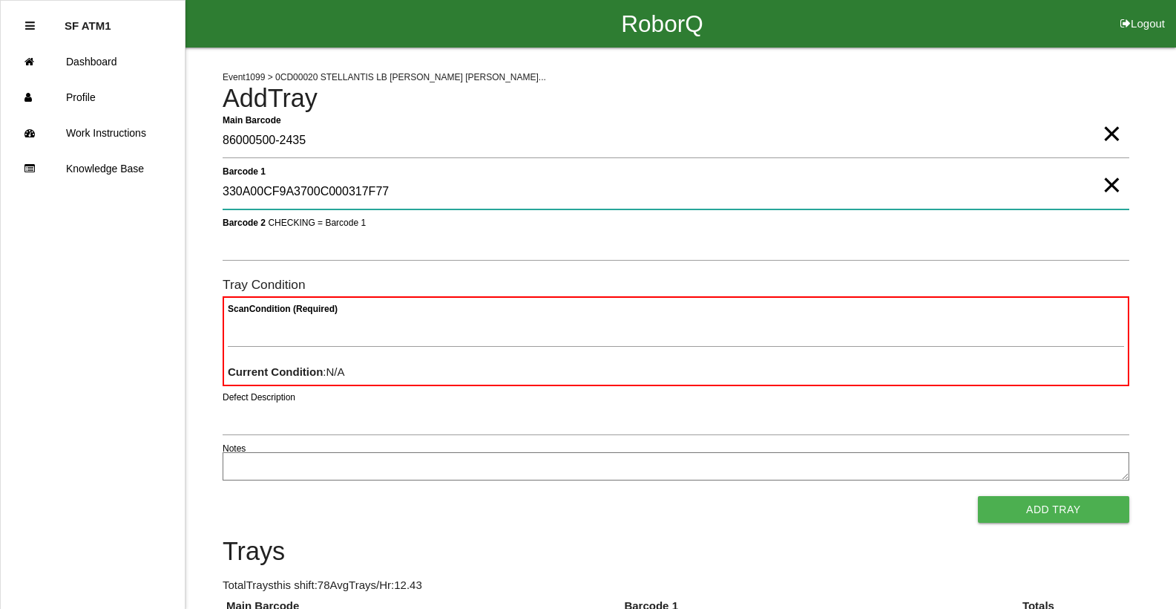
type 1 "330A00CF9A3700C000317F77"
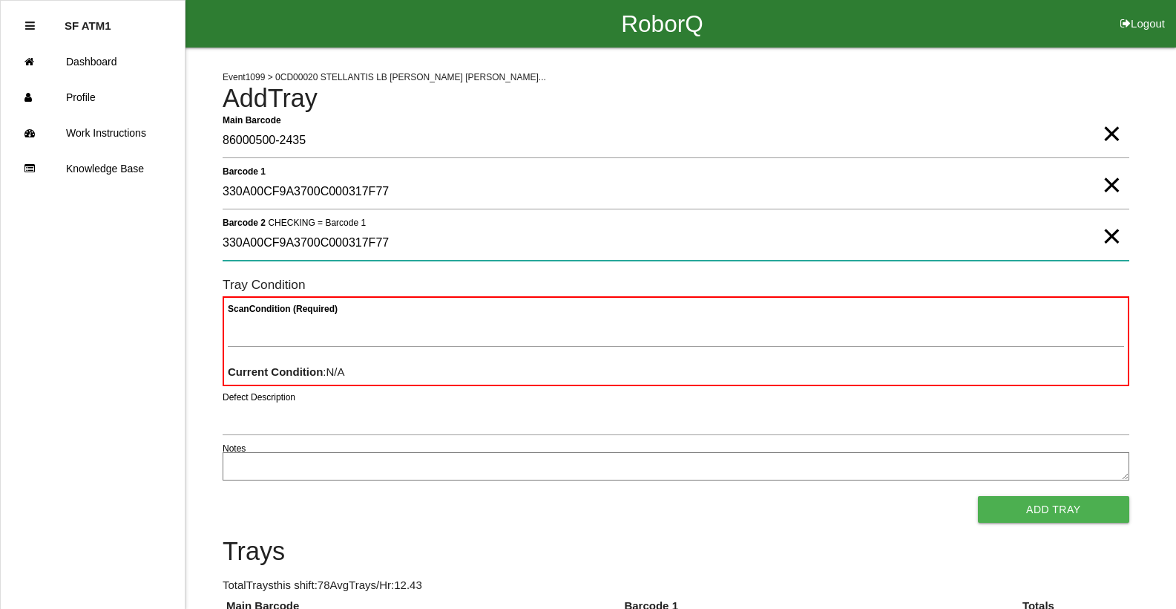
type 2 "330A00CF9A3700C000317F77"
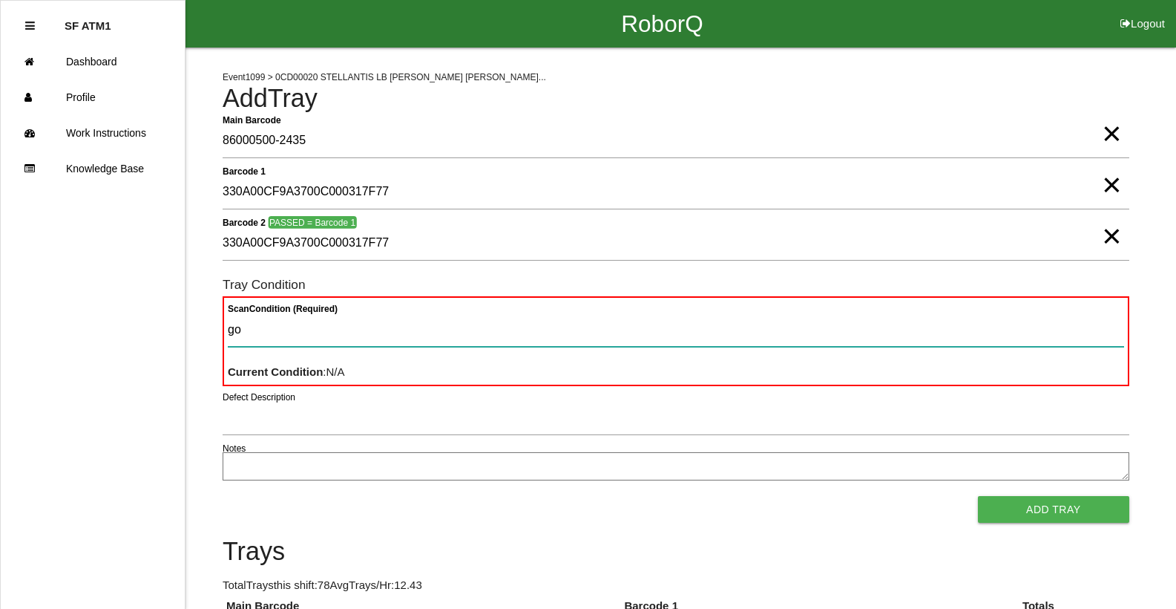
type Condition "goo"
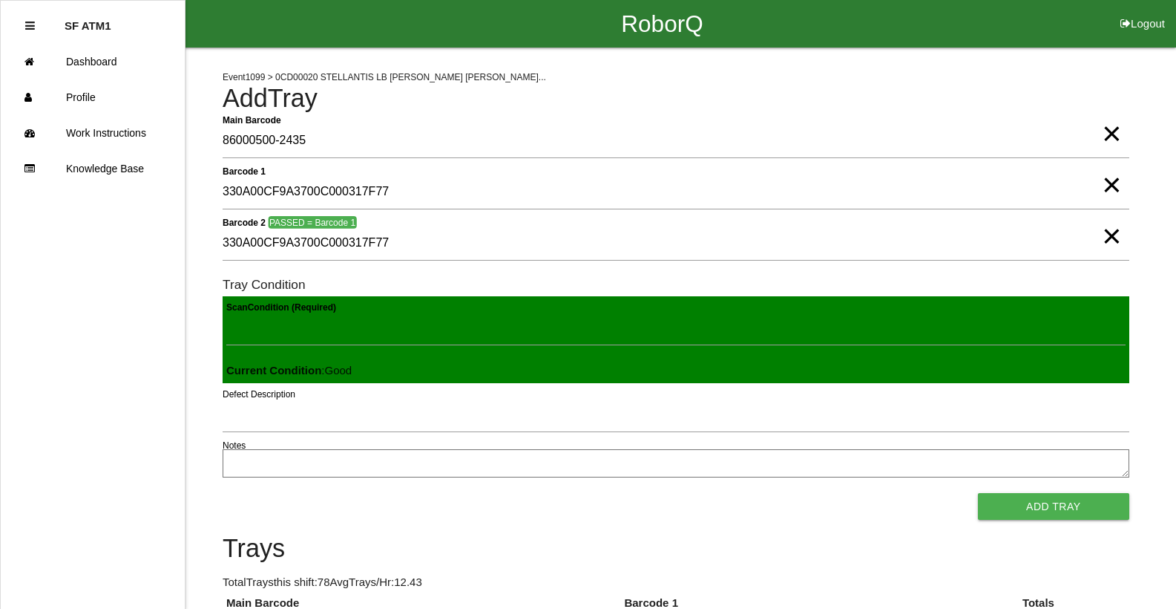
click at [978, 493] on button "Add Tray" at bounding box center [1053, 506] width 151 height 27
